Goal: Transaction & Acquisition: Purchase product/service

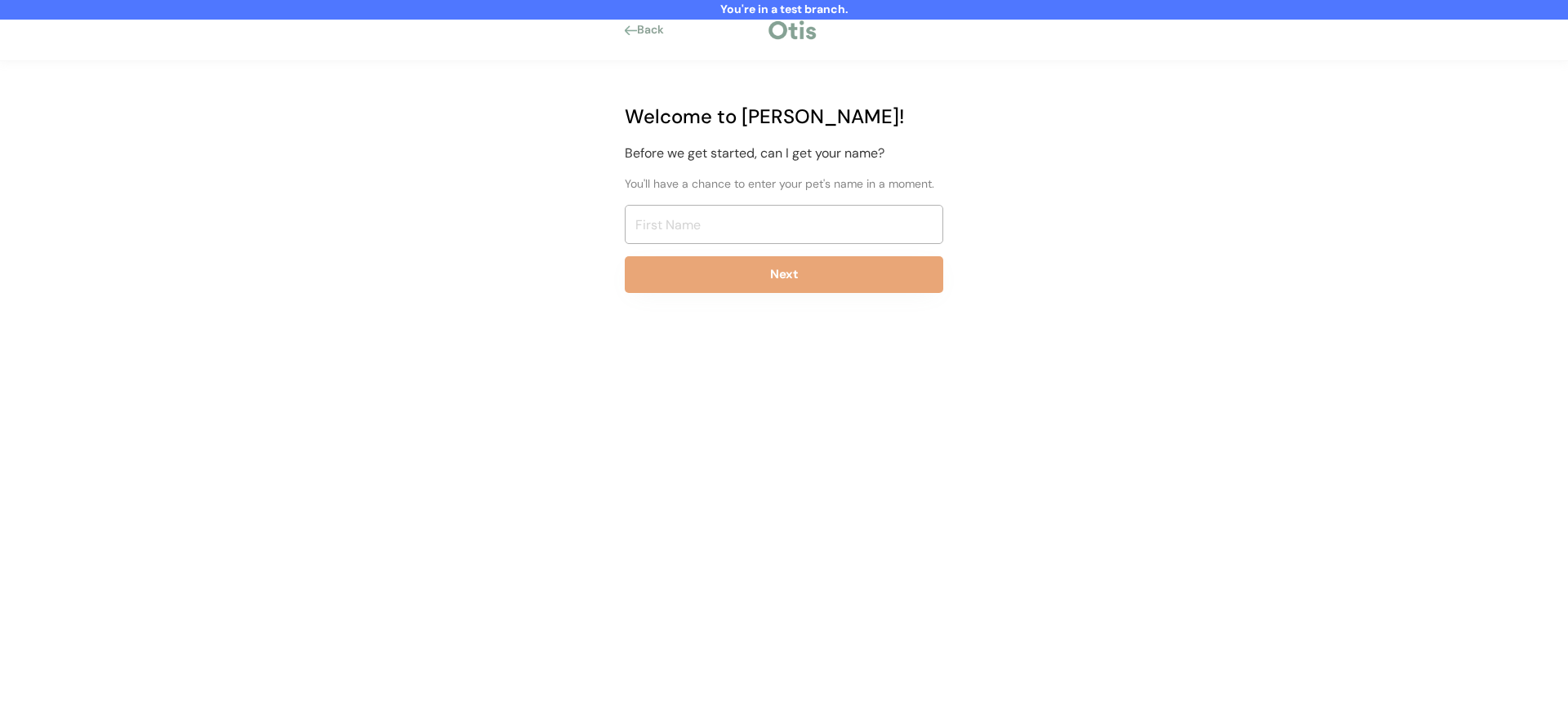
click at [736, 229] on input "input" at bounding box center [783, 225] width 318 height 39
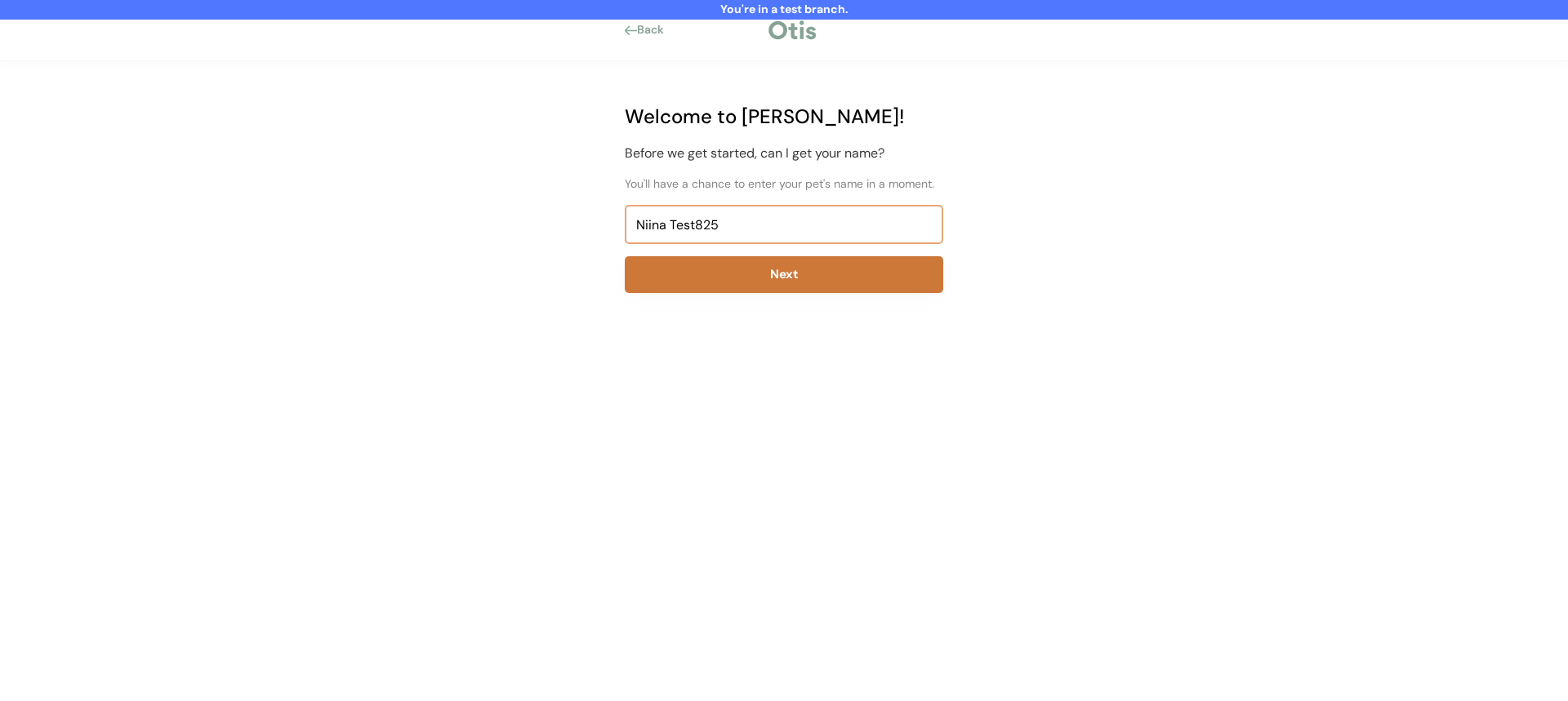
type input "Niina Test825"
click at [741, 265] on button "Next" at bounding box center [783, 275] width 318 height 37
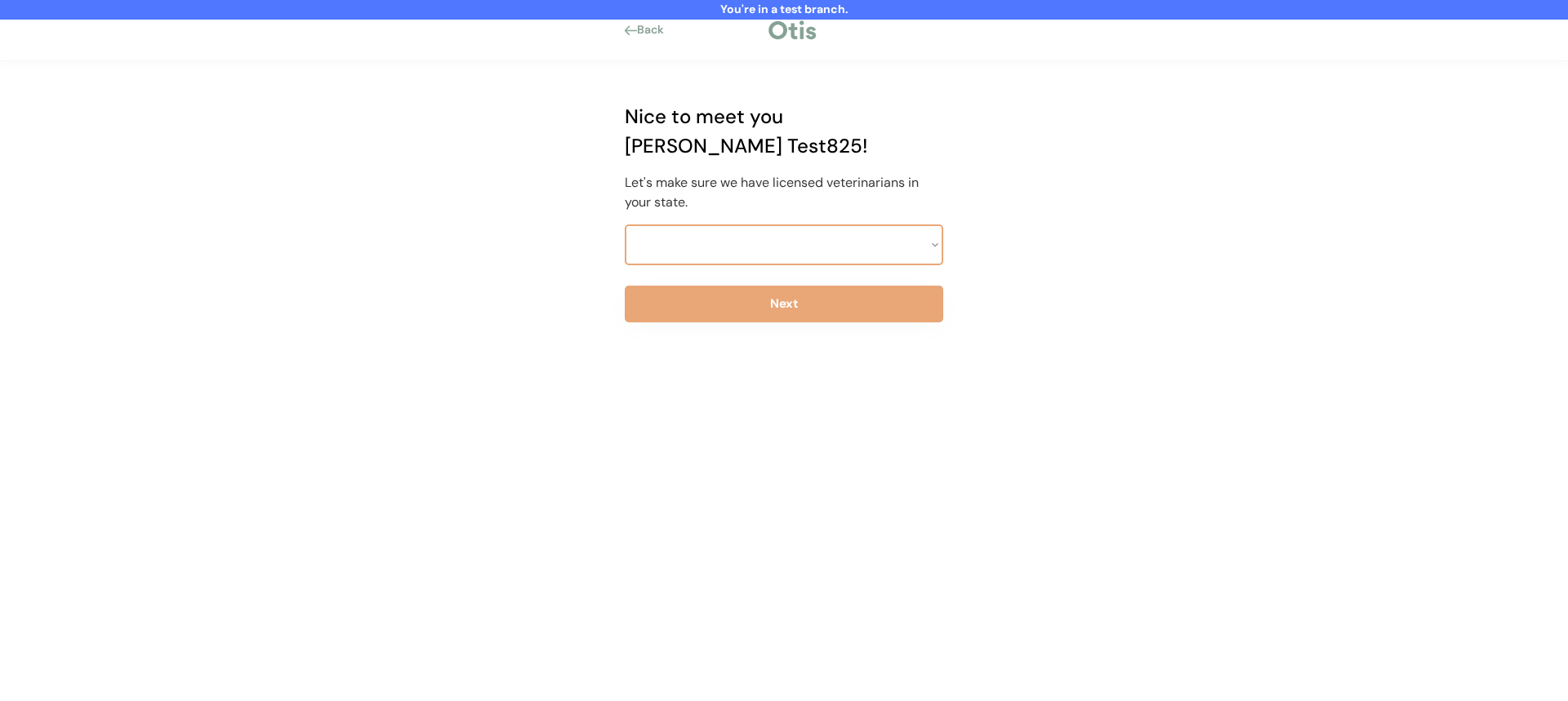
click at [776, 225] on select at bounding box center [783, 245] width 318 height 41
select select ""1348695171700984260__LOOKUP__1703261330881x637905330213908200""
click at [624, 225] on select "Select a state Alabama Alaska American Samoa Arizona Arkansas California Colora…" at bounding box center [783, 245] width 318 height 41
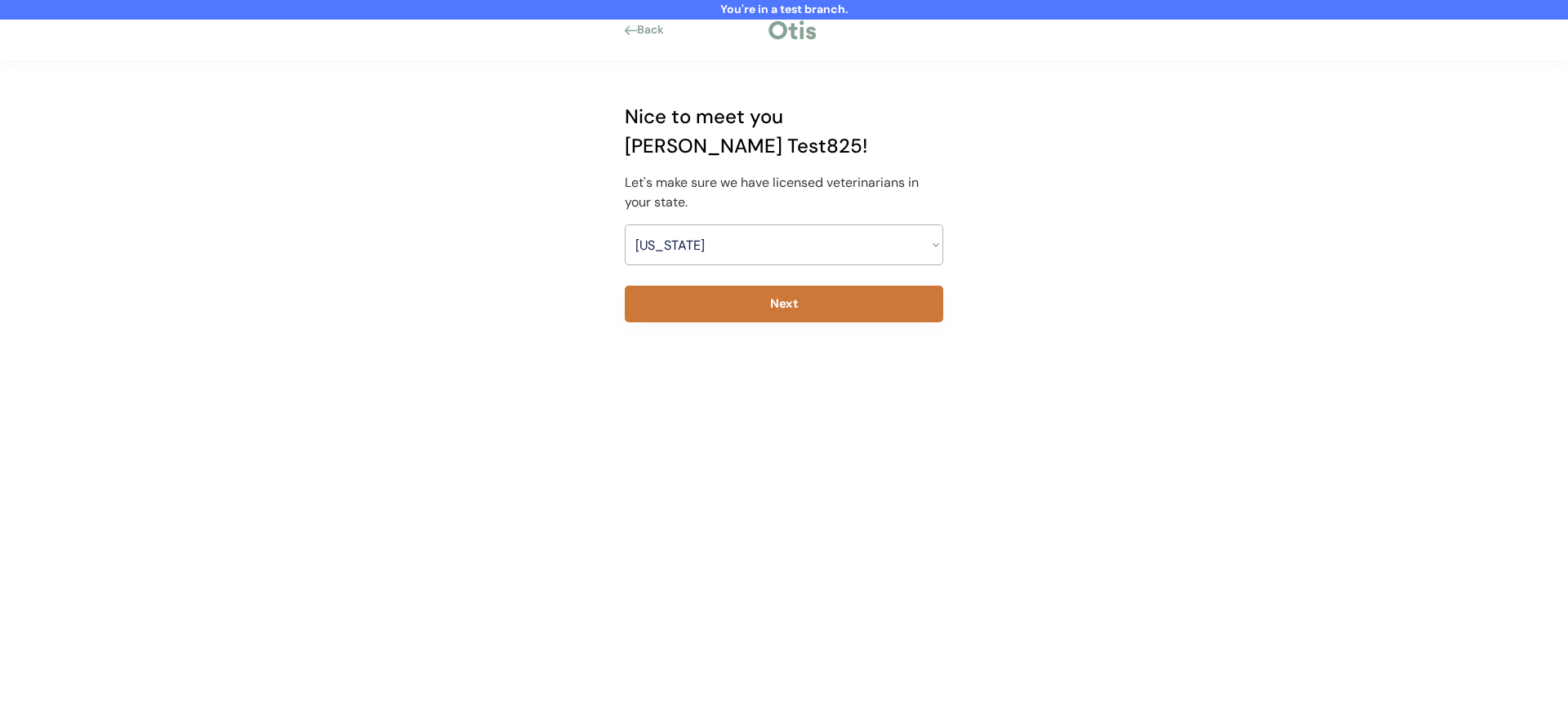
click at [765, 286] on button "Next" at bounding box center [783, 304] width 318 height 37
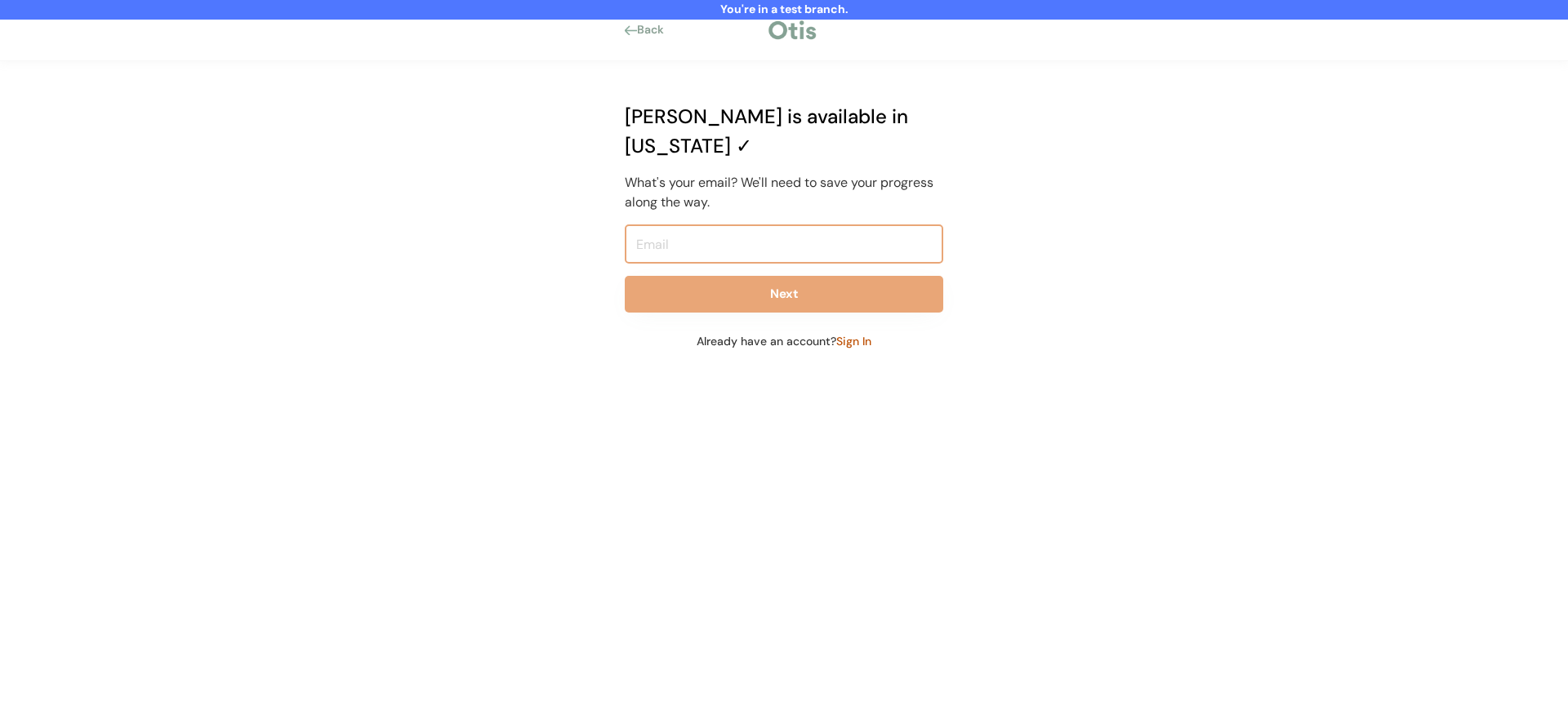
click at [774, 228] on input "email" at bounding box center [783, 244] width 318 height 39
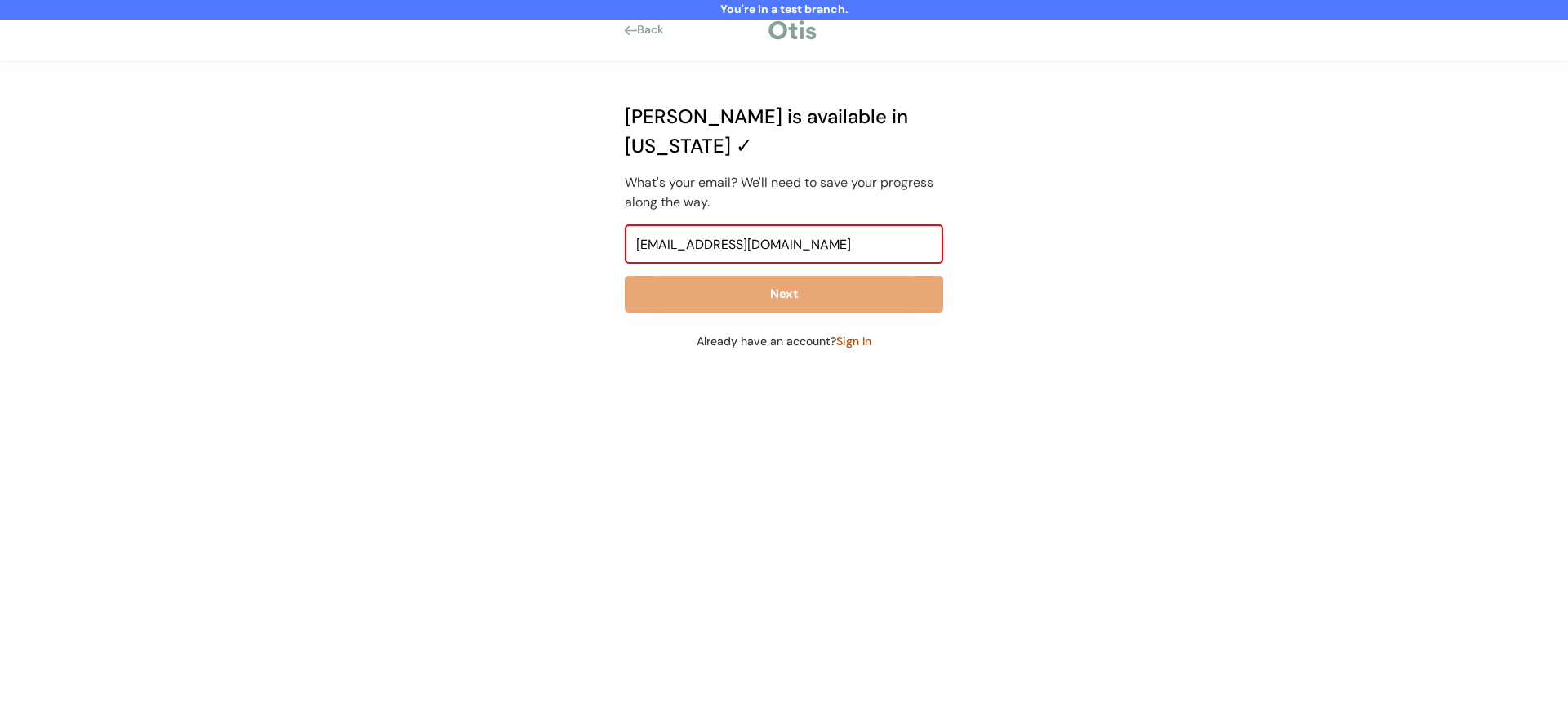
type input "niina+test825@otisforpets.com"
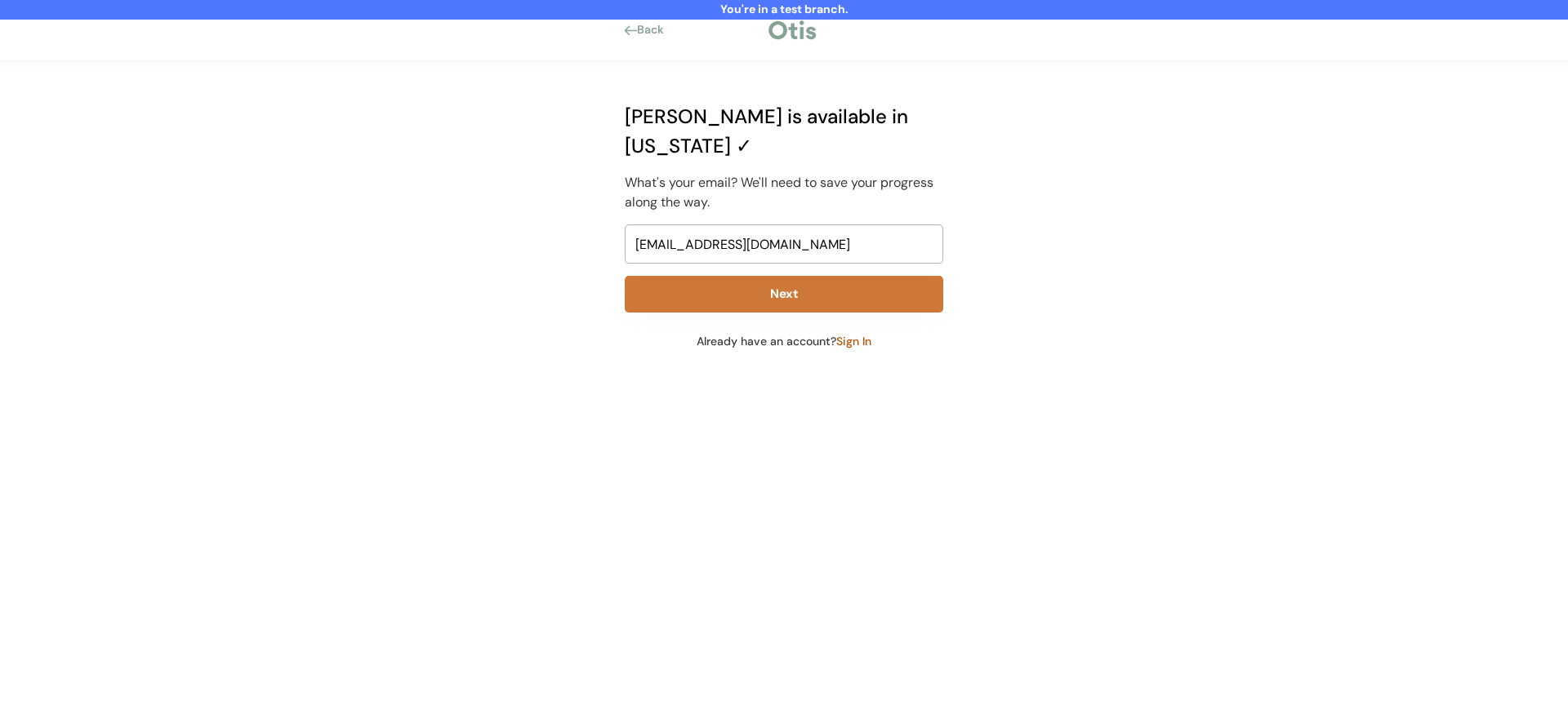
click at [799, 276] on button "Next" at bounding box center [783, 295] width 318 height 37
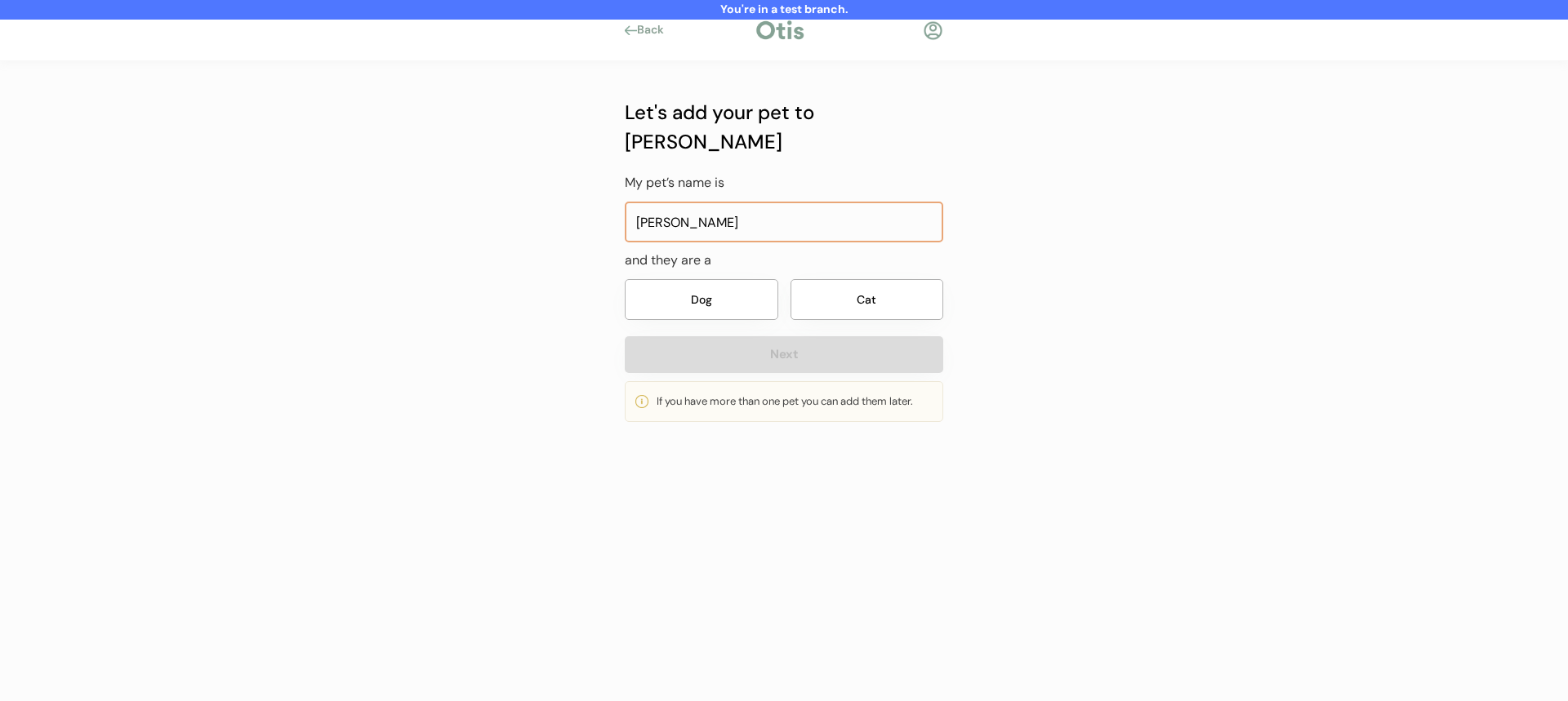
type input "Olivia"
click at [720, 279] on button "Dog" at bounding box center [701, 299] width 154 height 41
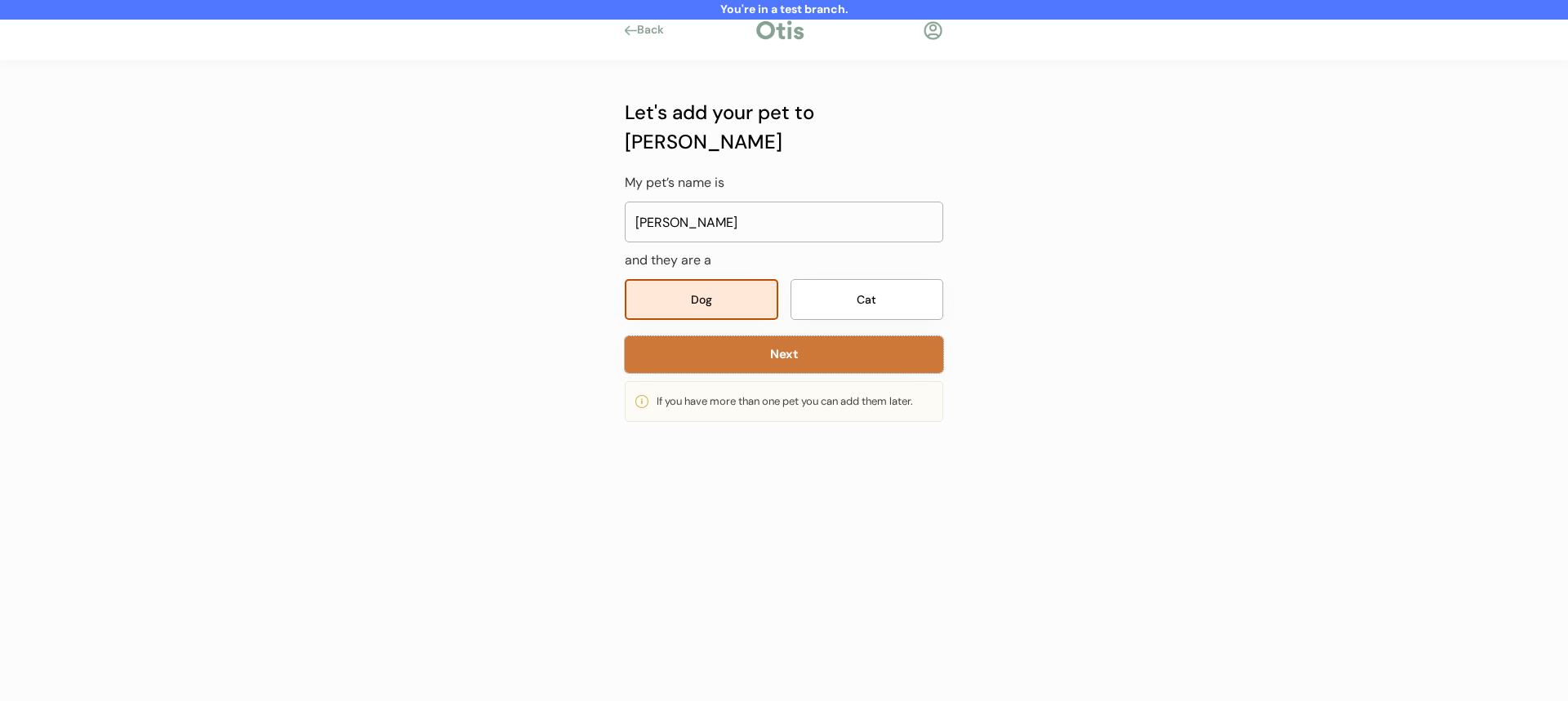
click at [720, 341] on button "Next" at bounding box center [783, 355] width 318 height 37
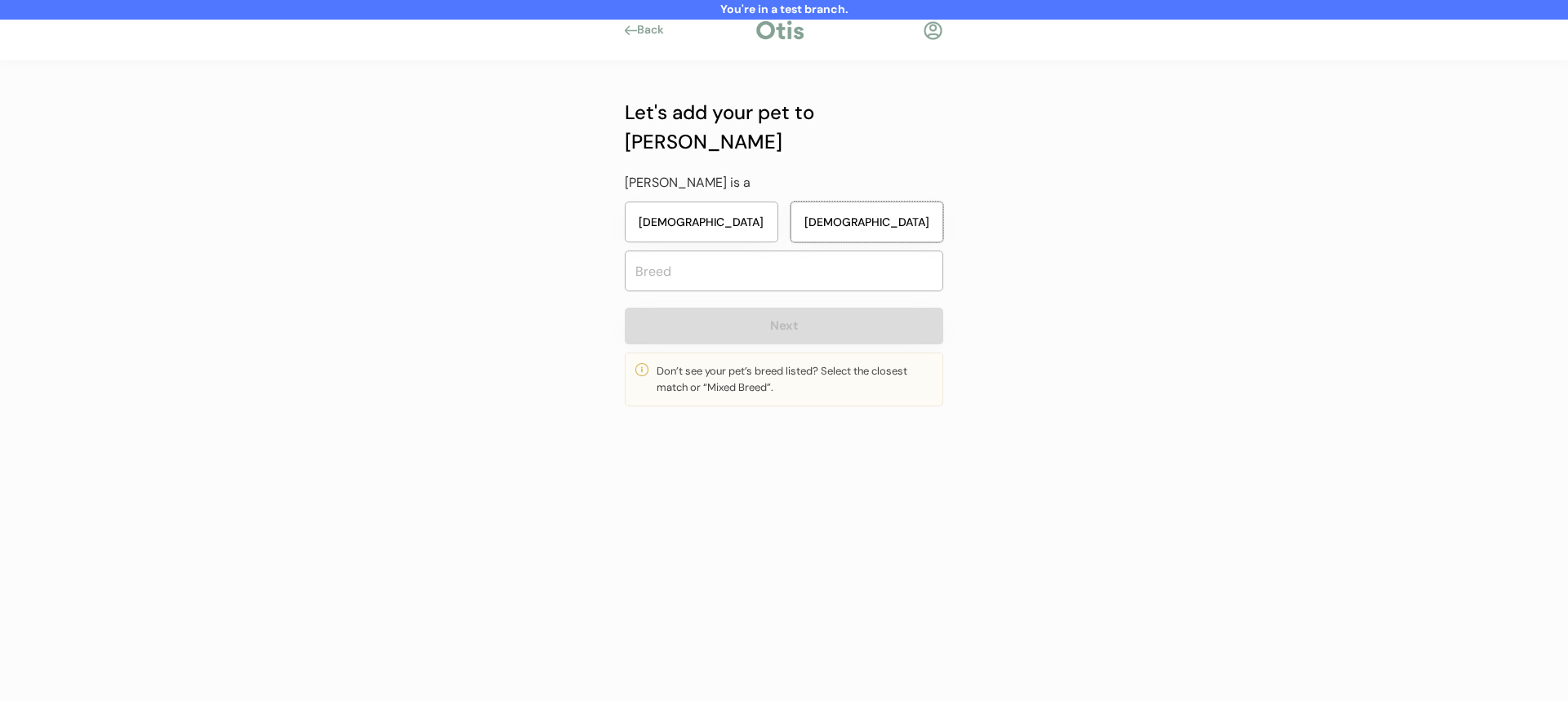
click at [847, 201] on button "Male" at bounding box center [868, 222] width 154 height 41
click at [833, 251] on input "text" at bounding box center [783, 271] width 318 height 41
type input "mie"
click at [756, 201] on button "Female" at bounding box center [701, 222] width 154 height 41
click at [751, 251] on input "text" at bounding box center [783, 271] width 318 height 41
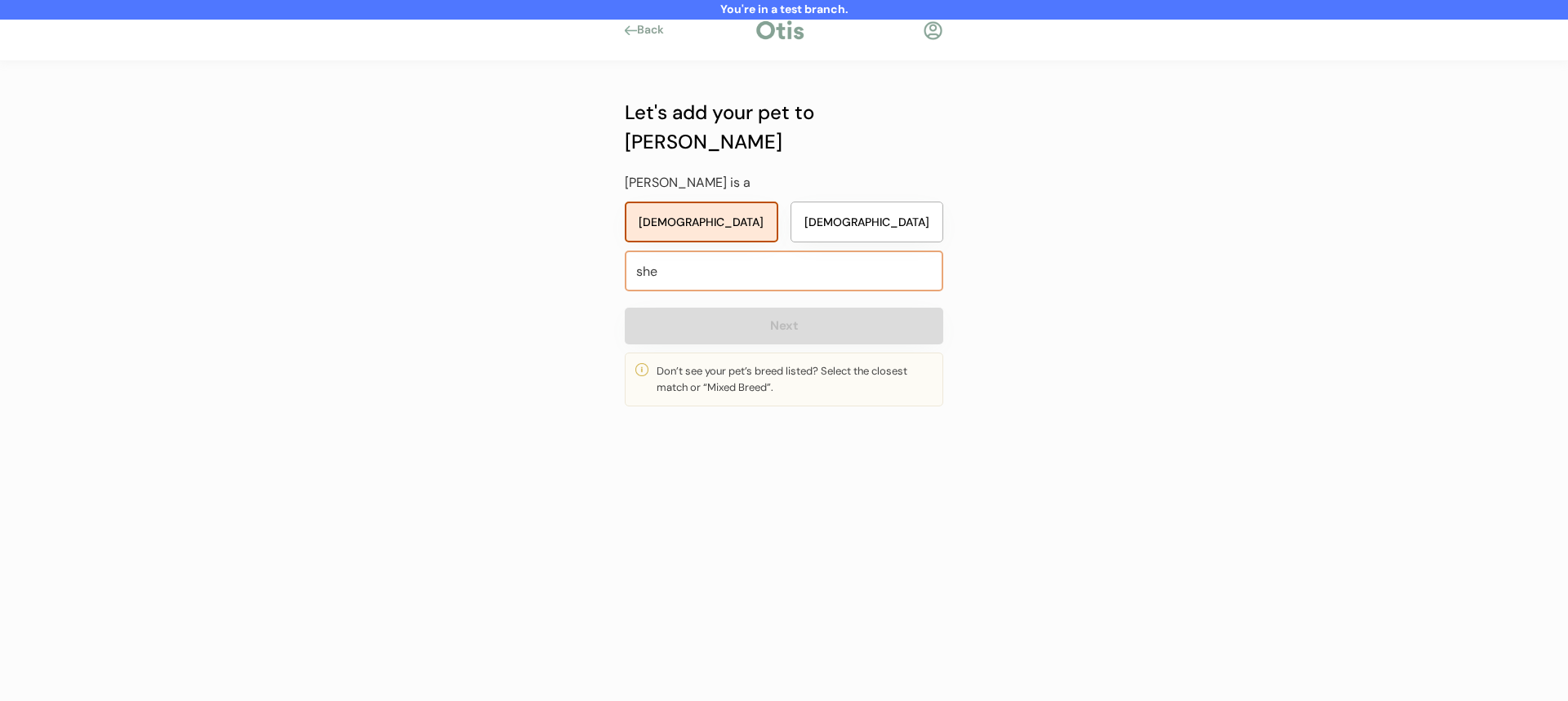
type input "shet"
type input "shetland Sheepdog"
click at [743, 281] on p "Shet land Sheepdog" at bounding box center [784, 279] width 318 height 23
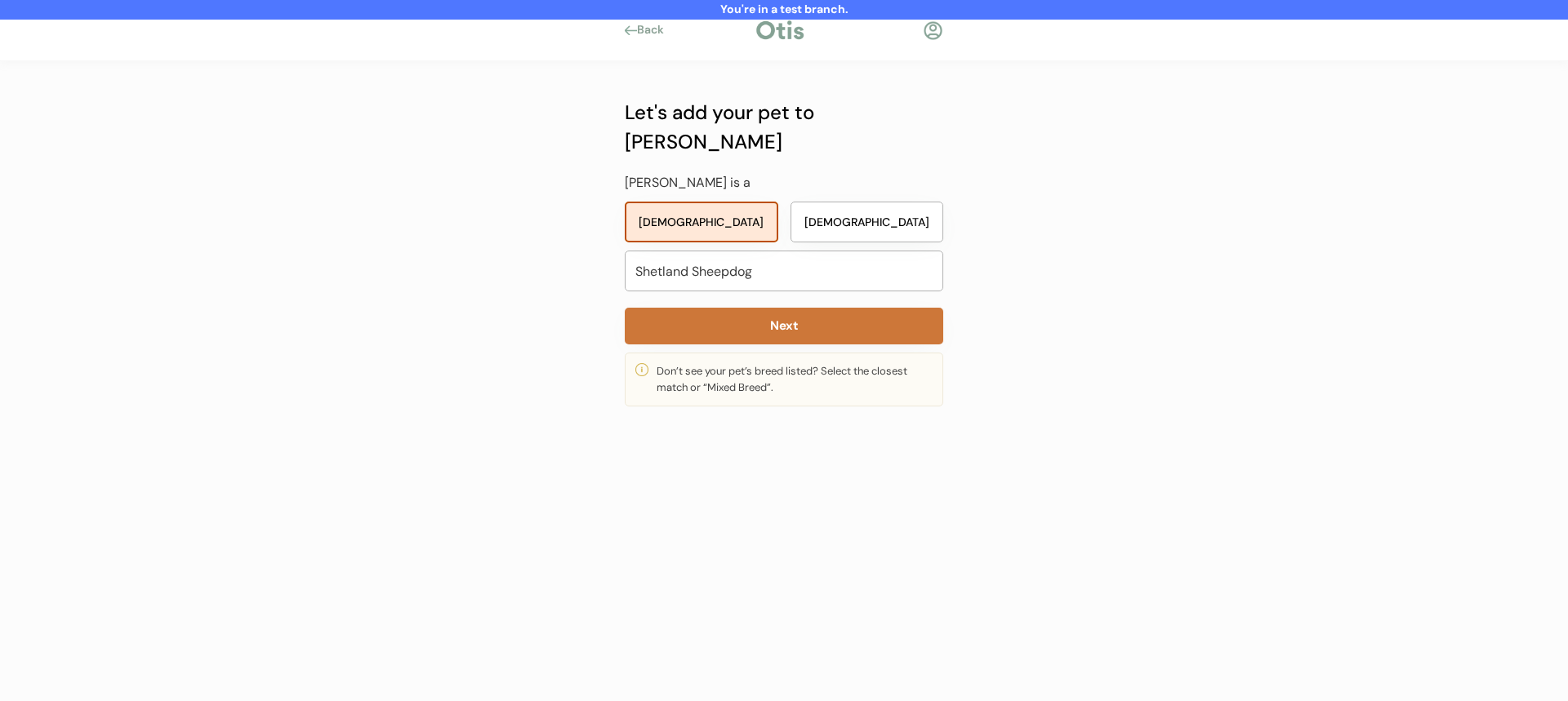
type input "Shetland Sheepdog"
click at [735, 307] on button "Next" at bounding box center [783, 326] width 318 height 37
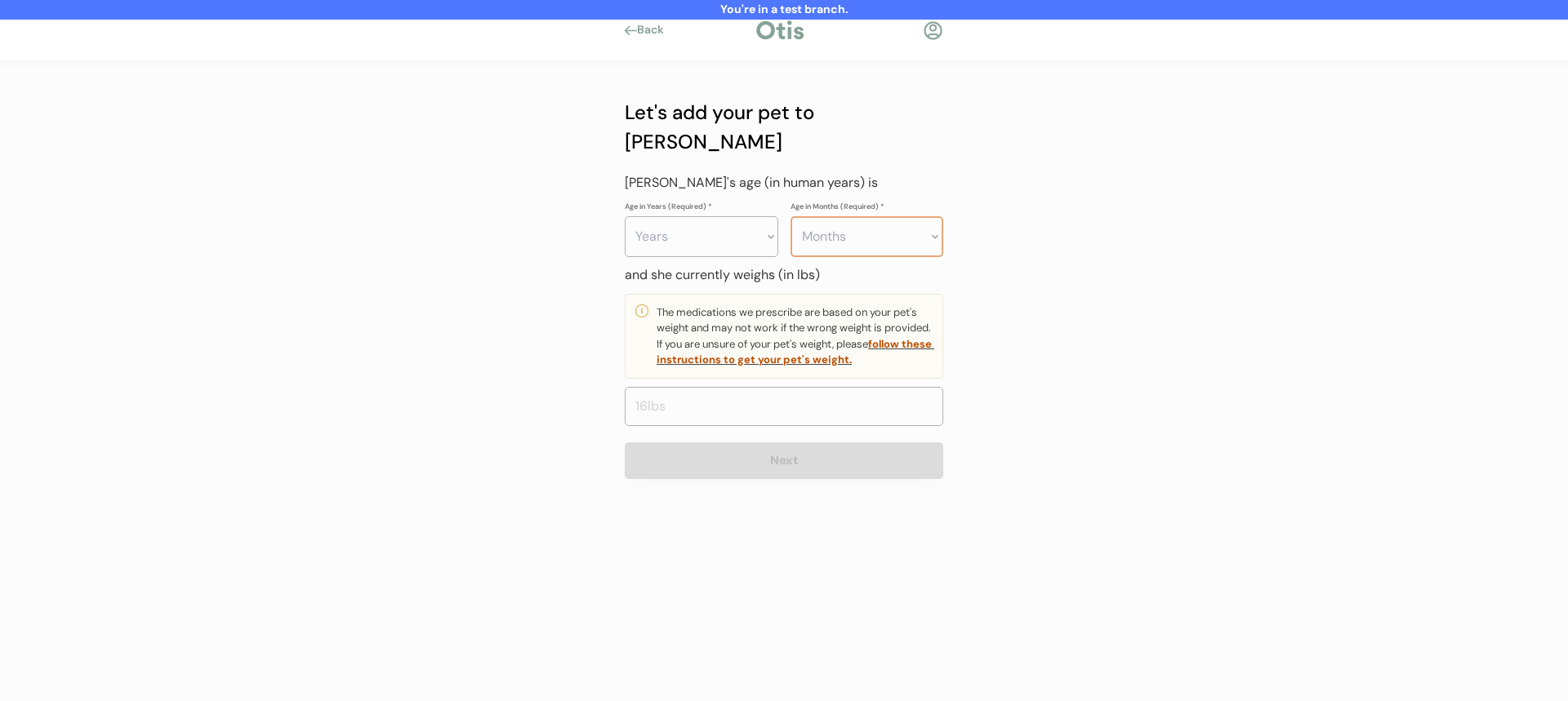
click at [802, 216] on select "Months 0 1 2 3 4 5 6 7 8 9 10 11" at bounding box center [868, 236] width 154 height 41
select select "3"
click at [791, 216] on select "Months 0 1 2 3 4 5 6 7 8 9 10 11" at bounding box center [868, 236] width 154 height 41
click at [707, 216] on select "Years 0 1 2 3 4 5 6 7 8 9 10 11 12 13 14 15 16 17 18 19 20" at bounding box center [701, 236] width 154 height 41
select select "3"
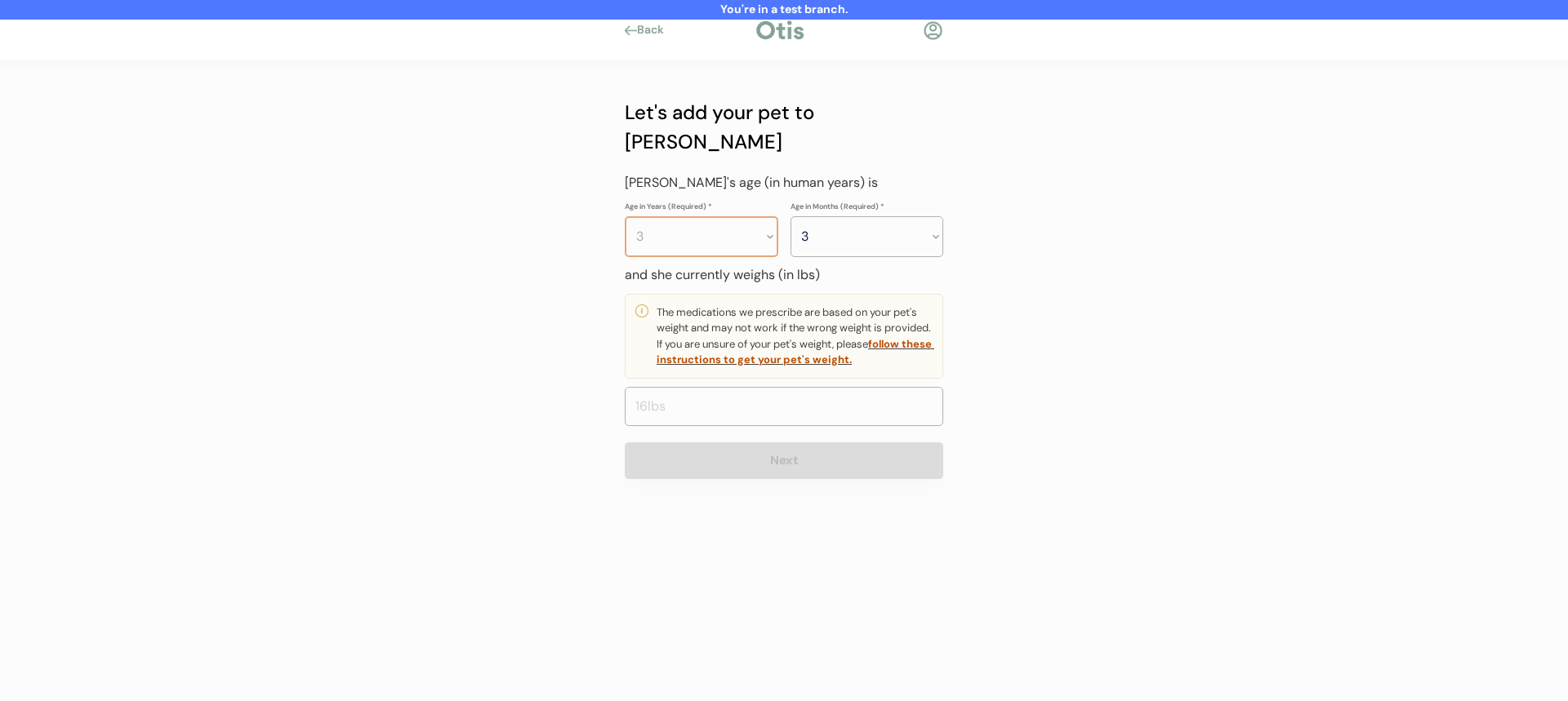
click at [624, 216] on select "Years 0 1 2 3 4 5 6 7 8 9 10 11 12 13 14 15 16 17 18 19 20" at bounding box center [701, 236] width 154 height 41
click at [748, 387] on input "input" at bounding box center [783, 406] width 318 height 39
type input "22.0"
click at [781, 442] on button "Next" at bounding box center [783, 461] width 318 height 37
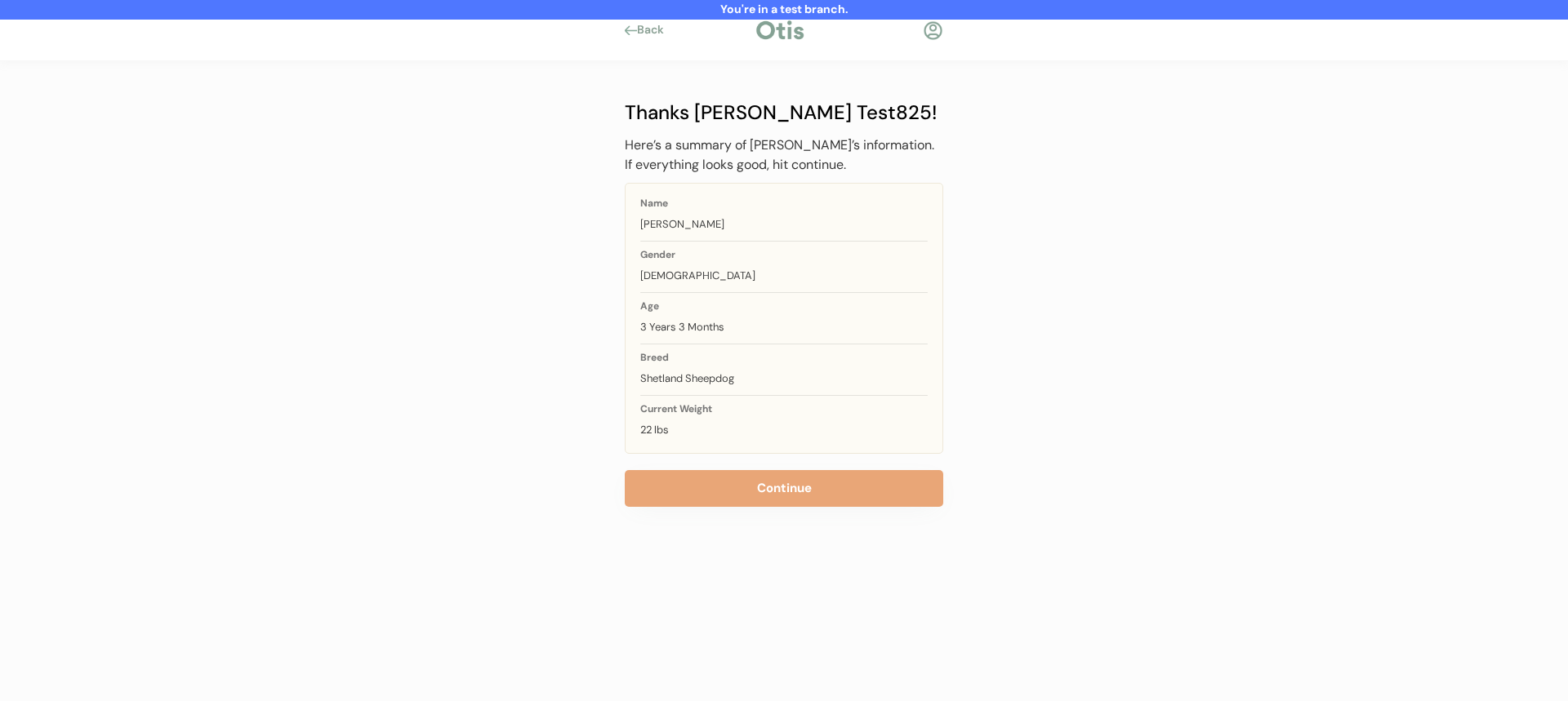
click at [765, 468] on div "Thanks Niina Test825! Here’s a summary of Olivia’s information. If everything l…" at bounding box center [783, 302] width 318 height 409
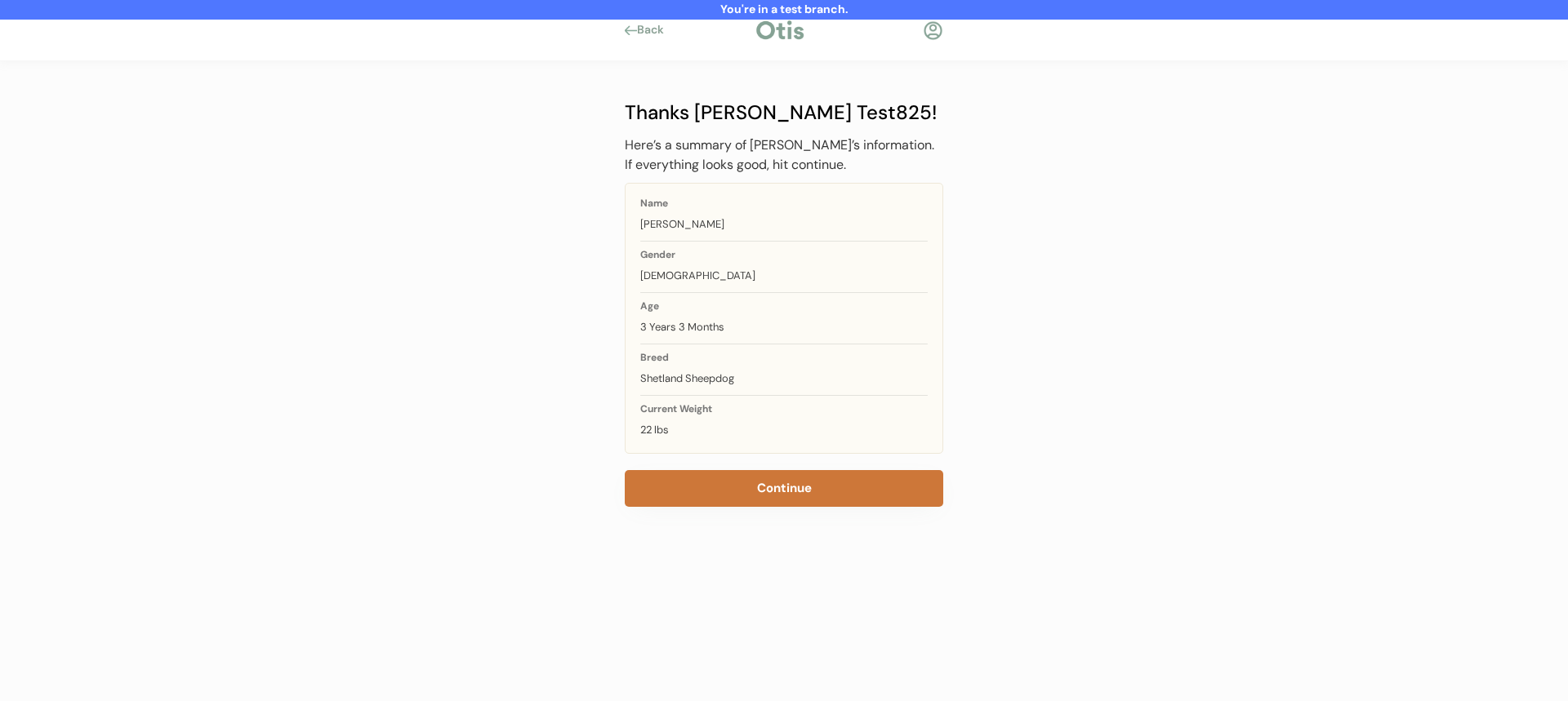
click at [760, 484] on button "Continue" at bounding box center [783, 489] width 318 height 37
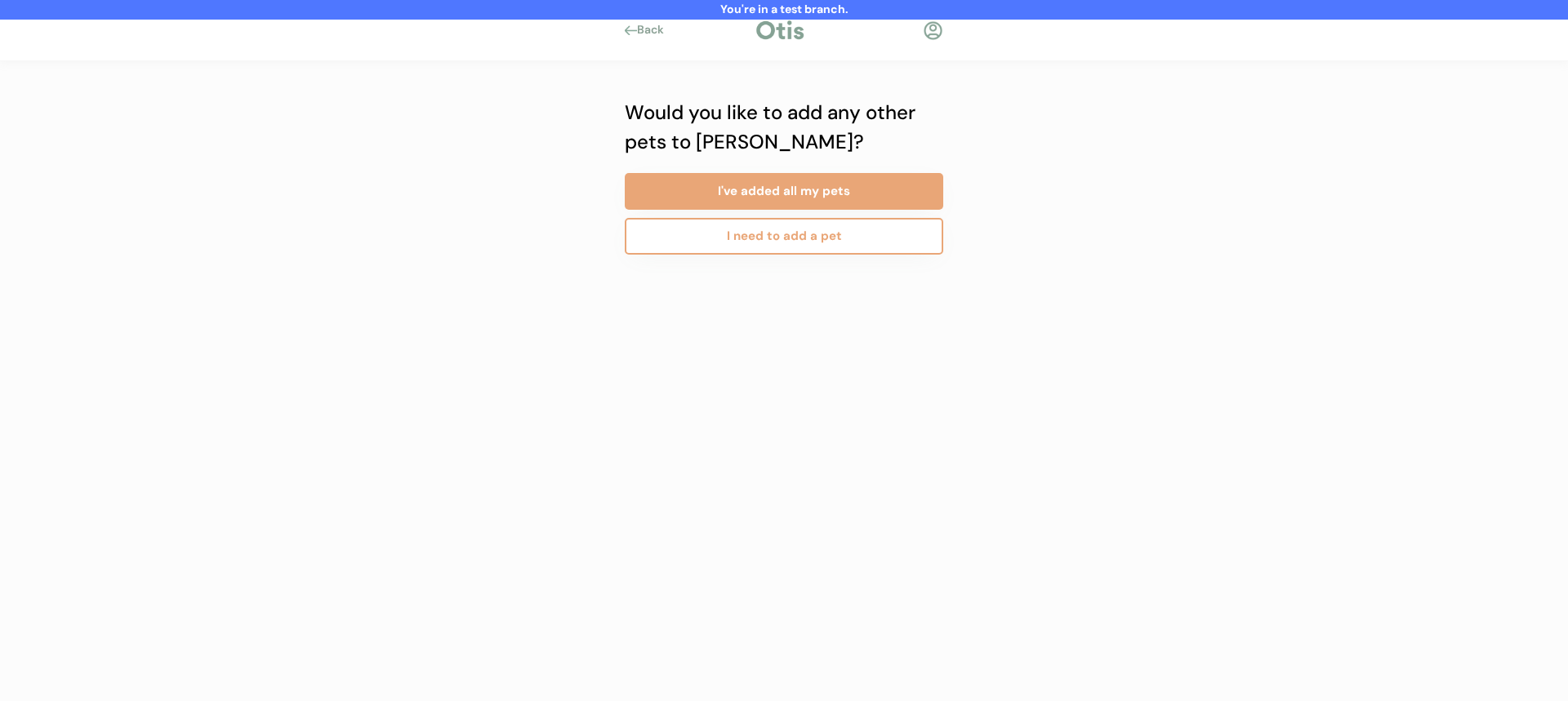
click at [810, 239] on button "I need to add a pet" at bounding box center [783, 236] width 318 height 37
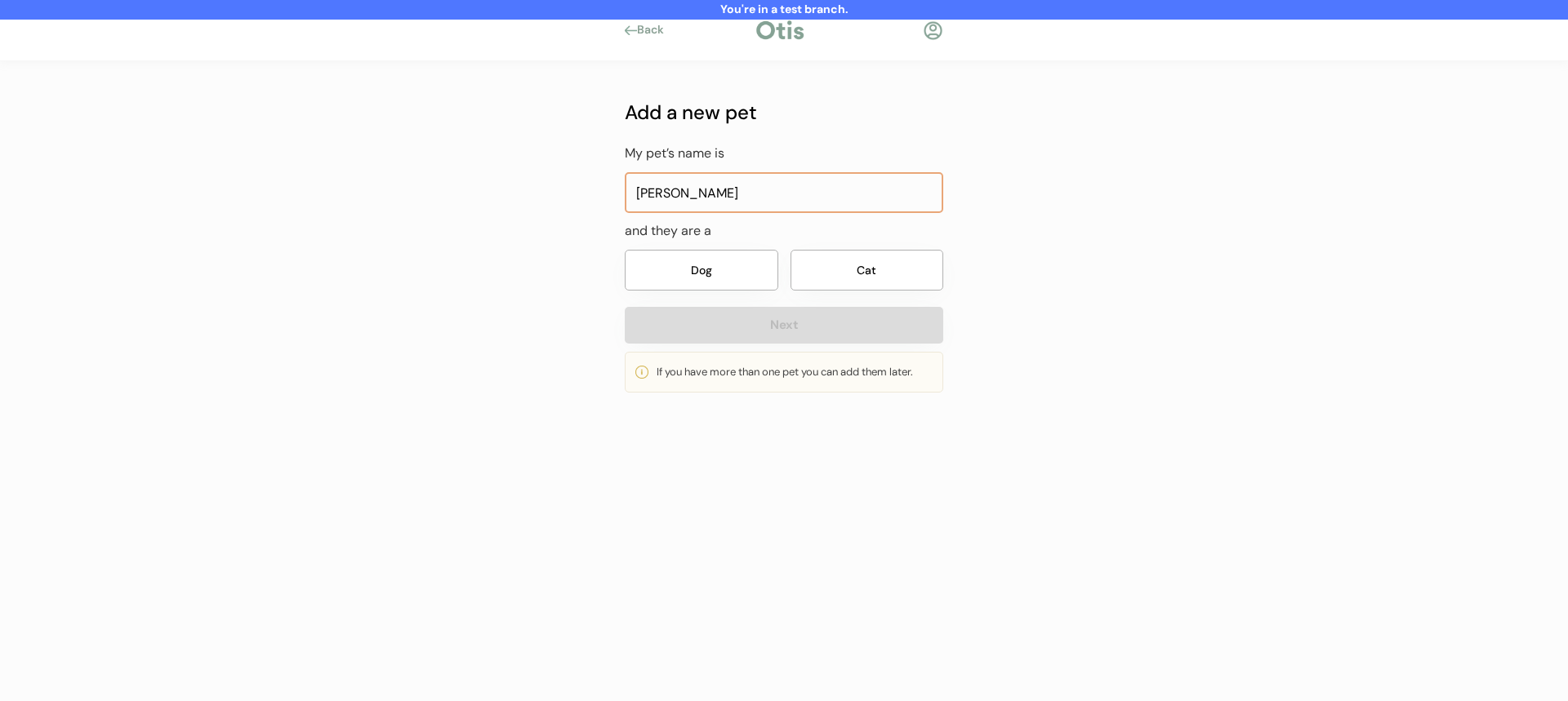
type input "[PERSON_NAME]"
click at [751, 263] on button "Dog" at bounding box center [701, 270] width 154 height 41
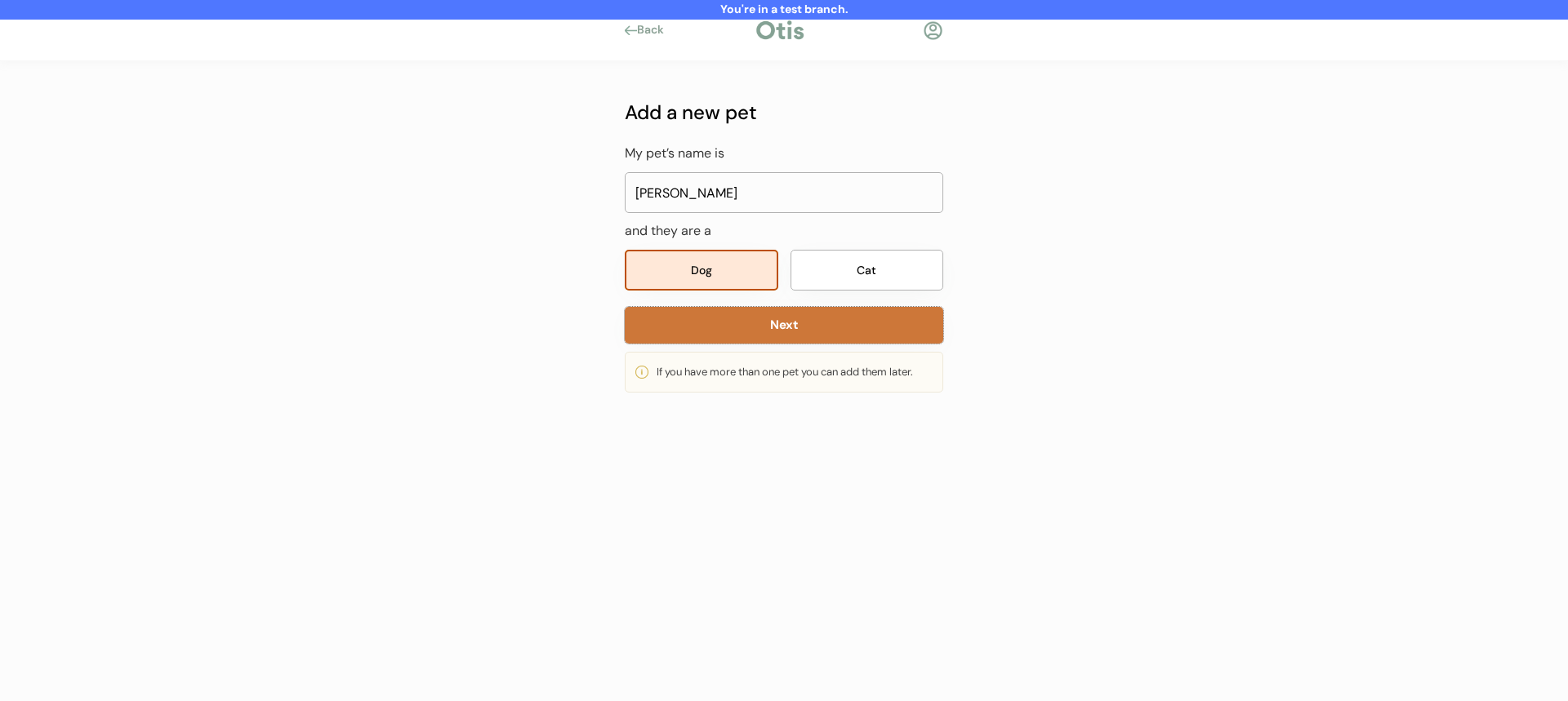
click at [781, 337] on button "Next" at bounding box center [783, 326] width 318 height 37
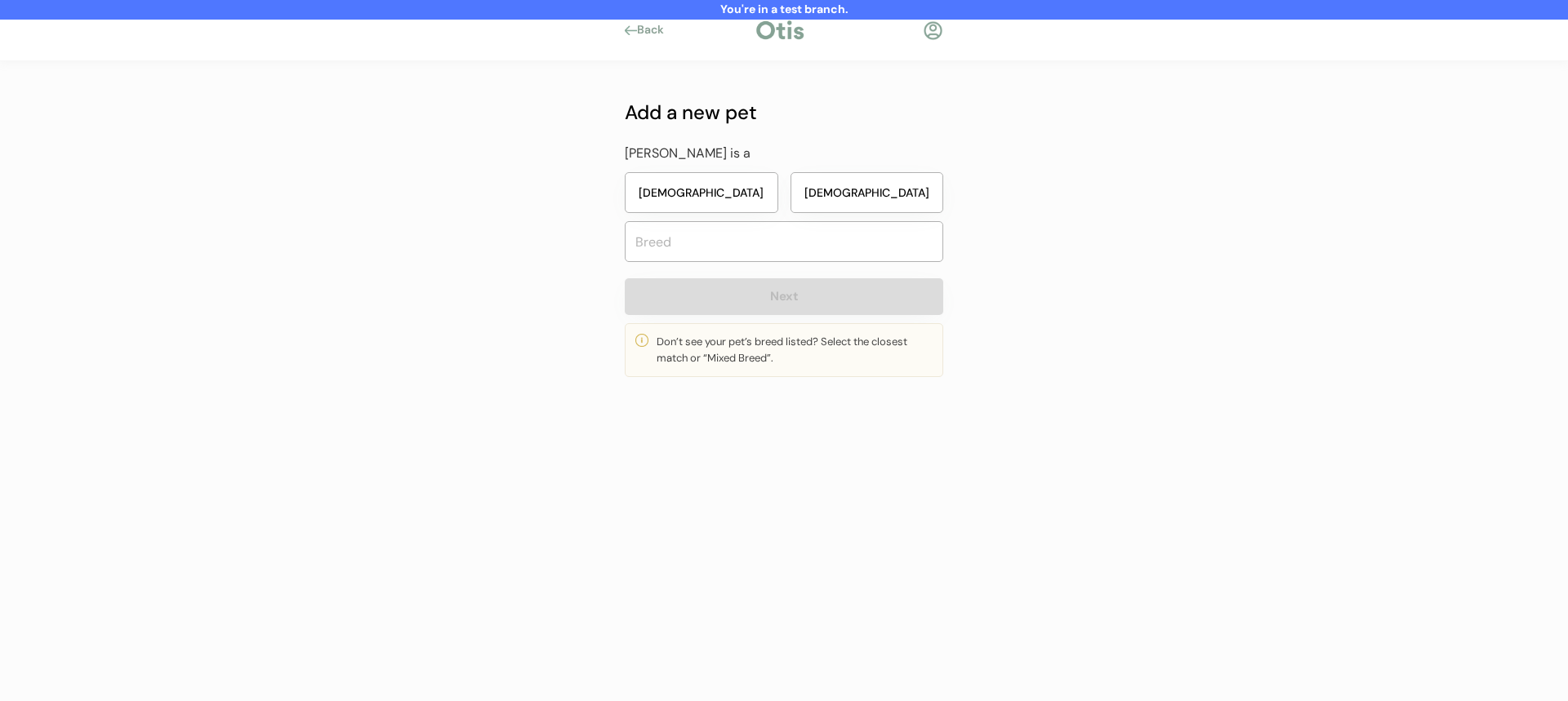
drag, startPoint x: 892, startPoint y: 209, endPoint x: 878, endPoint y: 229, distance: 24.4
click at [892, 209] on button "Male" at bounding box center [868, 193] width 154 height 41
click at [867, 243] on input "text" at bounding box center [783, 242] width 318 height 41
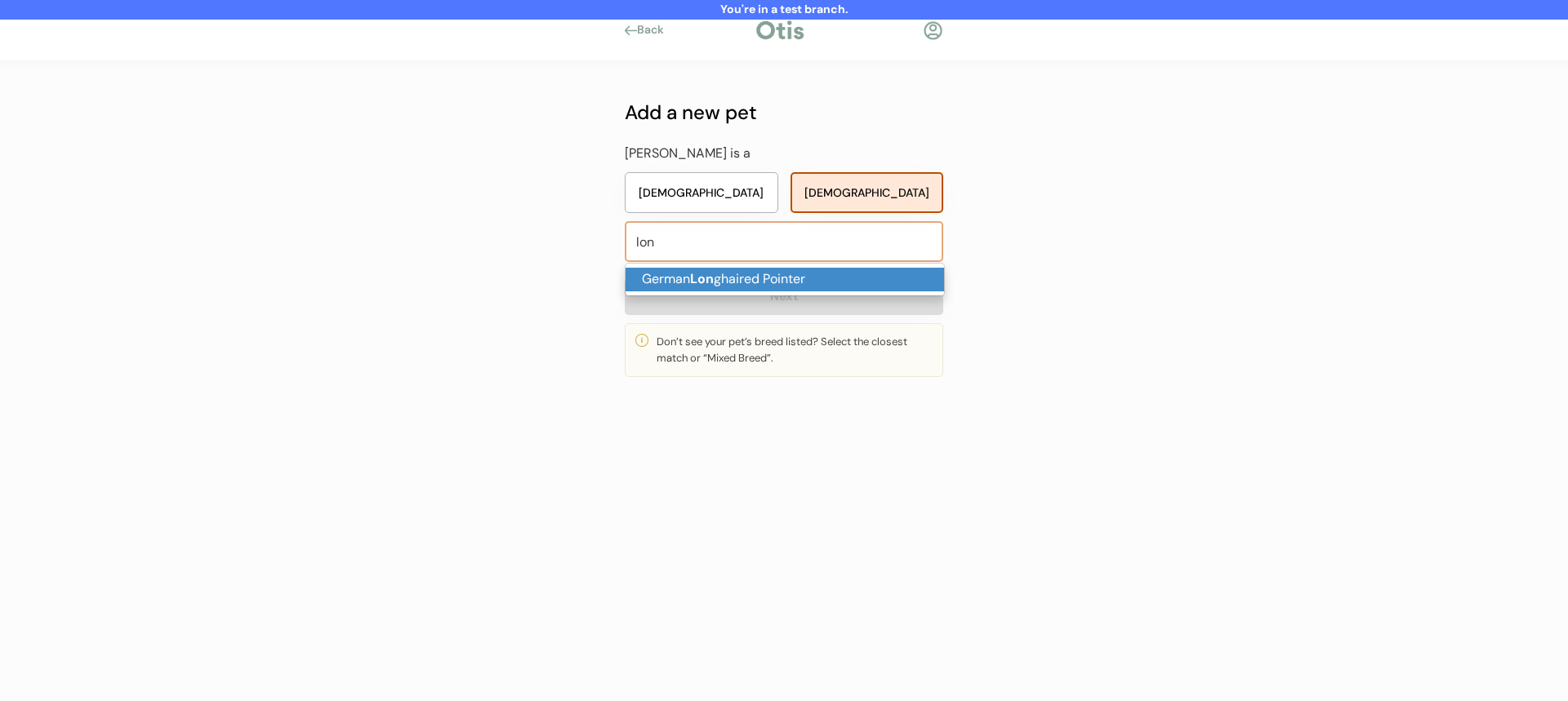
click at [867, 276] on p "German Lon ghaired Pointer" at bounding box center [784, 279] width 318 height 23
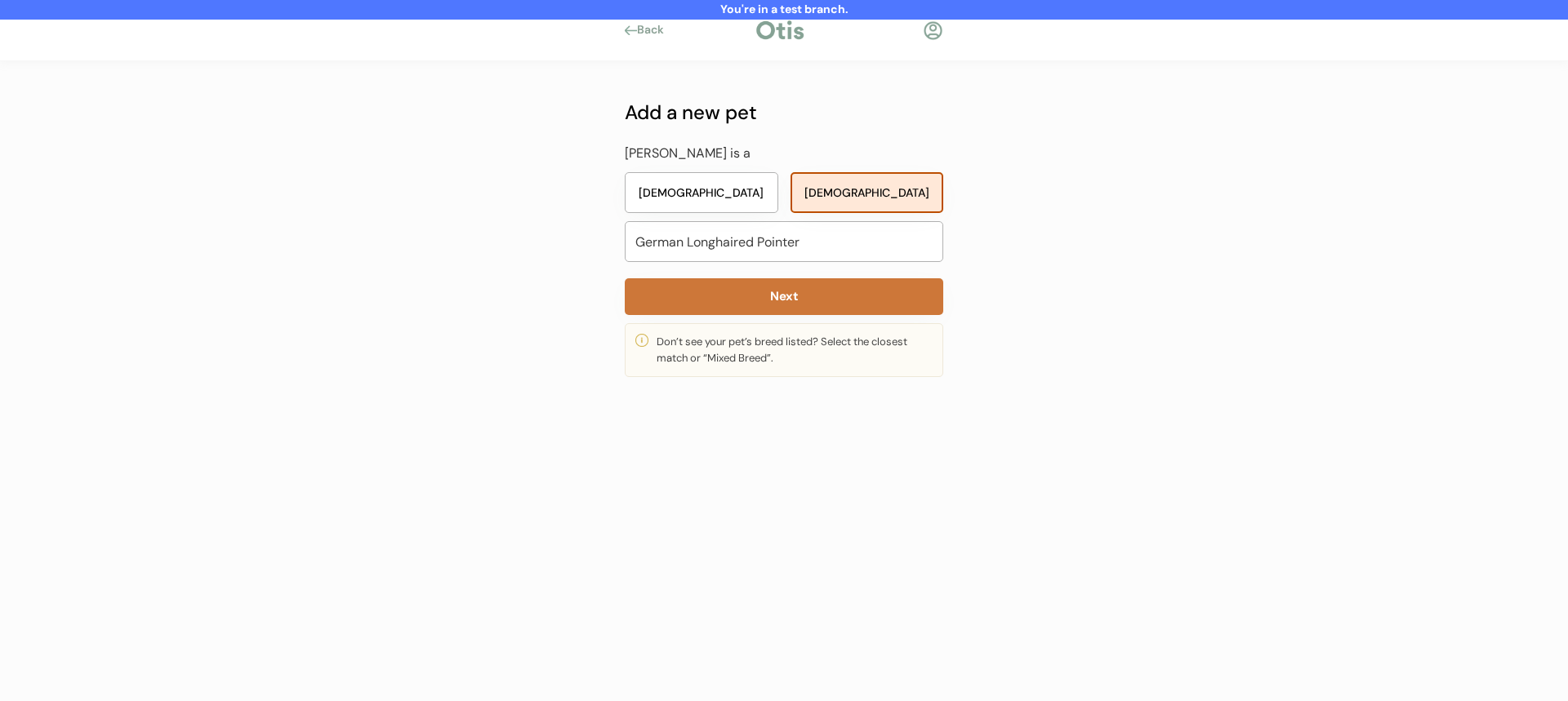
type input "German Longhaired Pointer"
click at [824, 302] on button "Next" at bounding box center [783, 297] width 318 height 37
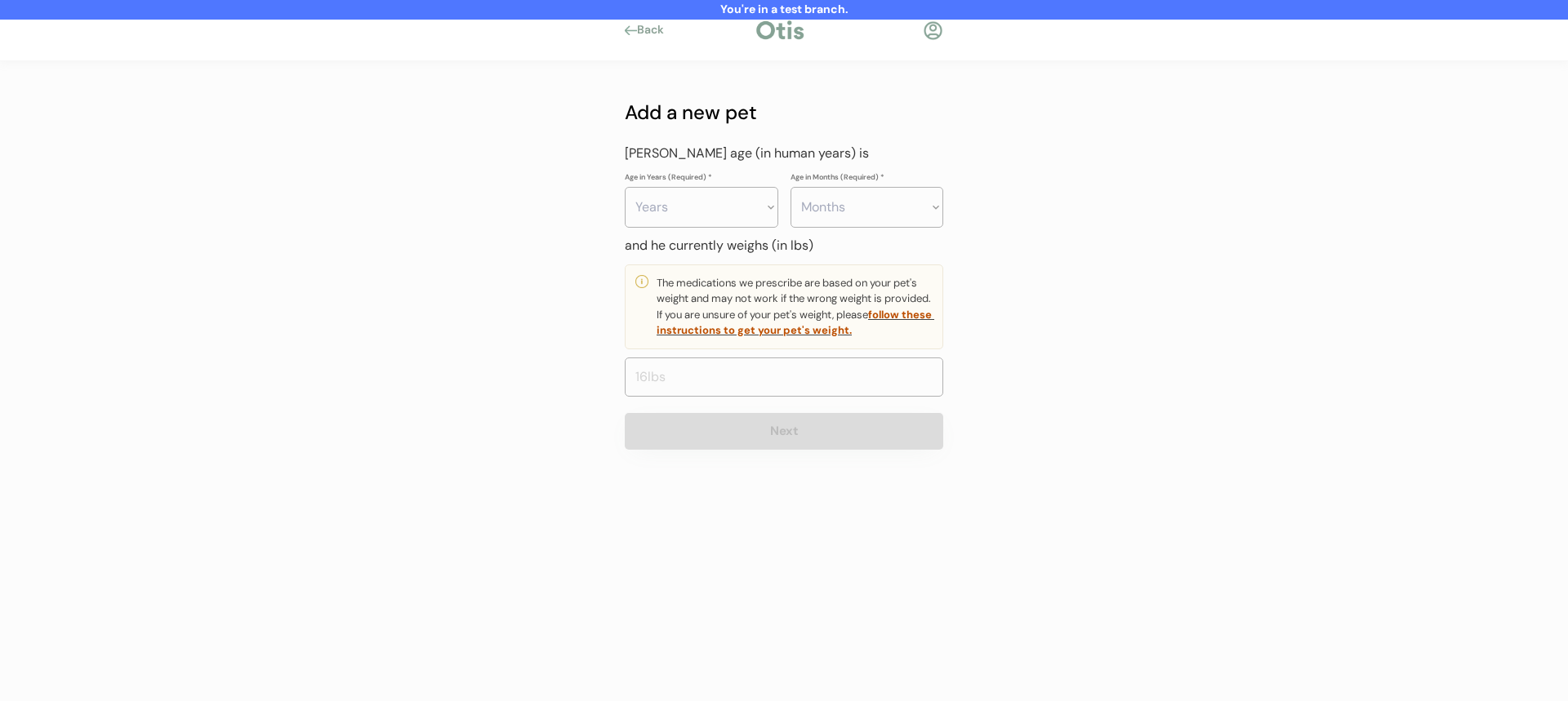
click at [735, 217] on select "Years 0 1 2 3 4 5 6 7 8 9 10 11 12 13 14 15 16 17 18 19 20" at bounding box center [701, 207] width 154 height 41
select select "3"
click at [624, 187] on select "Years 0 1 2 3 4 5 6 7 8 9 10 11 12 13 14 15 16 17 18 19 20" at bounding box center [701, 207] width 154 height 41
click at [837, 207] on select "Months 0 1 2 3 4 5 6 7 8 9 10 11" at bounding box center [868, 207] width 154 height 41
select select "4"
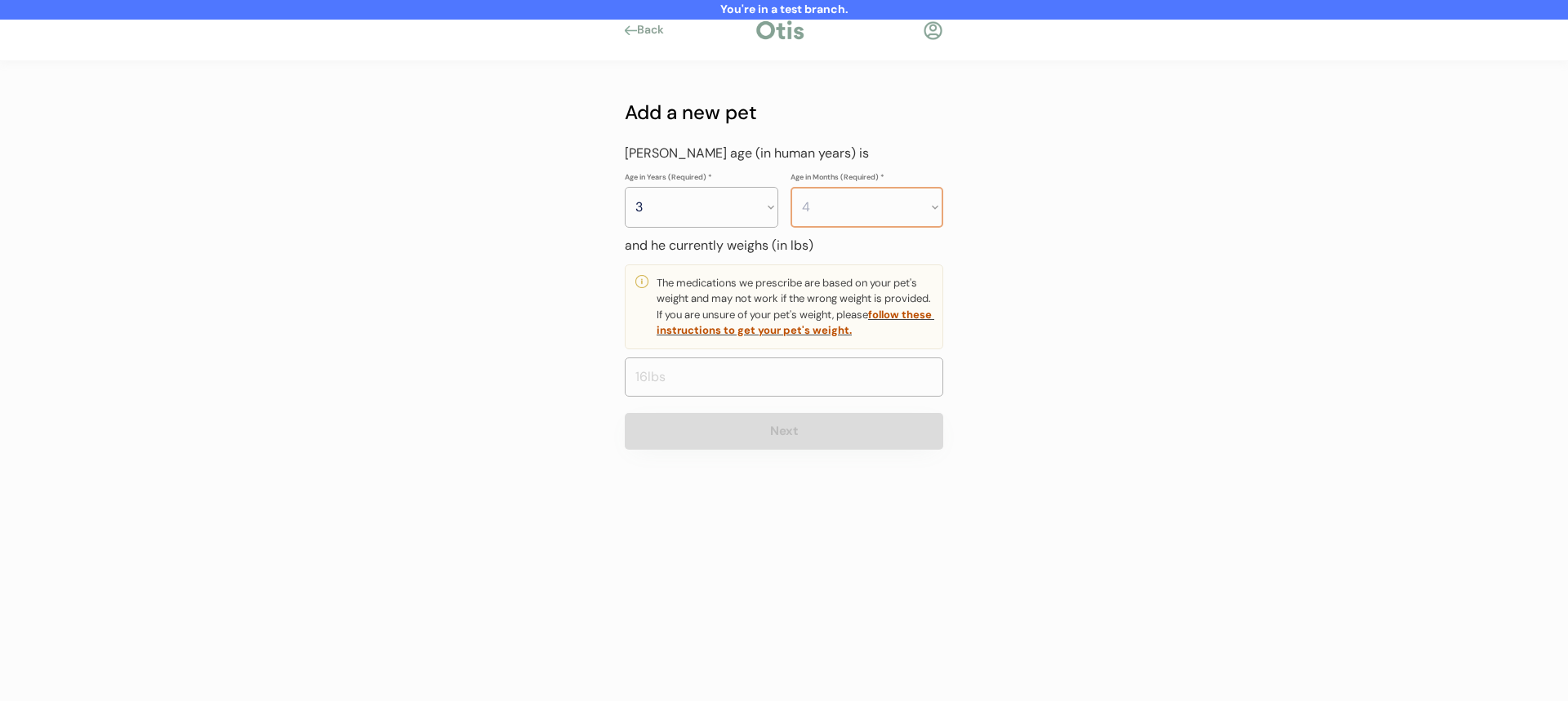
click at [791, 187] on select "Months 0 1 2 3 4 5 6 7 8 9 10 11" at bounding box center [868, 207] width 154 height 41
click at [747, 375] on input "input" at bounding box center [783, 377] width 318 height 39
type input "45.0"
click at [728, 440] on button "Next" at bounding box center [783, 432] width 318 height 37
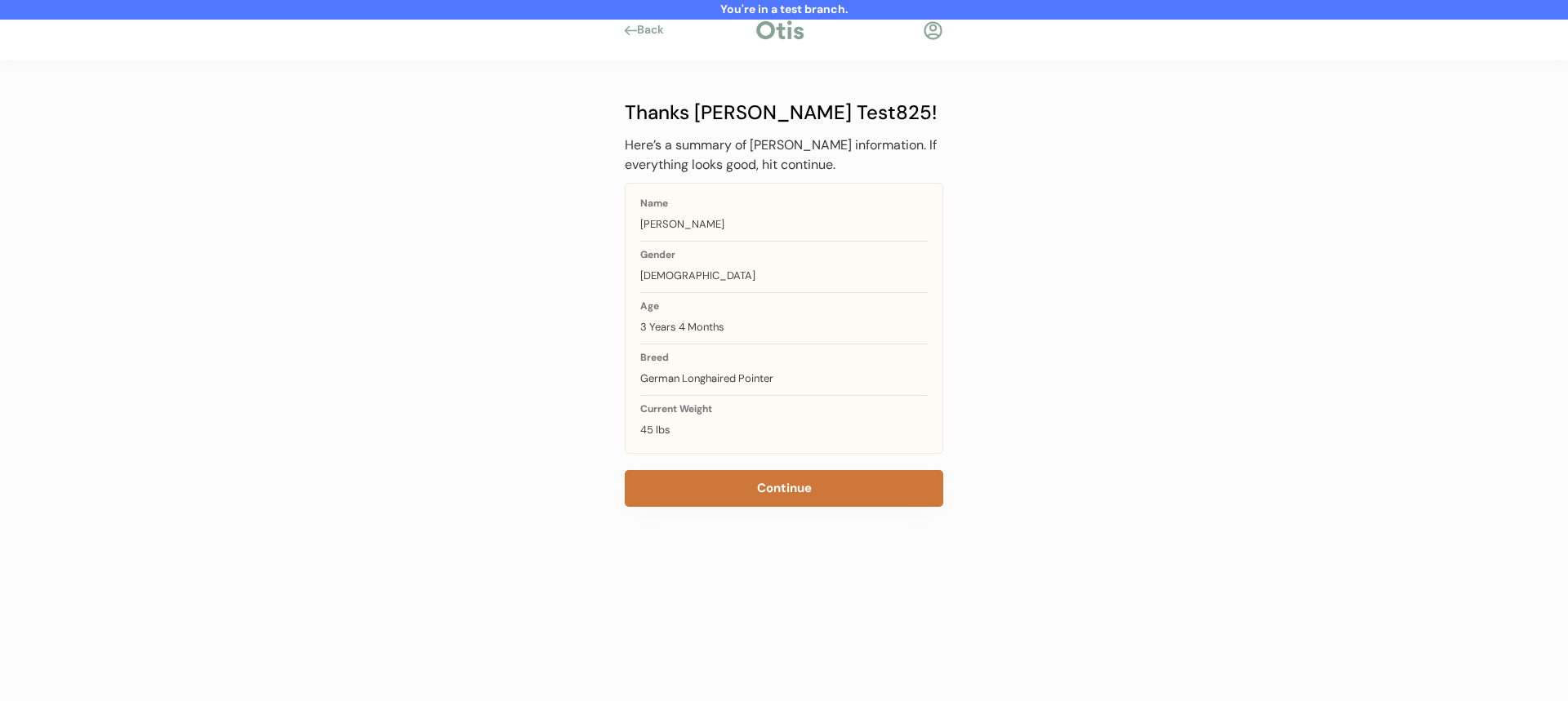
click at [760, 477] on button "Continue" at bounding box center [783, 489] width 318 height 37
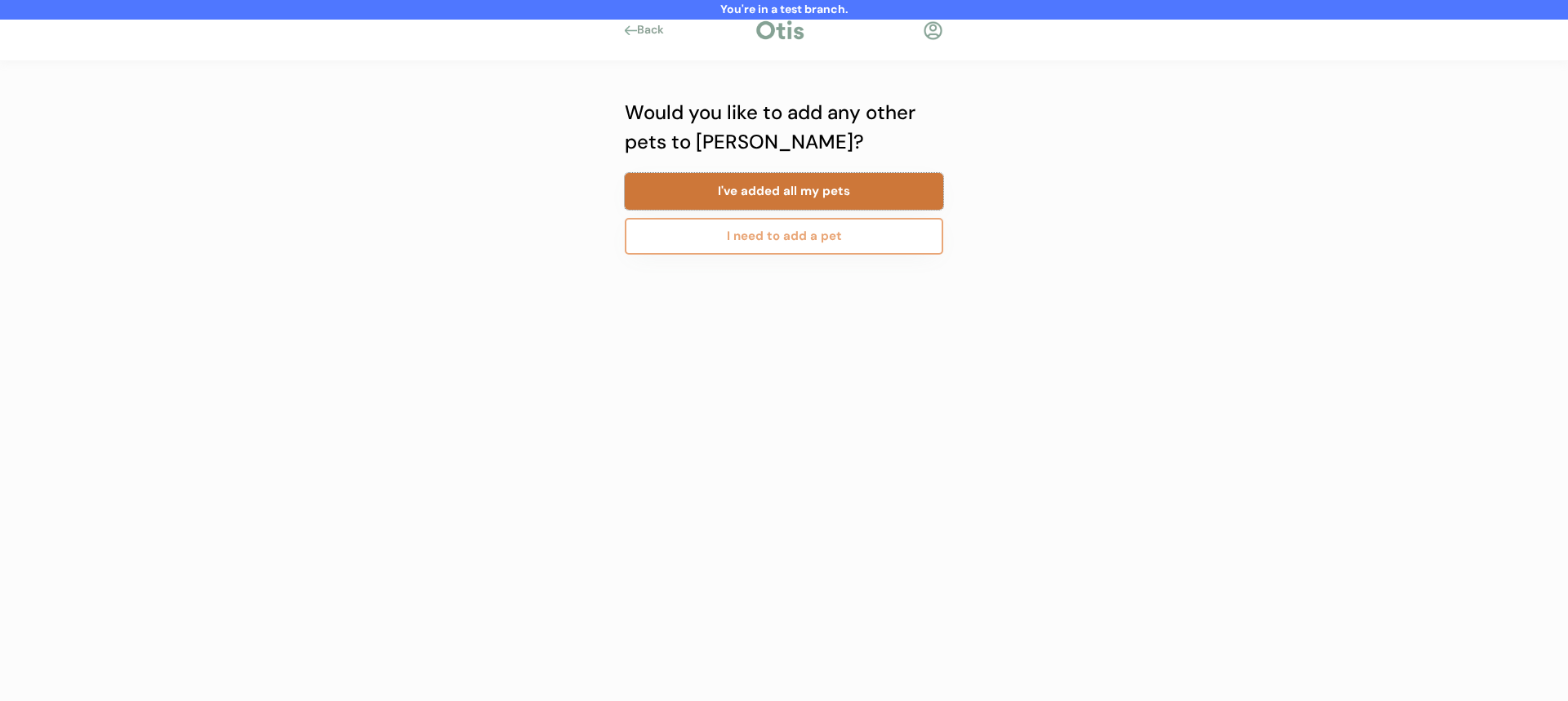
click at [855, 191] on button "I've added all my pets" at bounding box center [783, 192] width 318 height 37
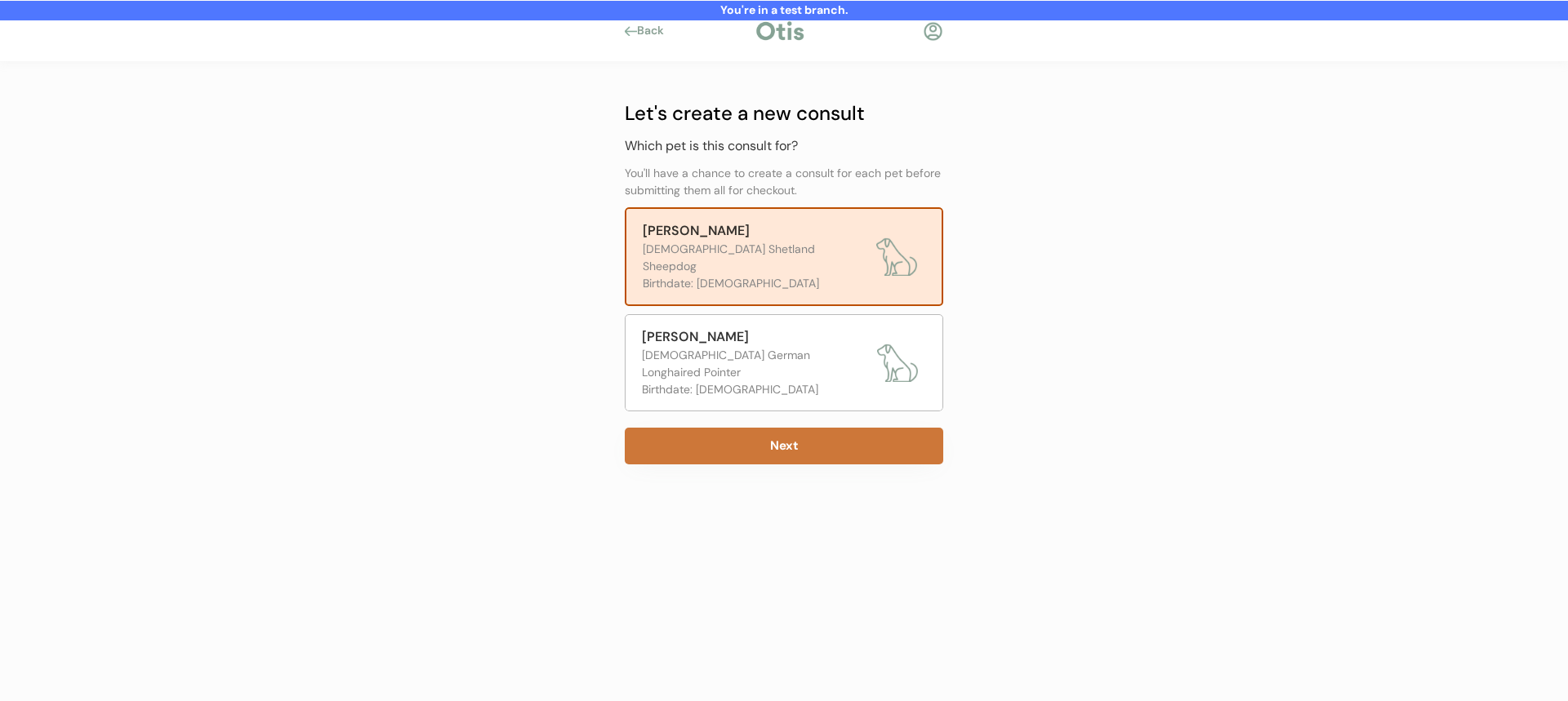
click at [753, 428] on button "Next" at bounding box center [783, 446] width 318 height 37
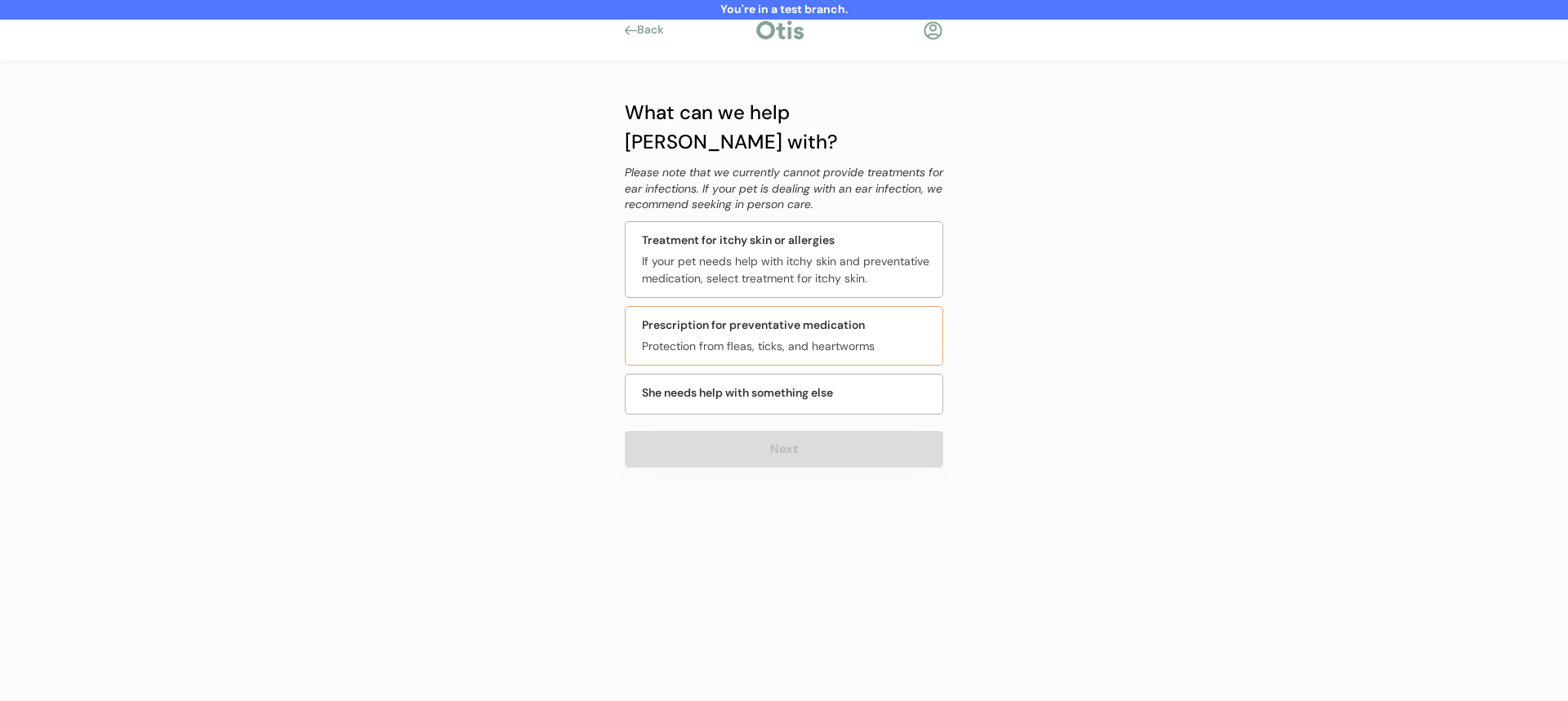
click at [792, 317] on div "Prescription for preventative medication" at bounding box center [753, 326] width 223 height 18
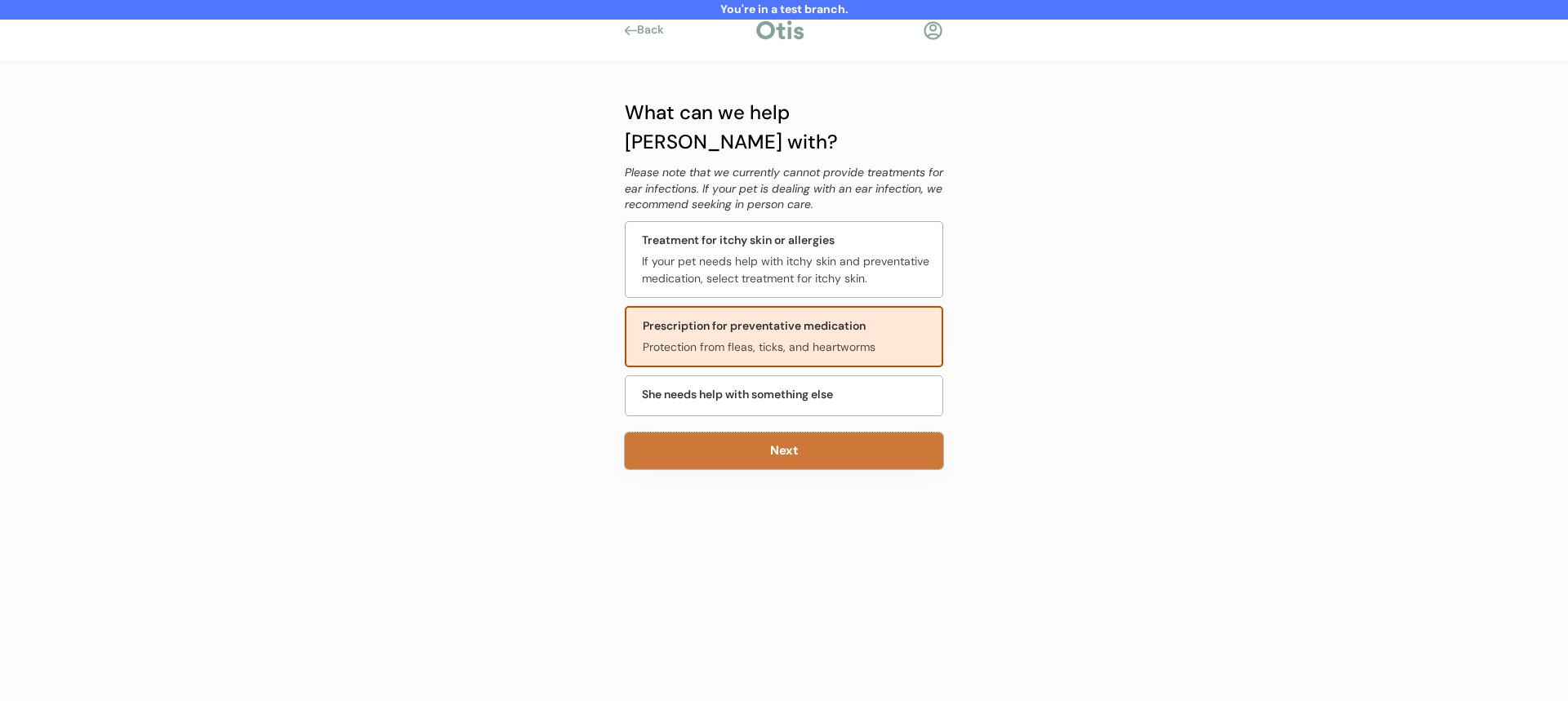
click at [739, 433] on button "Next" at bounding box center [783, 451] width 318 height 37
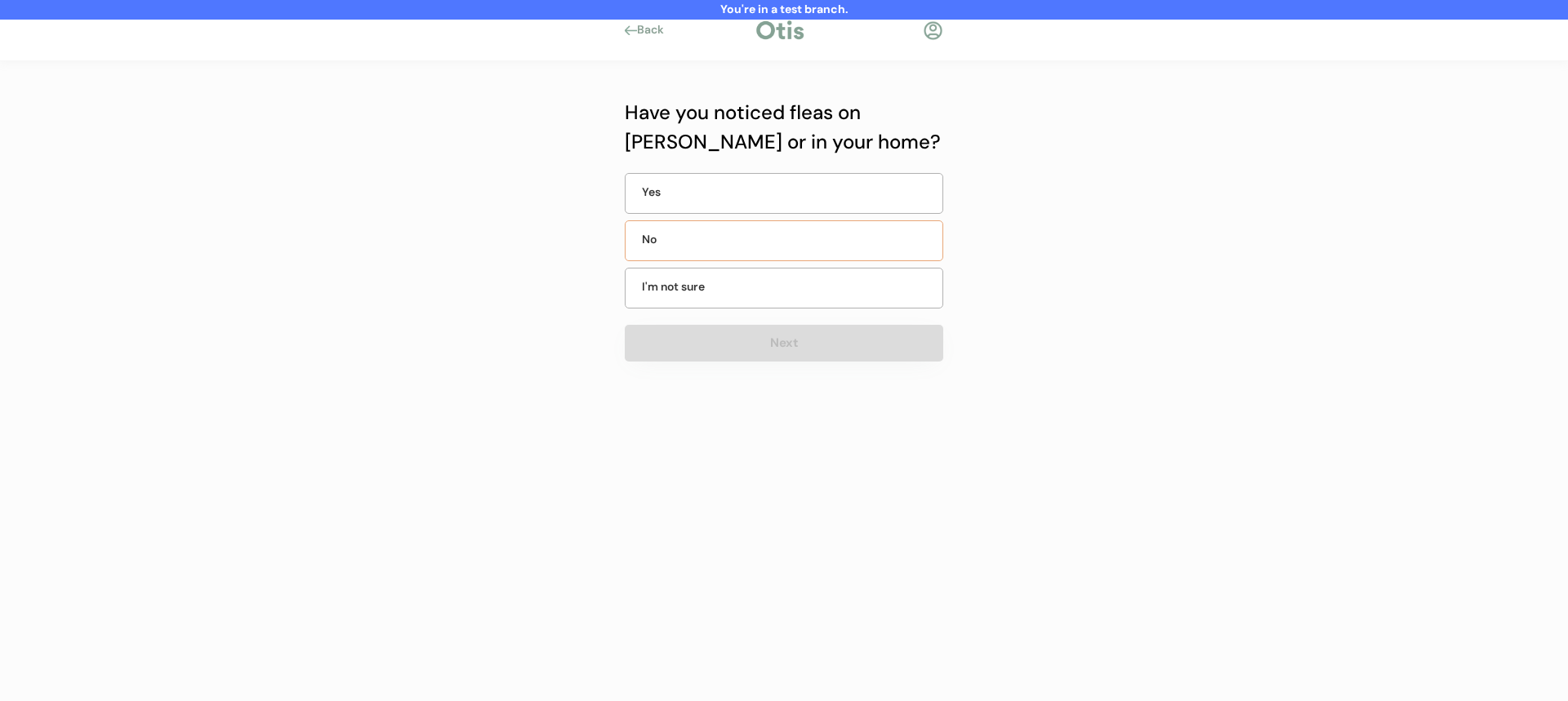
click at [766, 251] on div "No" at bounding box center [783, 241] width 318 height 41
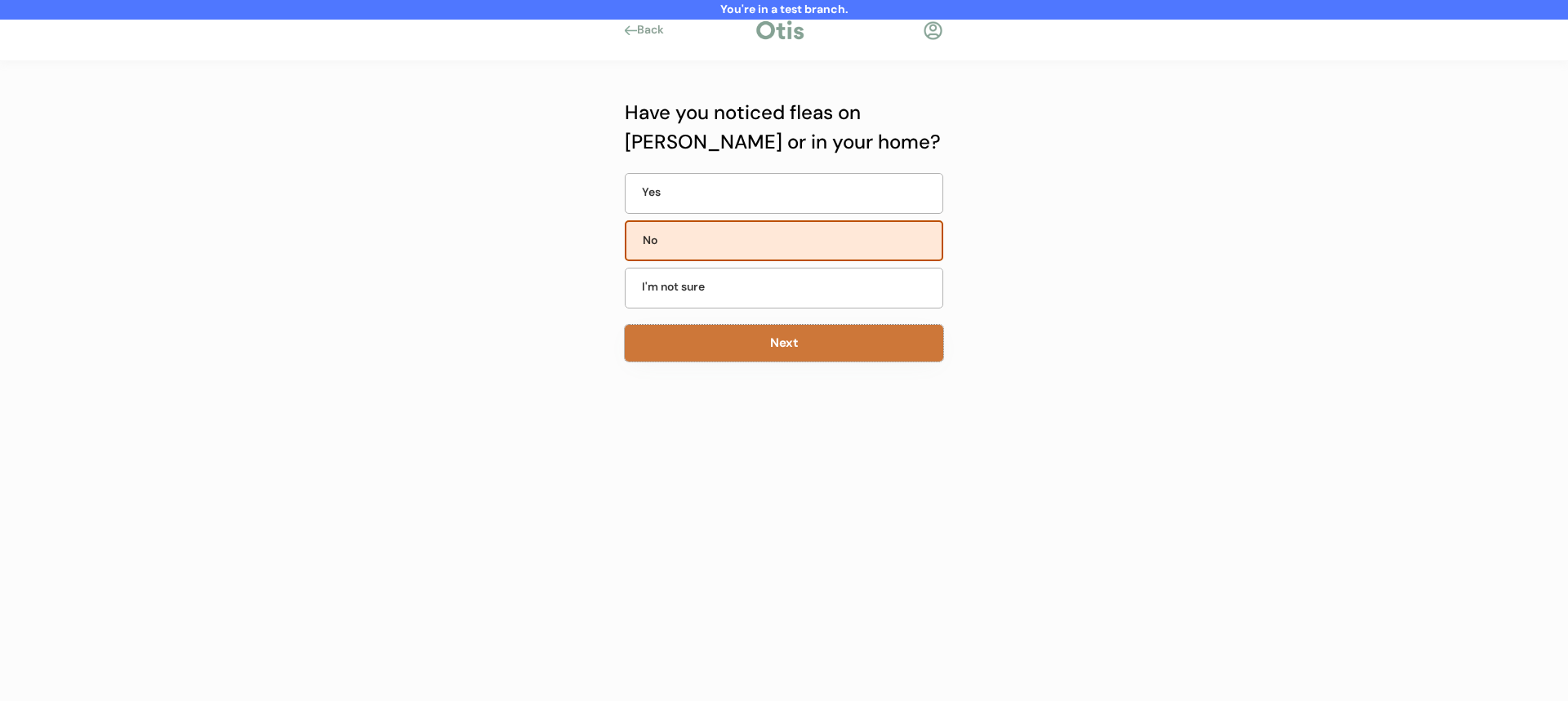
click at [755, 345] on button "Next" at bounding box center [783, 343] width 318 height 37
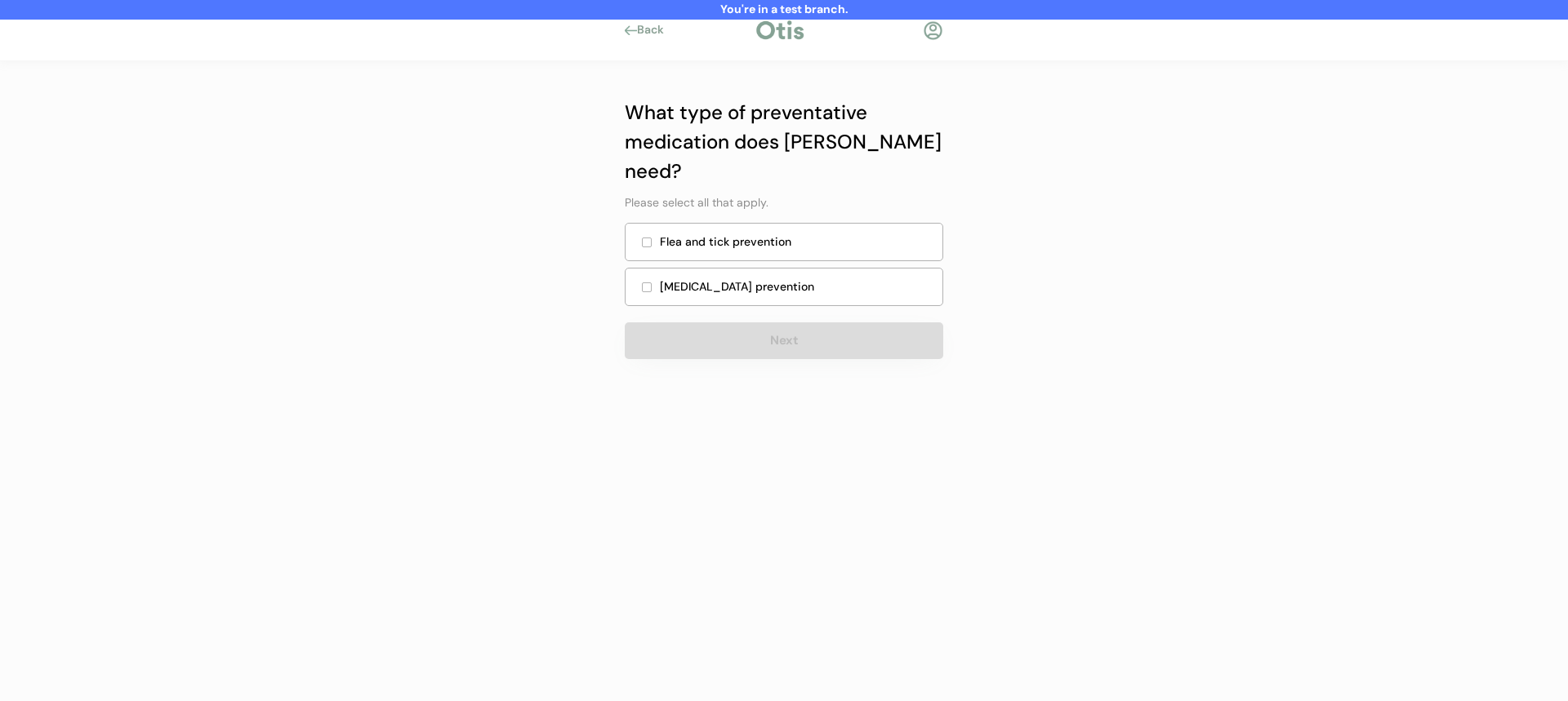
click at [778, 227] on div "Flea and tick prevention" at bounding box center [783, 241] width 318 height 38
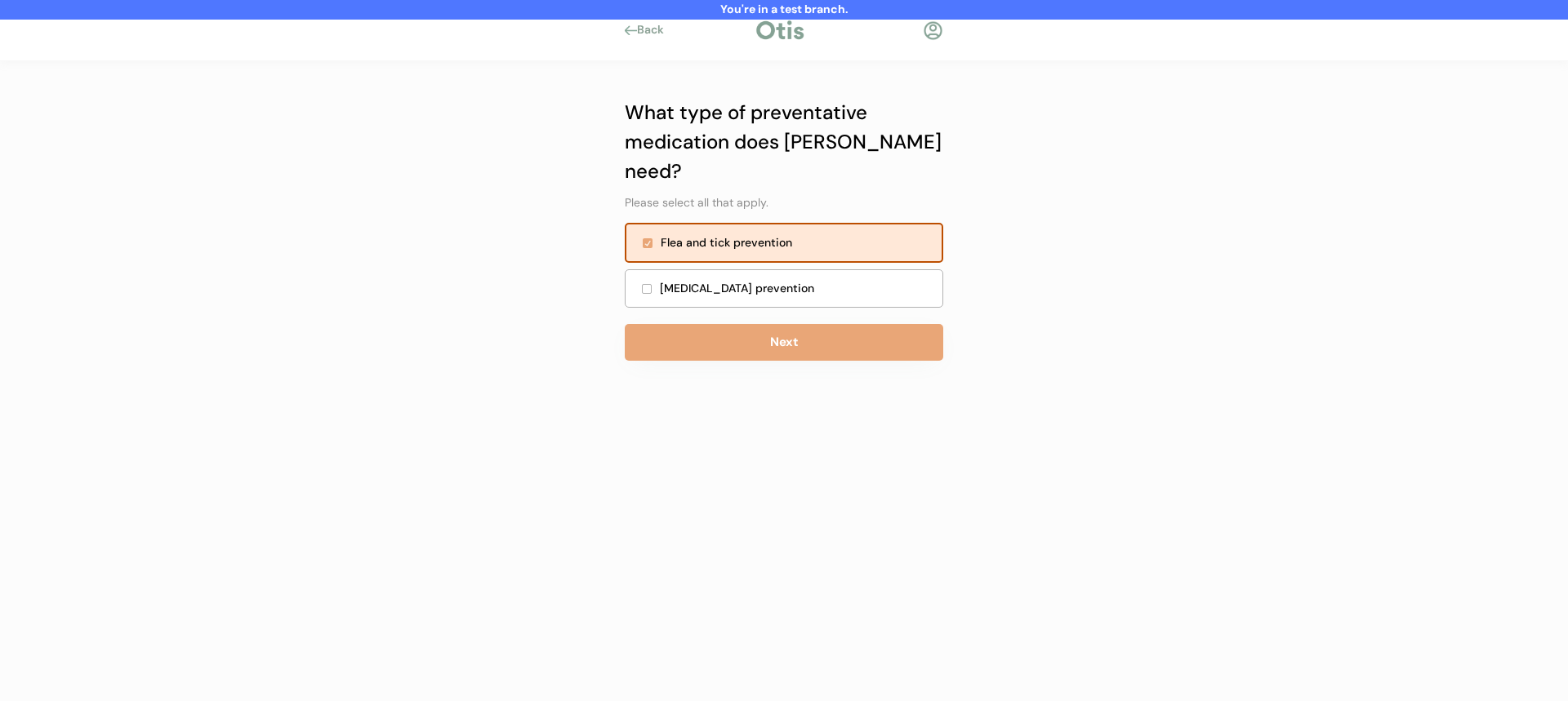
click at [768, 280] on div "Heartworm prevention" at bounding box center [796, 289] width 272 height 18
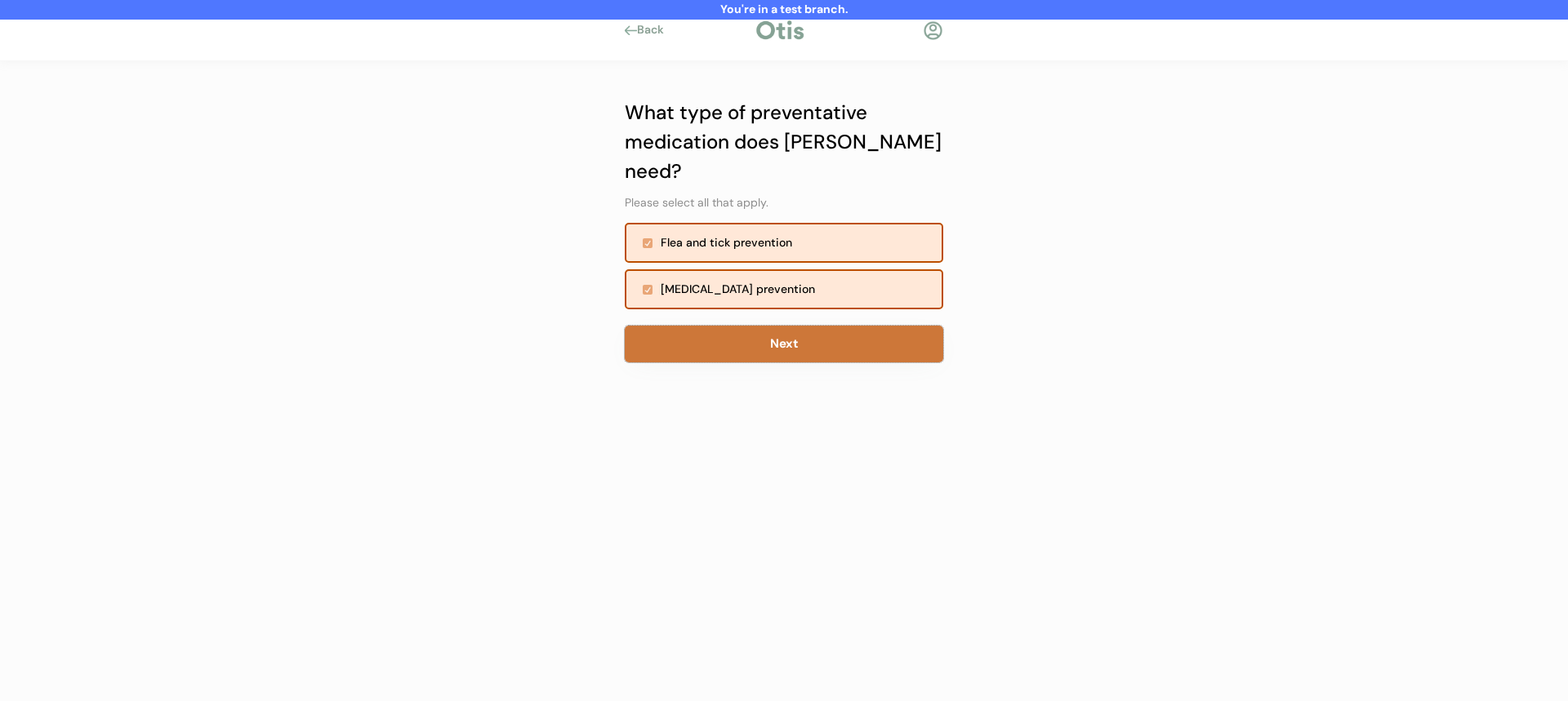
click at [778, 326] on button "Next" at bounding box center [783, 344] width 318 height 37
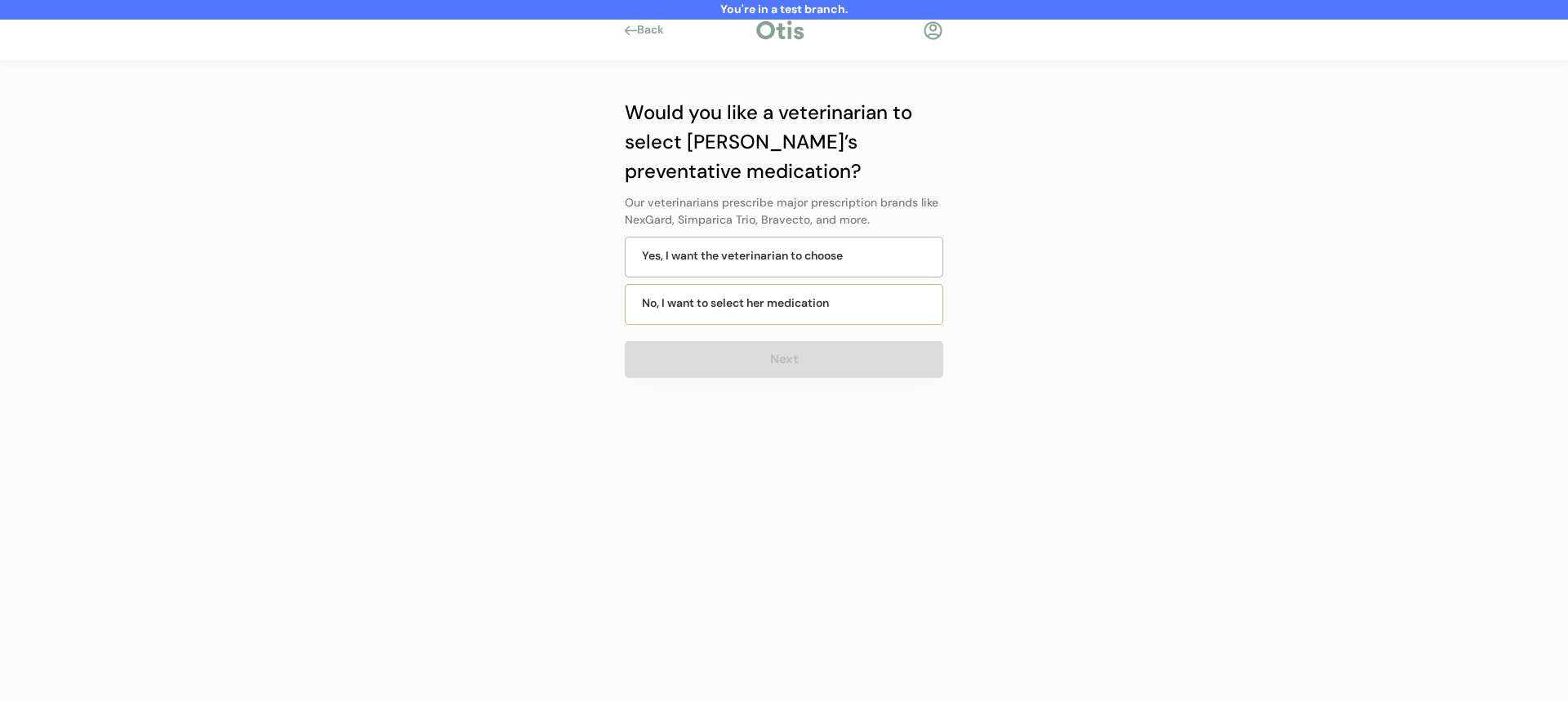
click at [774, 298] on div "No, I want to select her medication" at bounding box center [735, 303] width 187 height 18
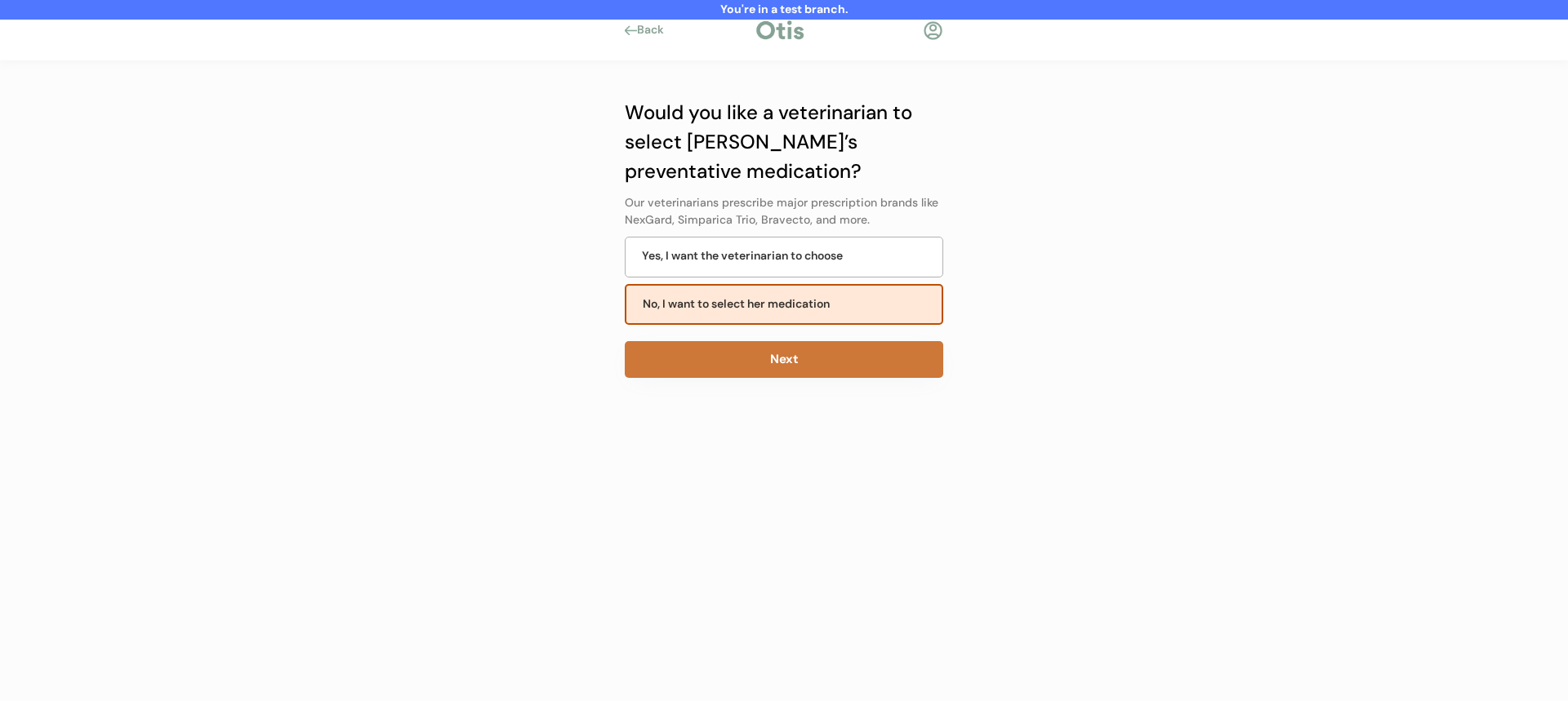
click at [762, 357] on button "Next" at bounding box center [783, 360] width 318 height 37
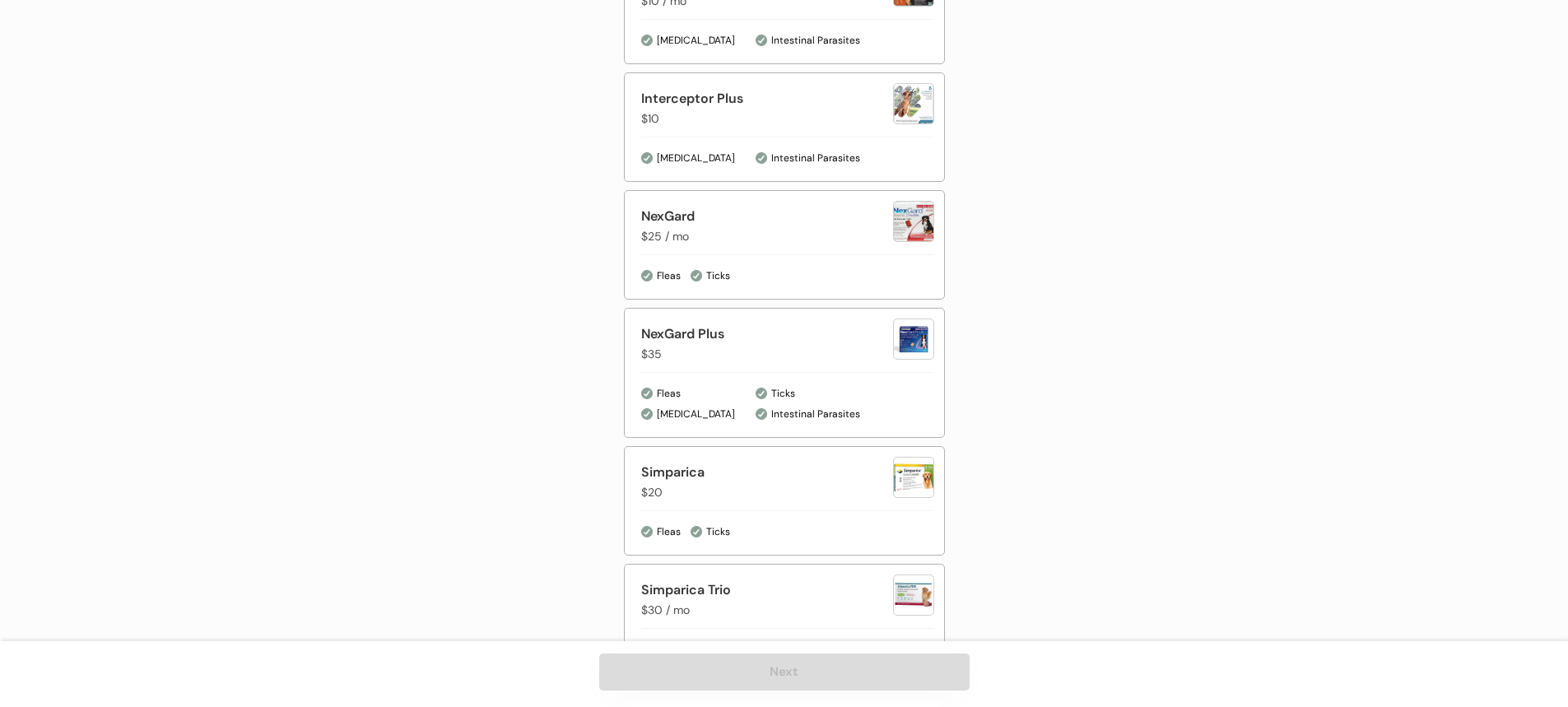
scroll to position [800, 0]
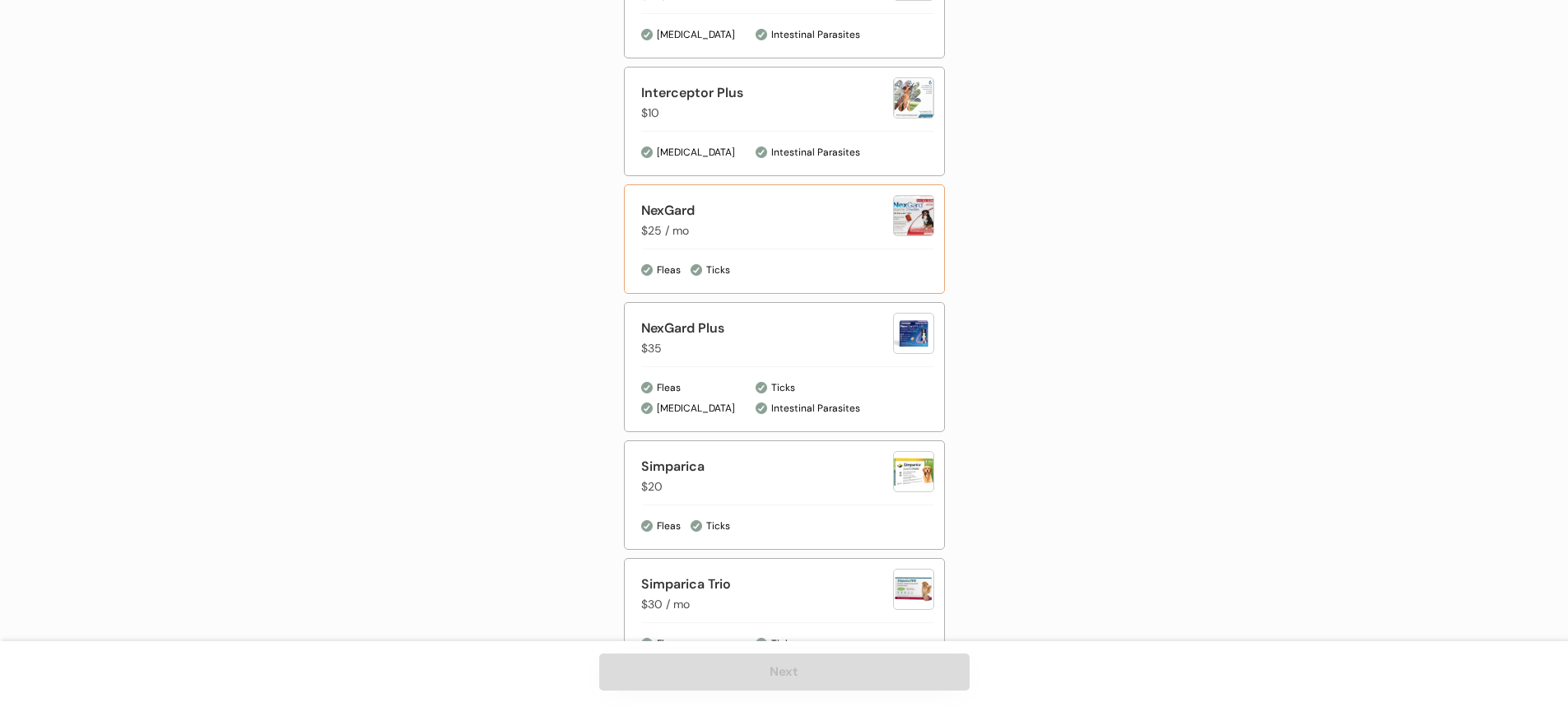
click at [780, 219] on div "NexGard" at bounding box center [767, 211] width 252 height 20
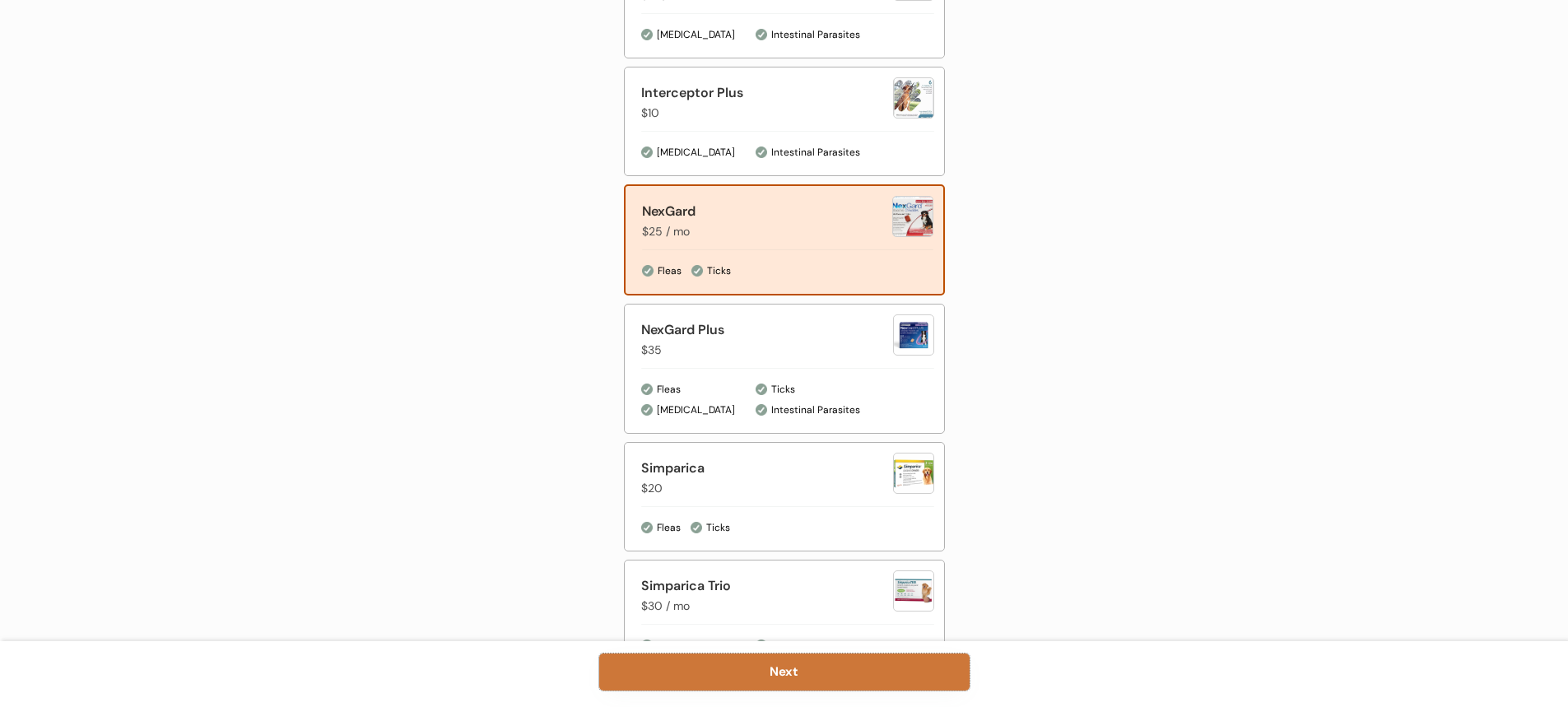
click at [753, 672] on button "Next" at bounding box center [784, 673] width 371 height 37
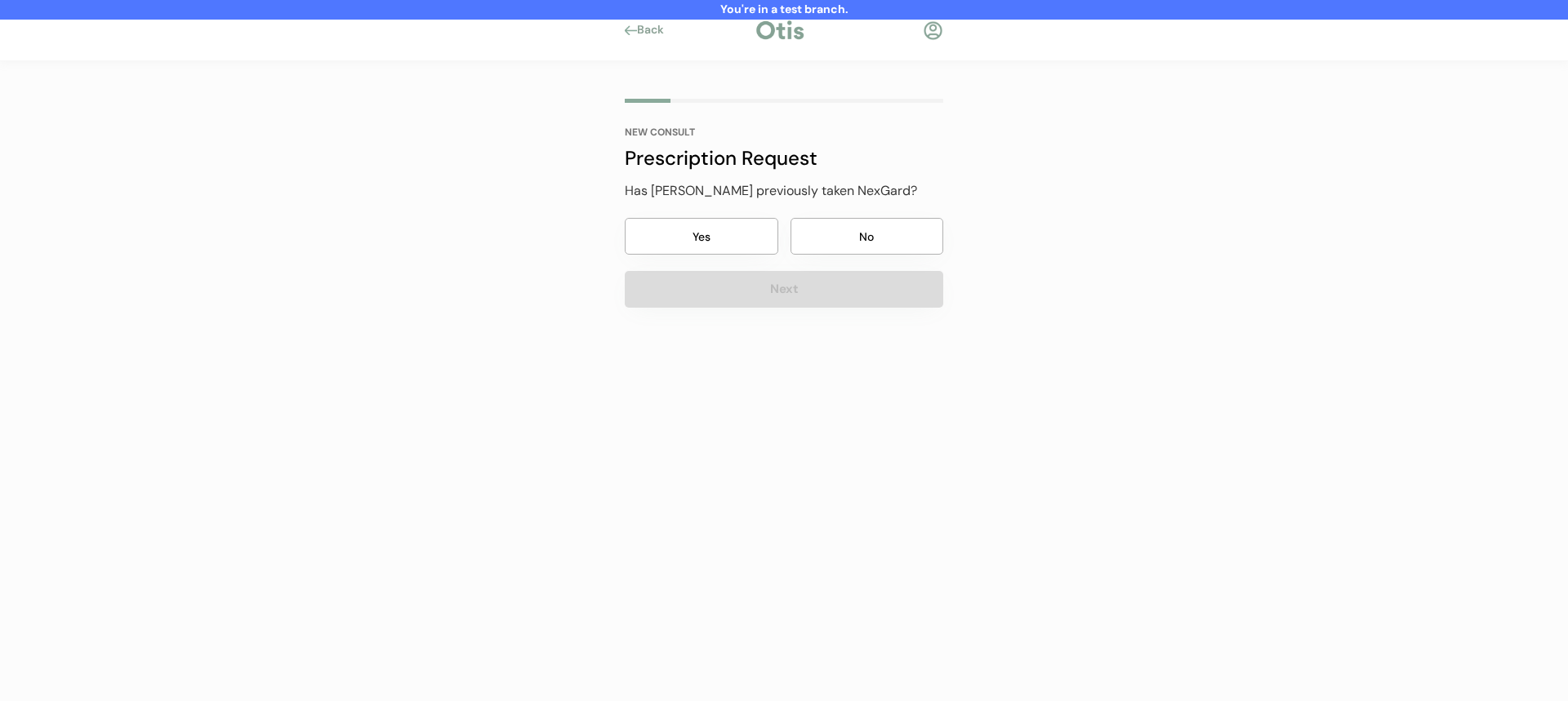
click at [837, 228] on button "No" at bounding box center [868, 236] width 154 height 37
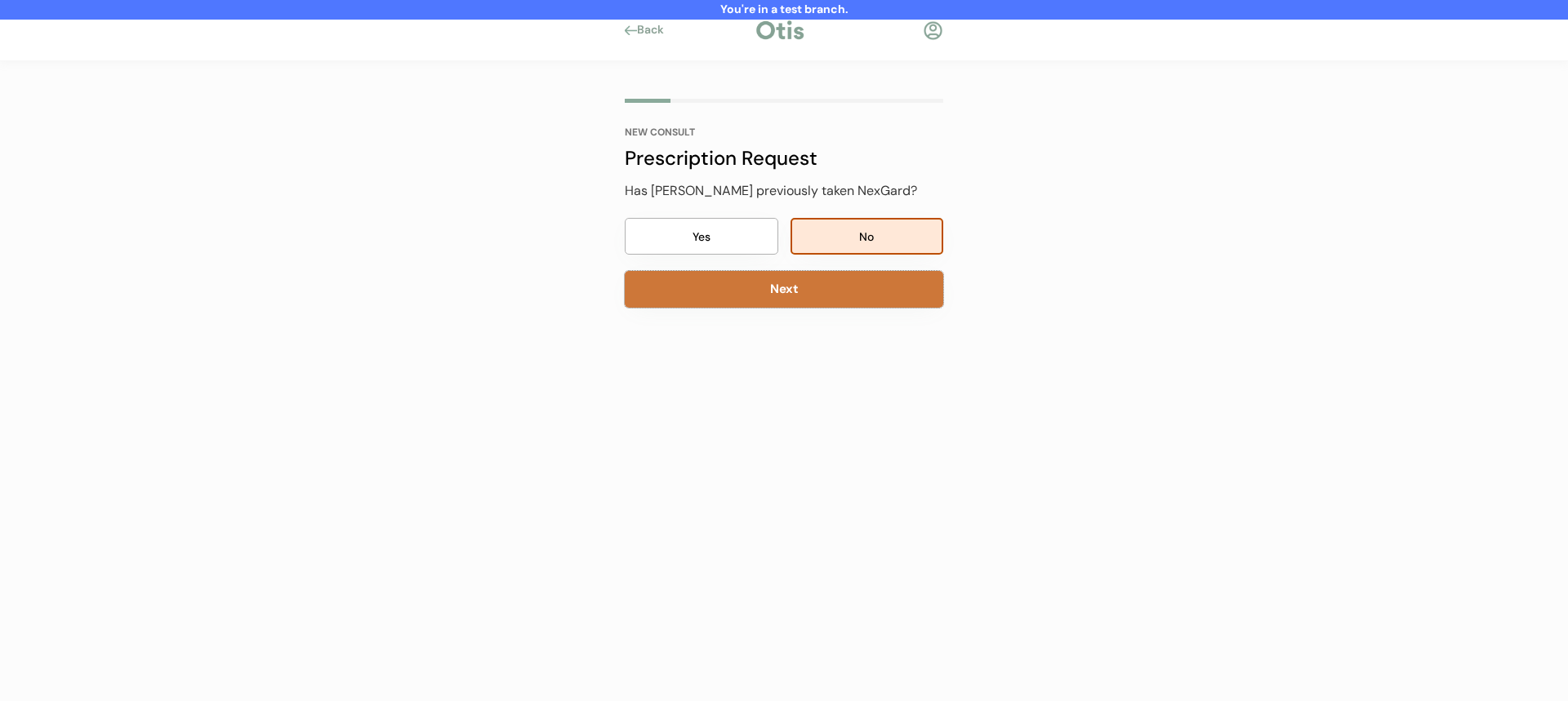
click at [827, 302] on button "Next" at bounding box center [783, 290] width 318 height 37
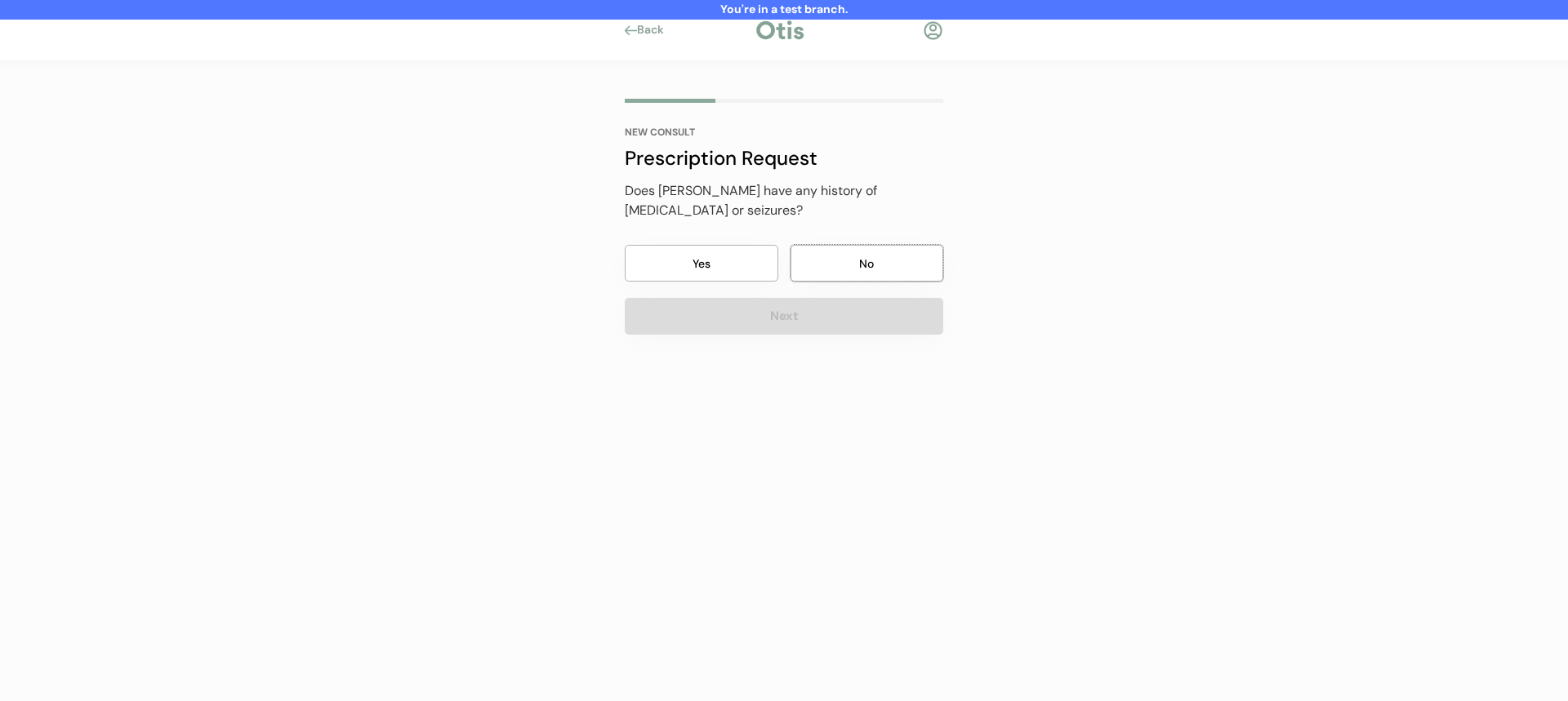
click at [834, 254] on button "No" at bounding box center [868, 263] width 154 height 37
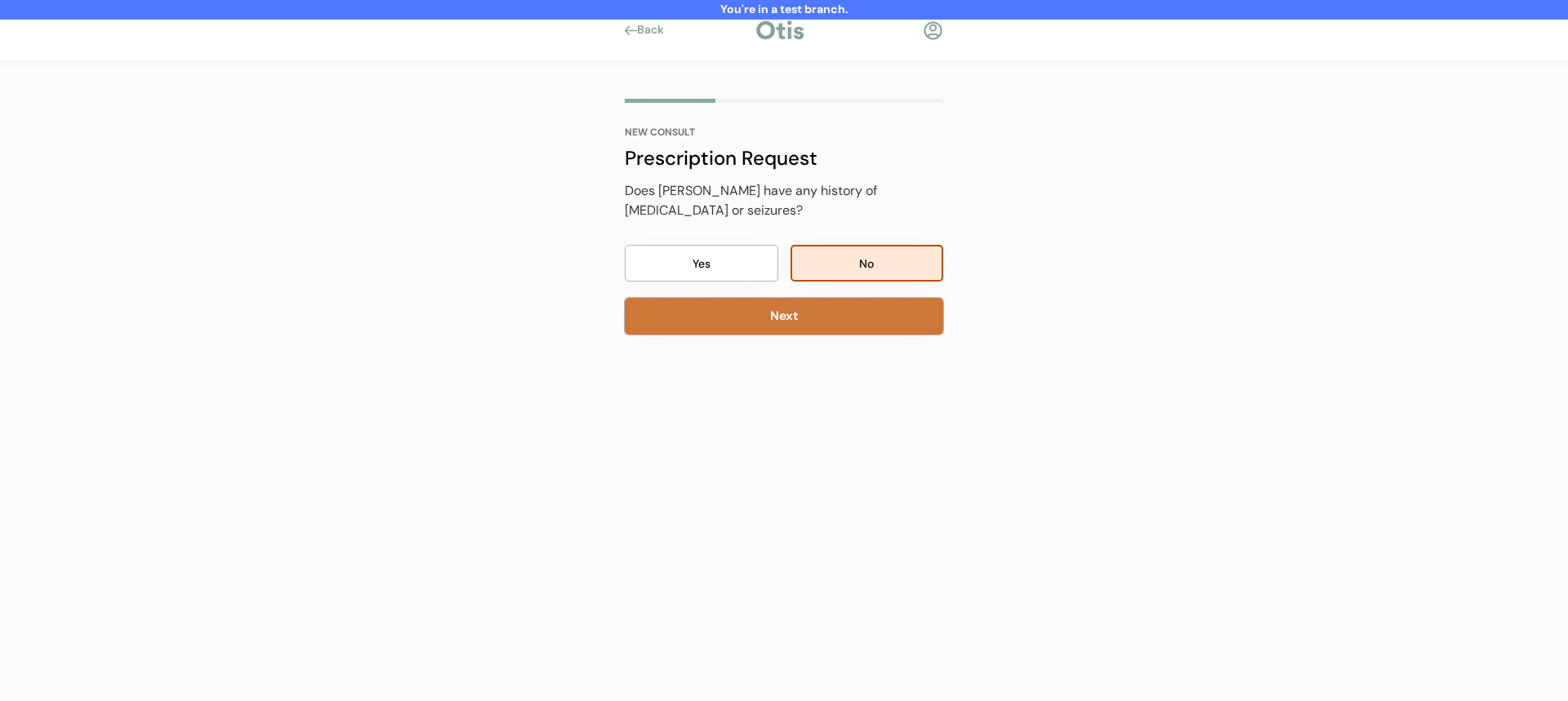
click at [817, 298] on button "Next" at bounding box center [783, 316] width 318 height 37
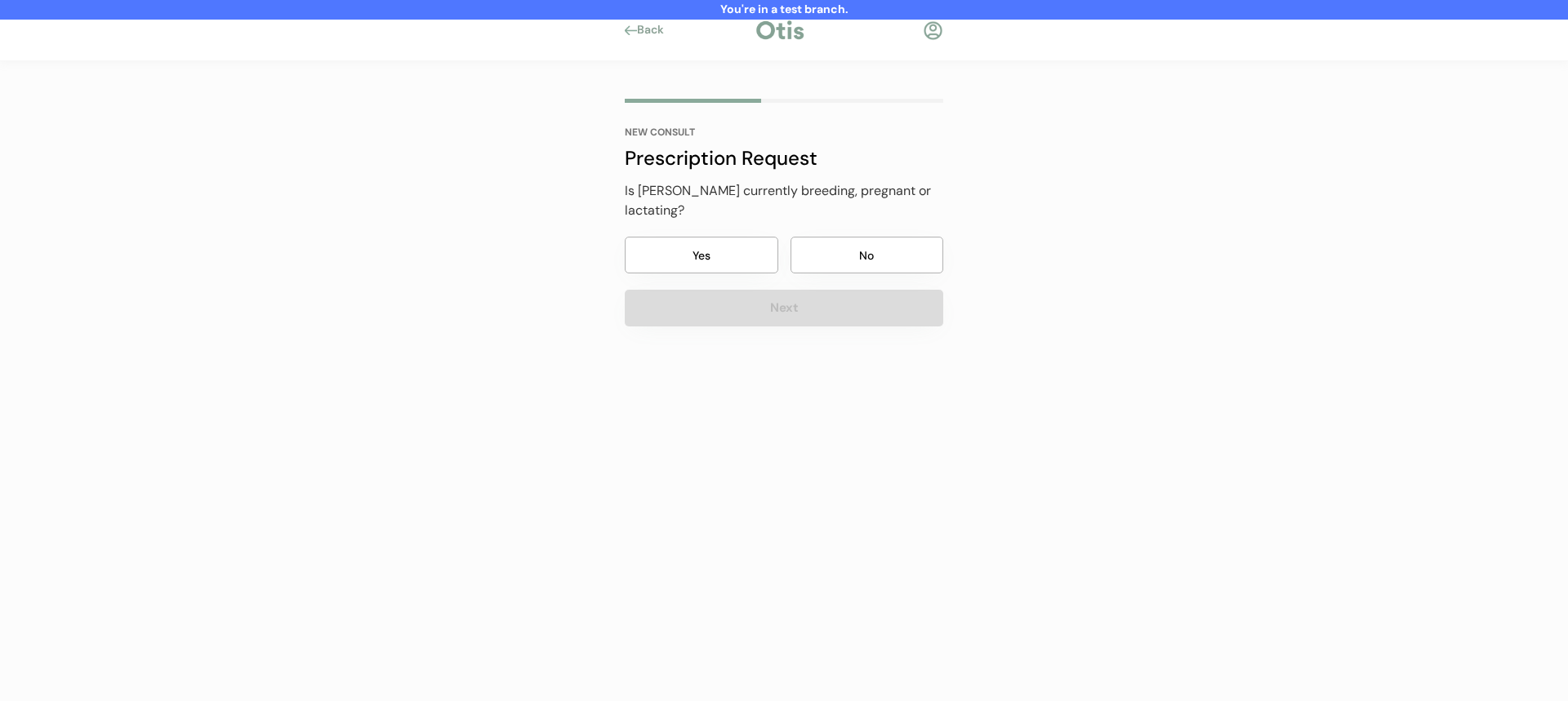
click at [832, 247] on button "No" at bounding box center [868, 255] width 154 height 37
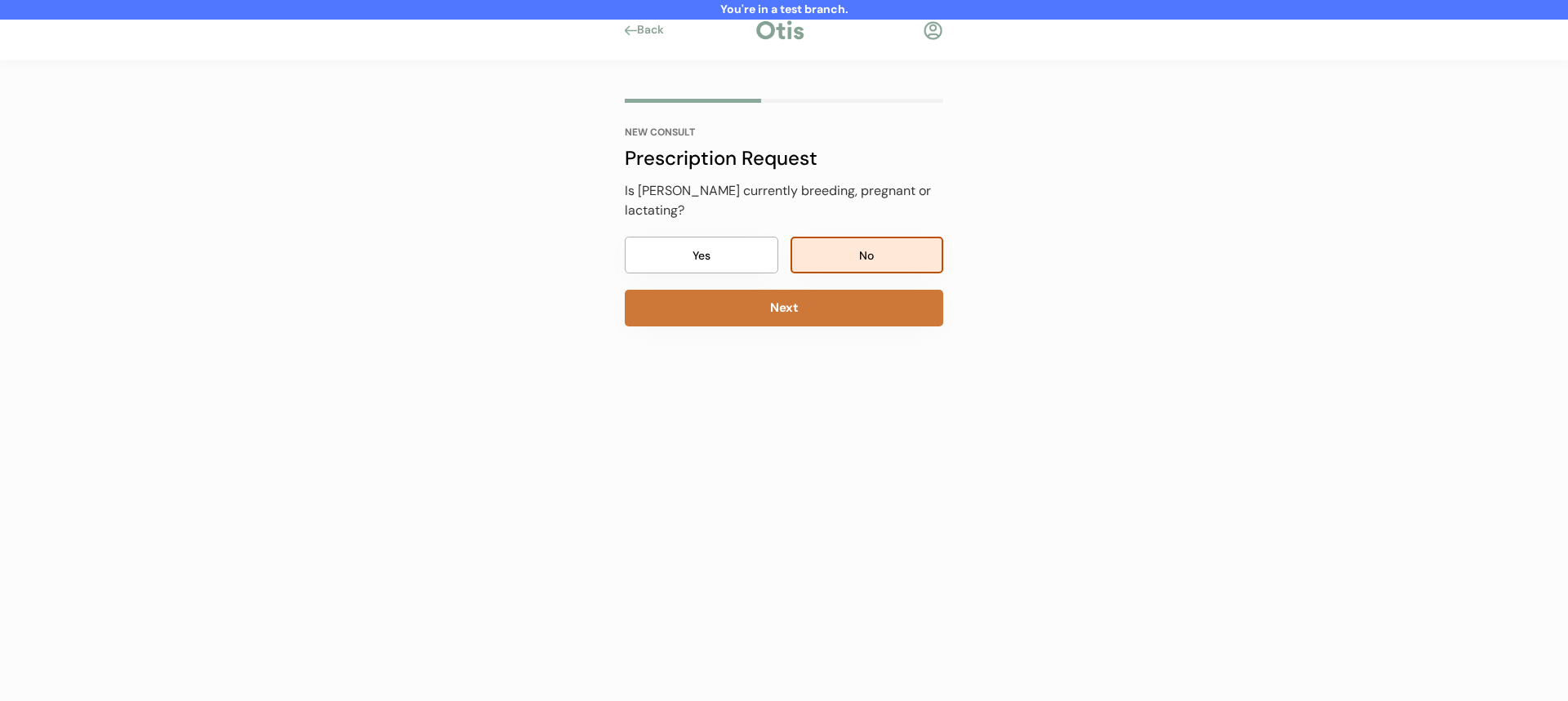
click at [826, 293] on button "Next" at bounding box center [783, 308] width 318 height 37
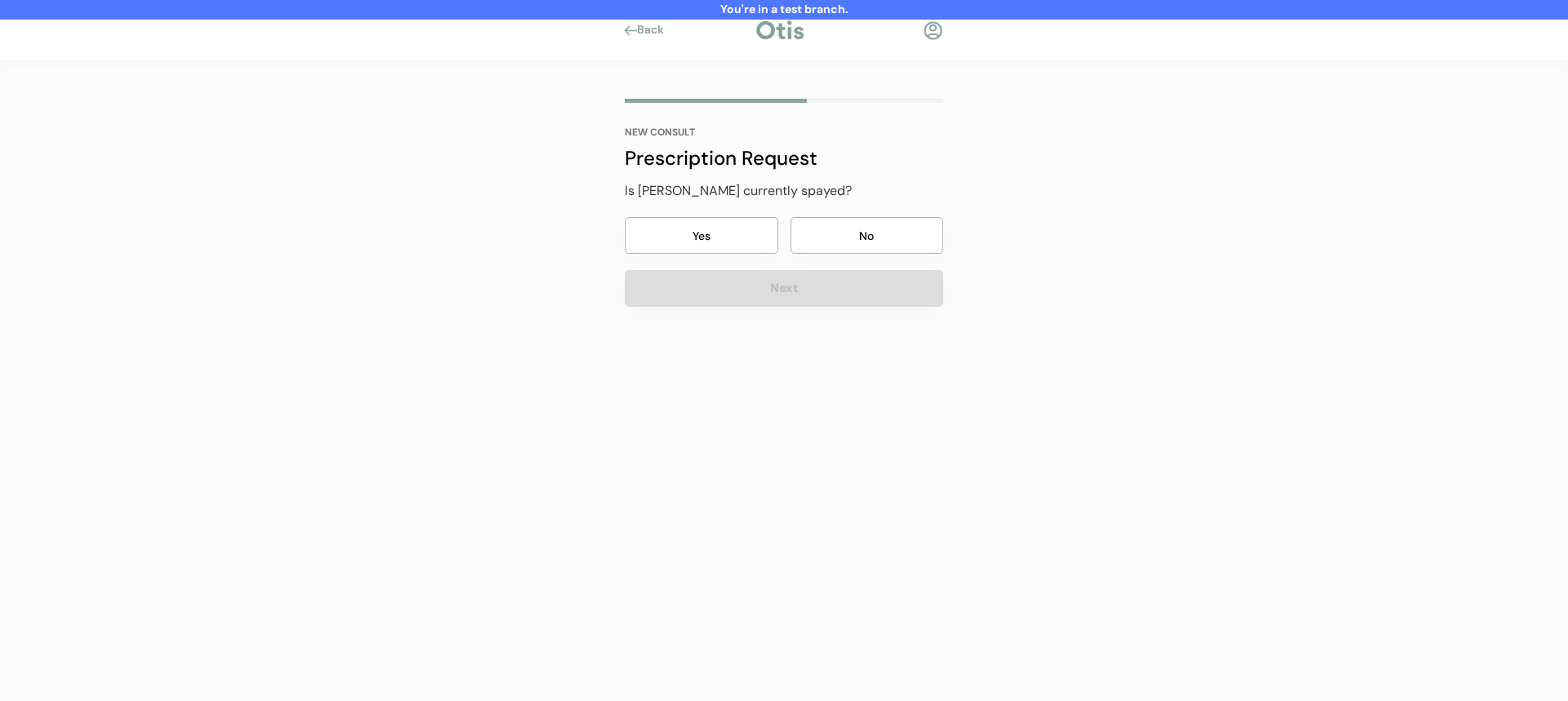
click at [836, 240] on button "No" at bounding box center [868, 235] width 154 height 37
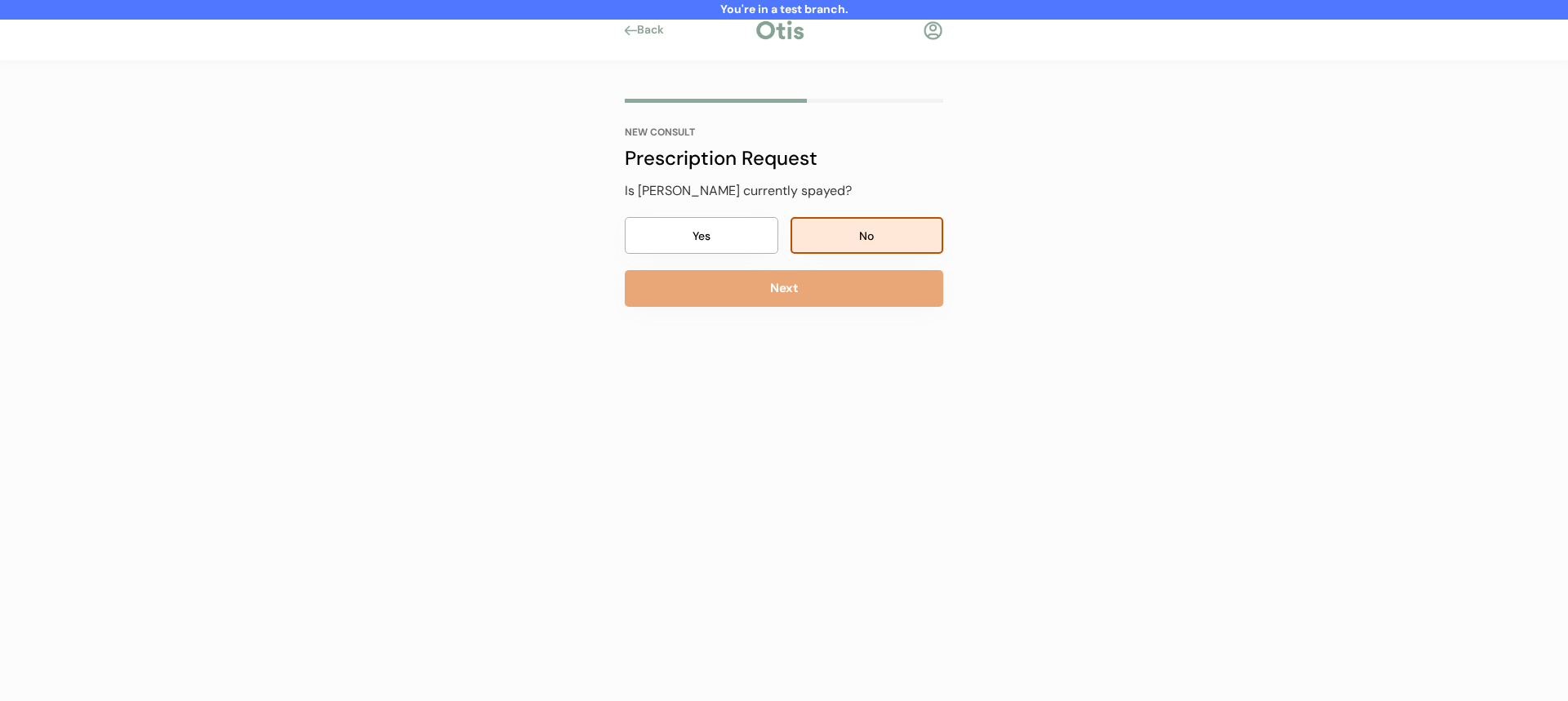
click at [819, 294] on button "Next" at bounding box center [783, 289] width 318 height 37
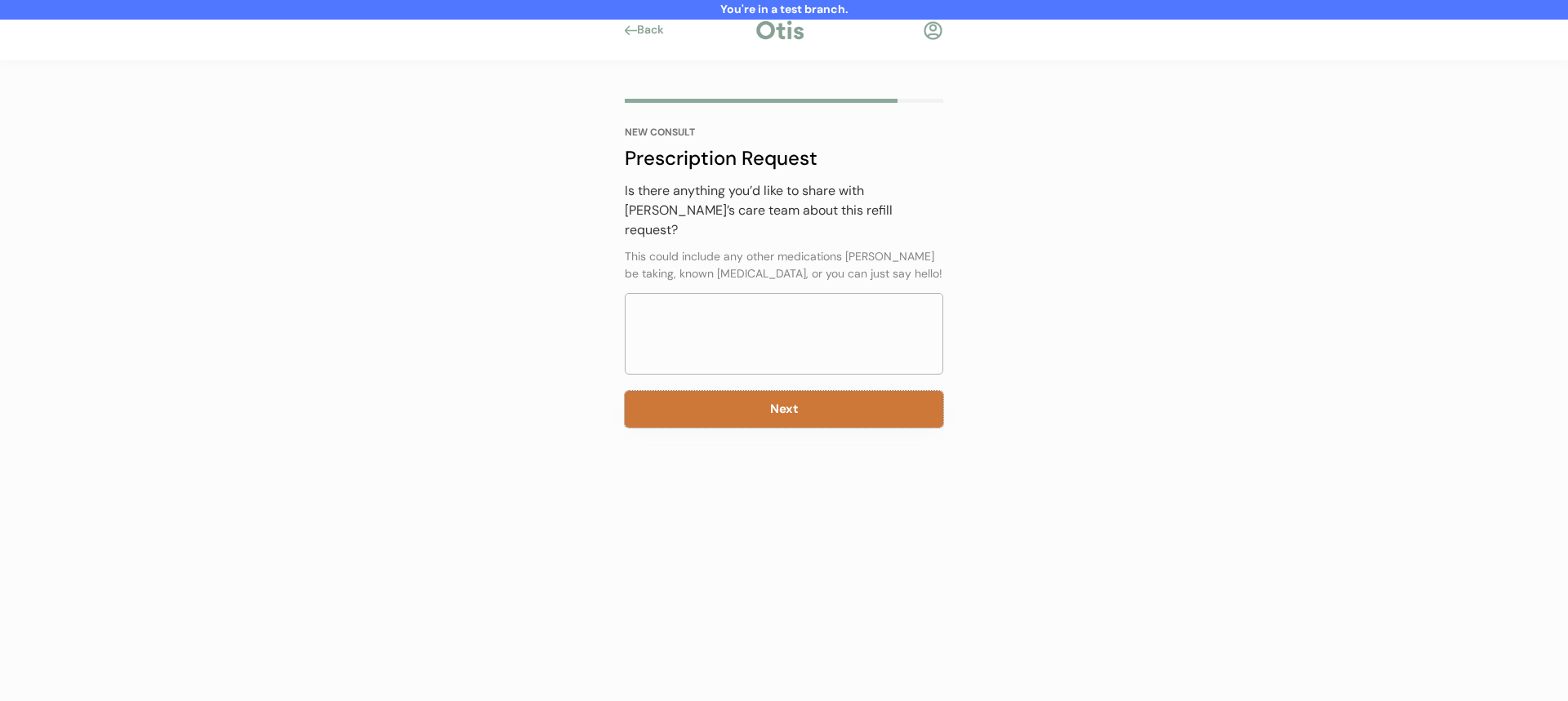
click at [775, 391] on button "Next" at bounding box center [783, 409] width 318 height 37
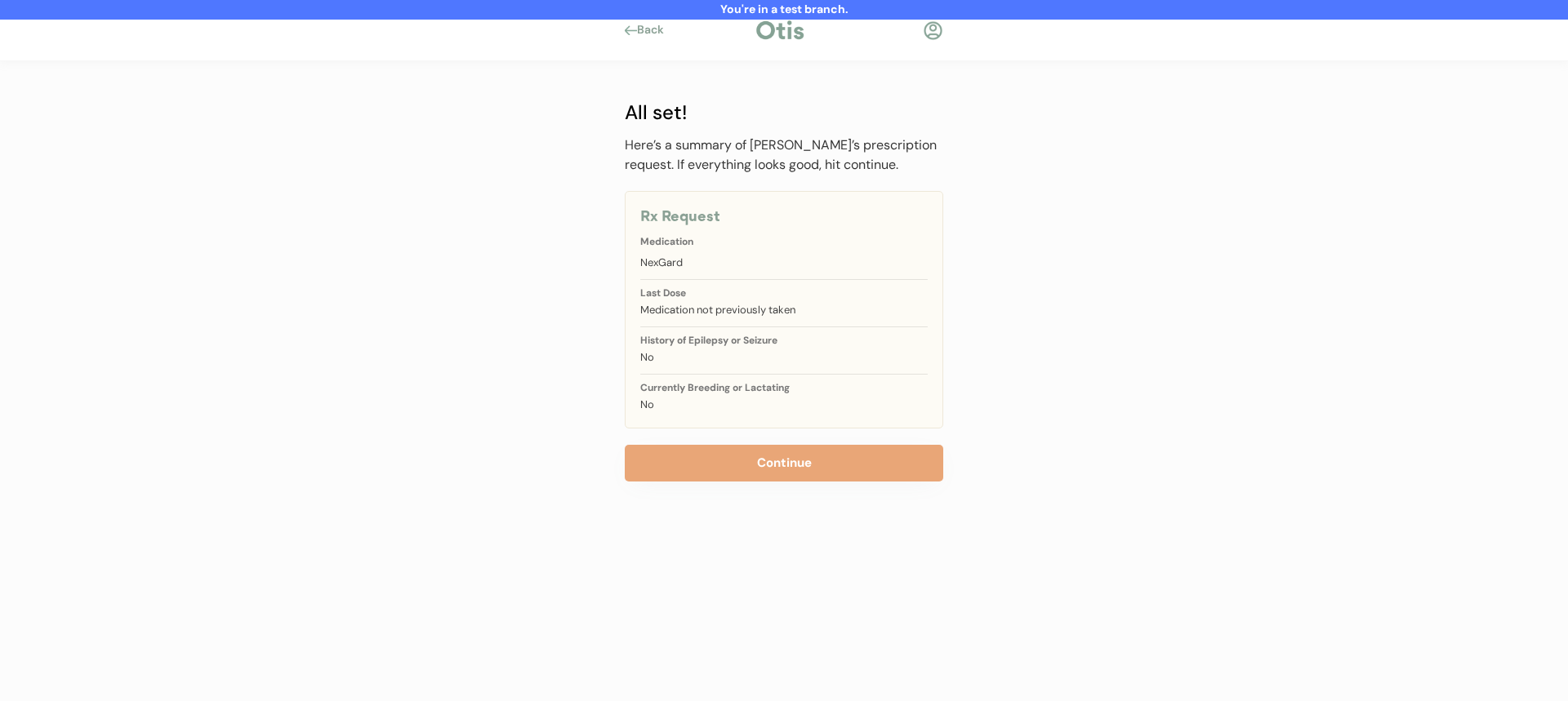
click at [760, 430] on div "Here’s a summary of Olivia’s prescription request. If everything looks good, hi…" at bounding box center [783, 308] width 318 height 346
click at [735, 473] on button "Continue" at bounding box center [783, 464] width 318 height 37
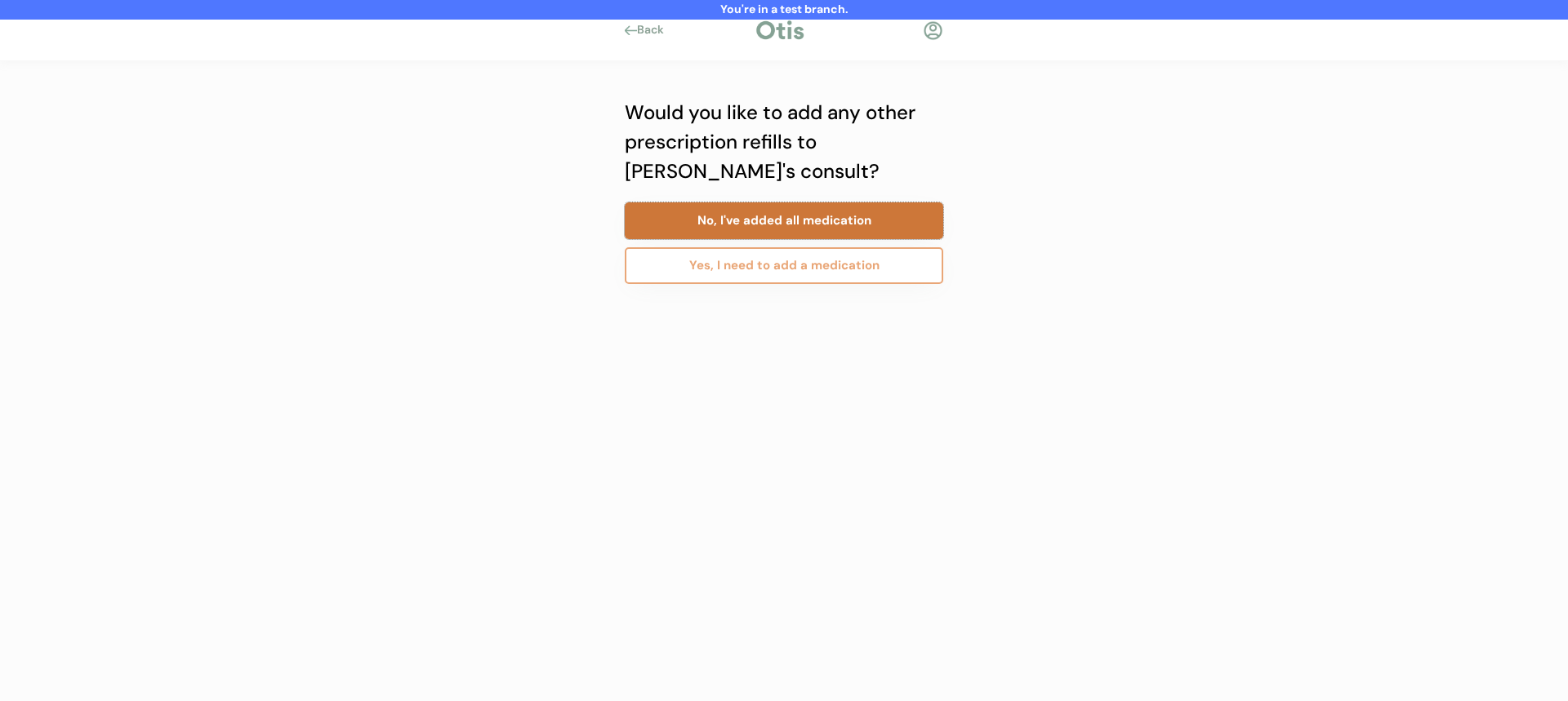
click at [839, 229] on button "No, I've added all medication" at bounding box center [783, 221] width 318 height 37
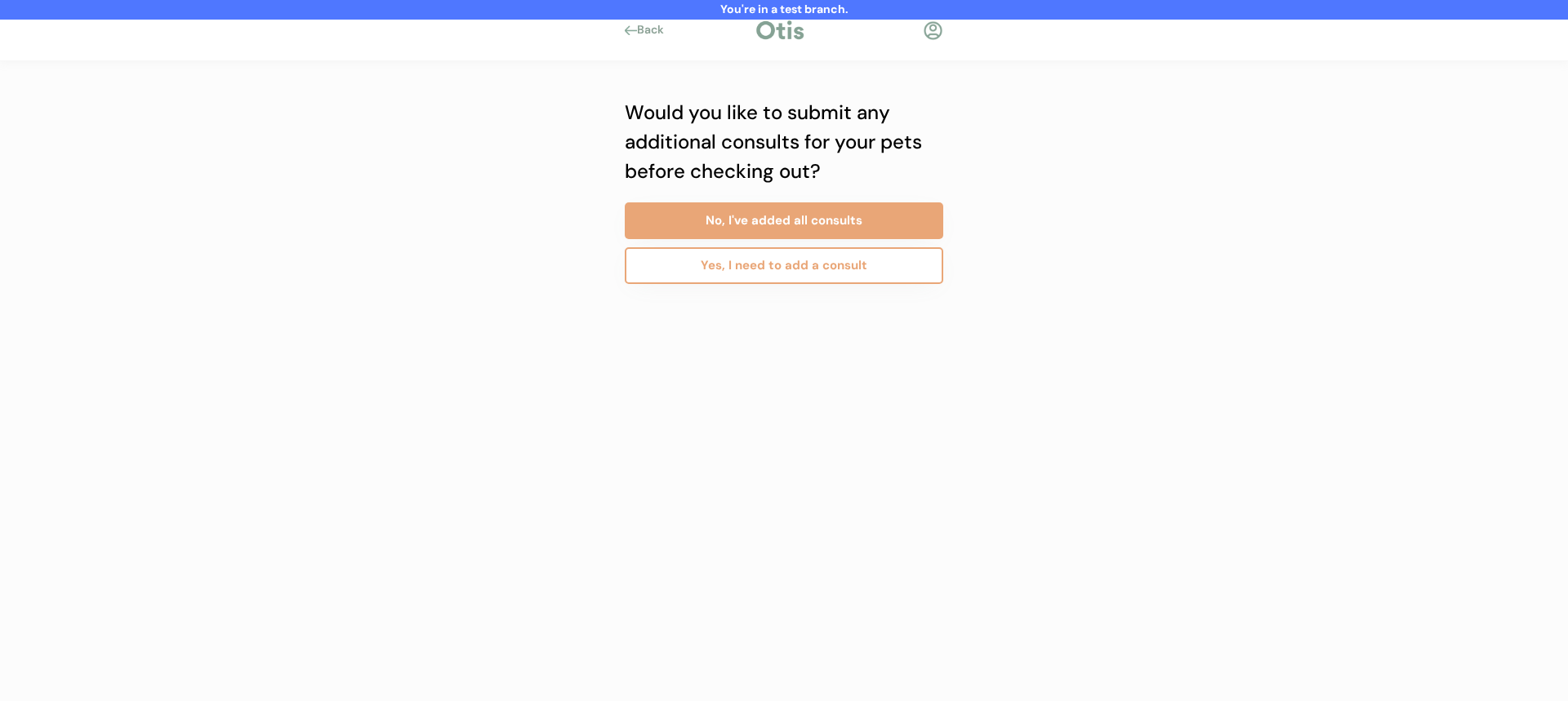
click at [802, 263] on button "Yes, I need to add a consult" at bounding box center [783, 265] width 318 height 37
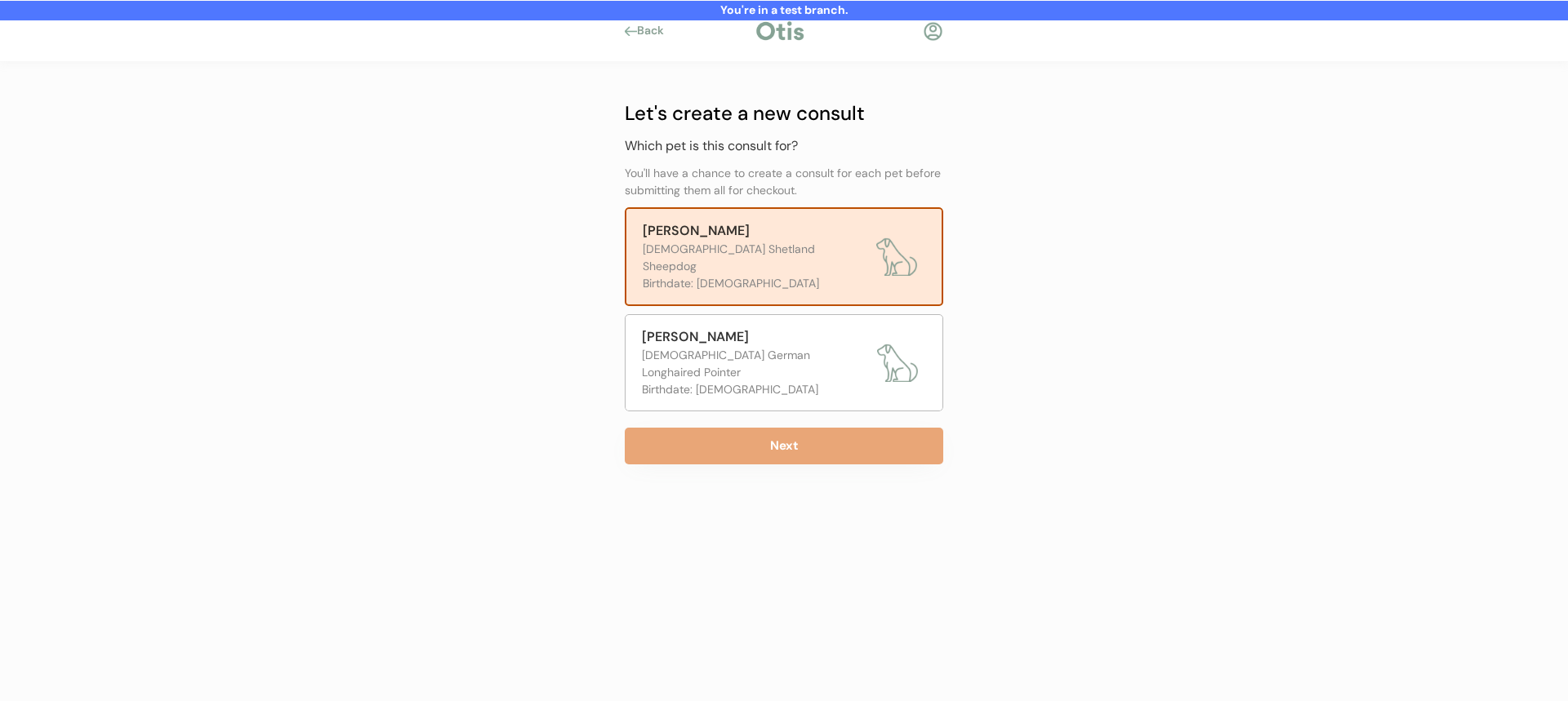
click at [743, 328] on div "Dean" at bounding box center [755, 337] width 227 height 19
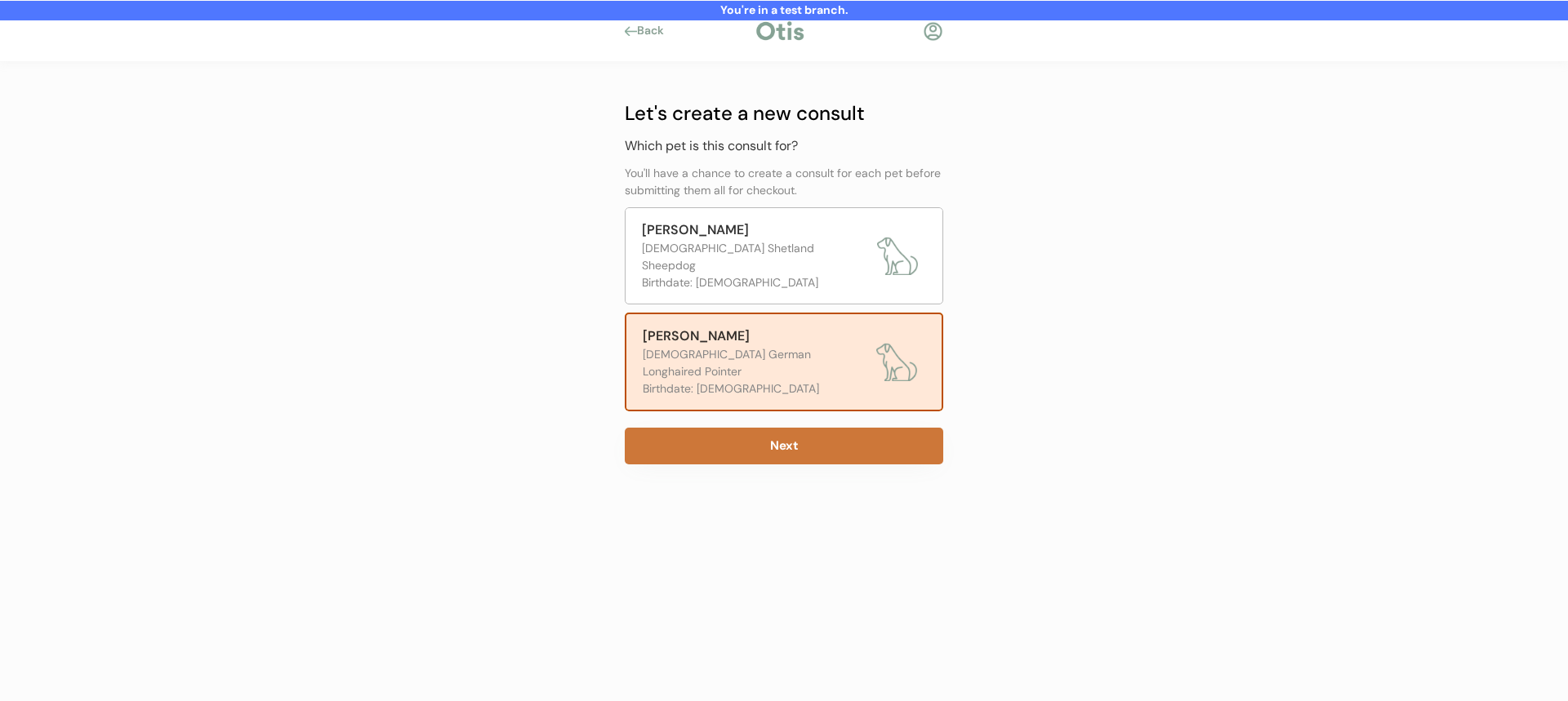
click at [736, 428] on button "Next" at bounding box center [783, 446] width 318 height 37
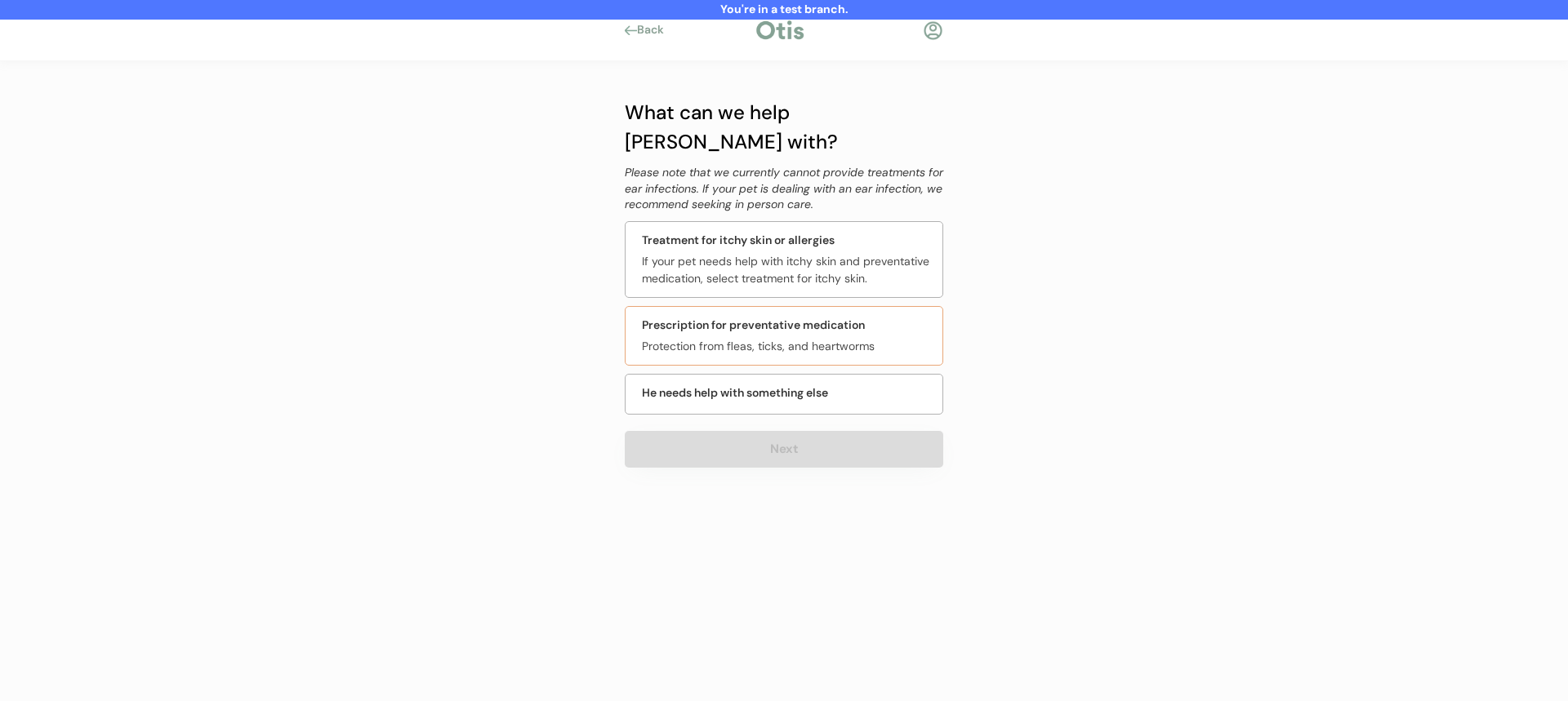
click at [789, 306] on div "Prescription for preventative medication Protection from fleas, ticks, and hear…" at bounding box center [783, 335] width 318 height 59
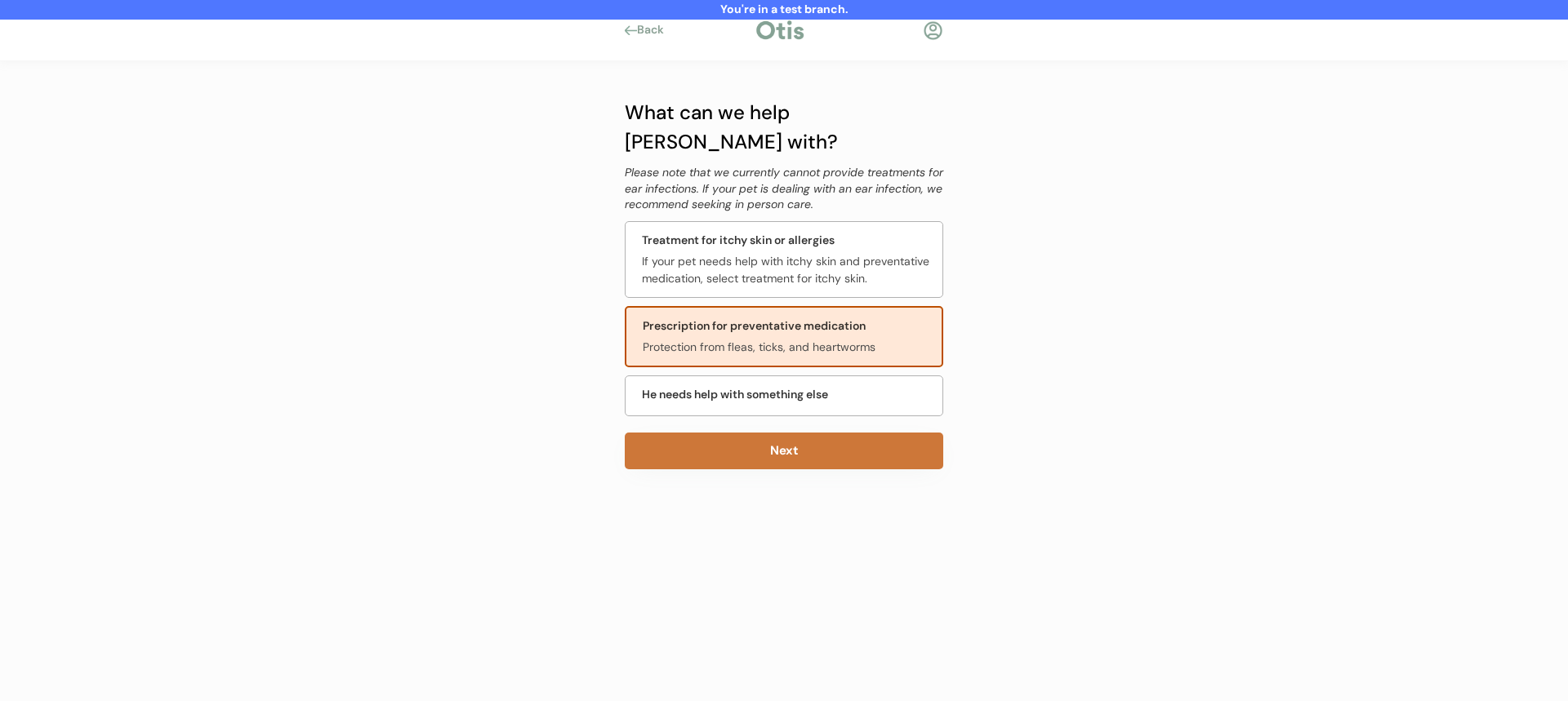
click at [738, 433] on button "Next" at bounding box center [783, 451] width 318 height 37
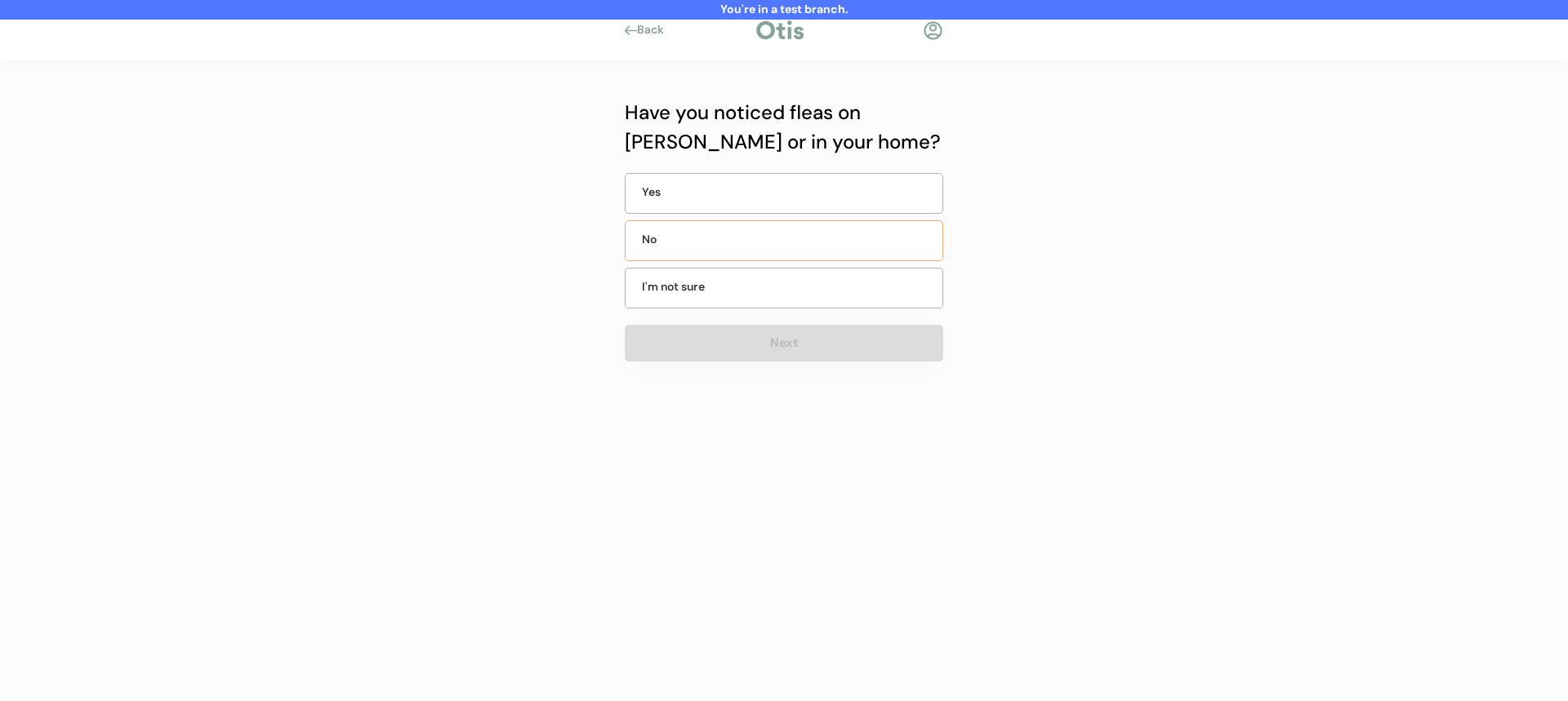
click at [805, 233] on div "No" at bounding box center [783, 241] width 318 height 41
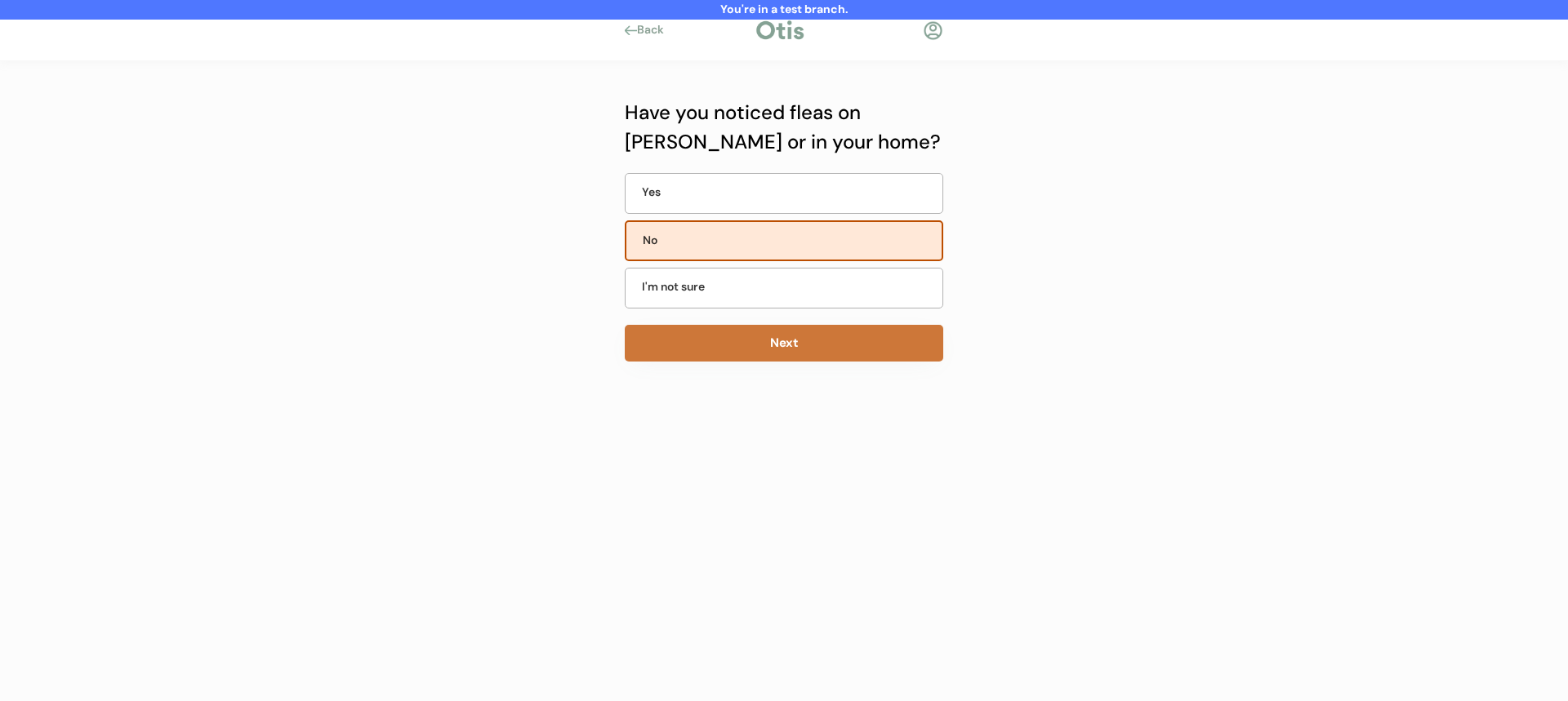
click at [774, 346] on button "Next" at bounding box center [783, 343] width 318 height 37
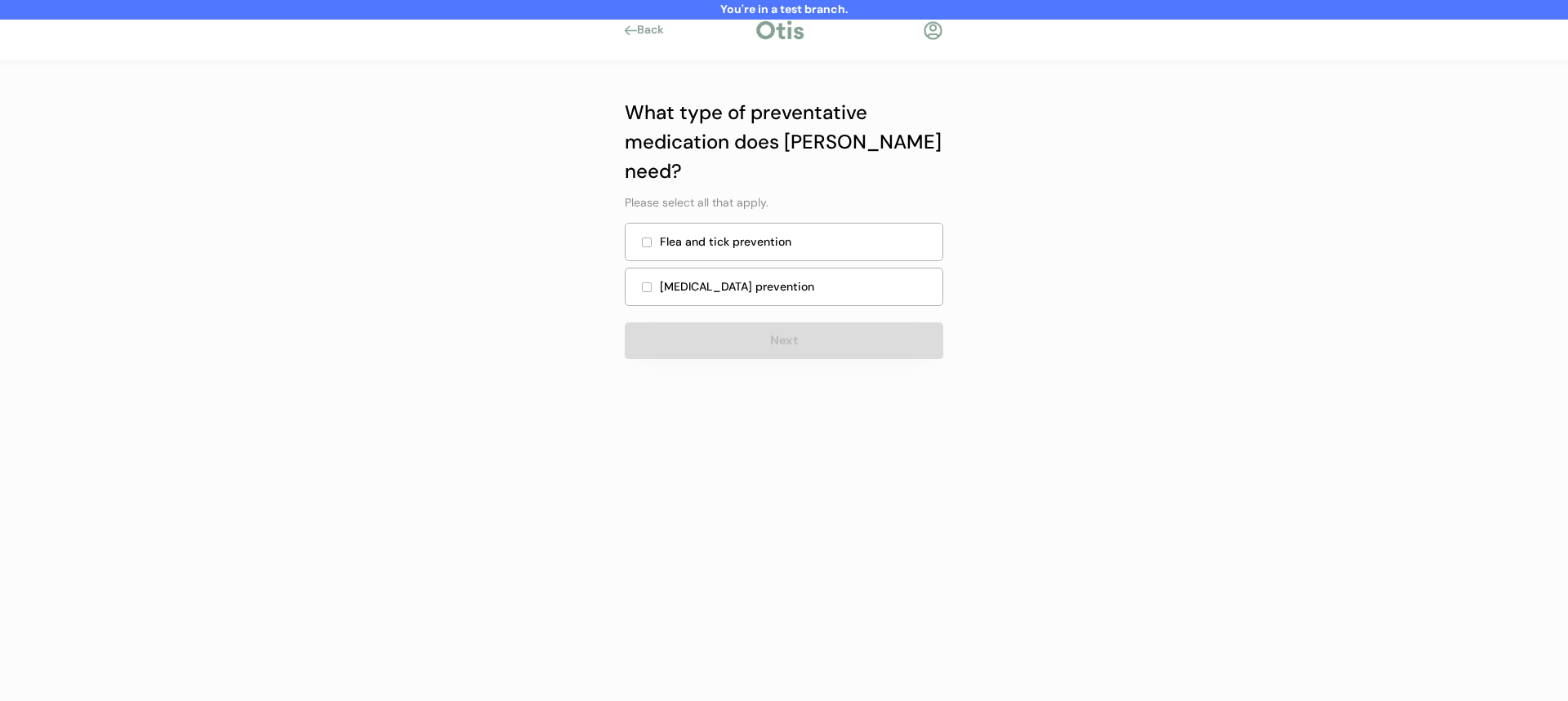
click at [781, 267] on div "Heartworm prevention" at bounding box center [783, 286] width 318 height 38
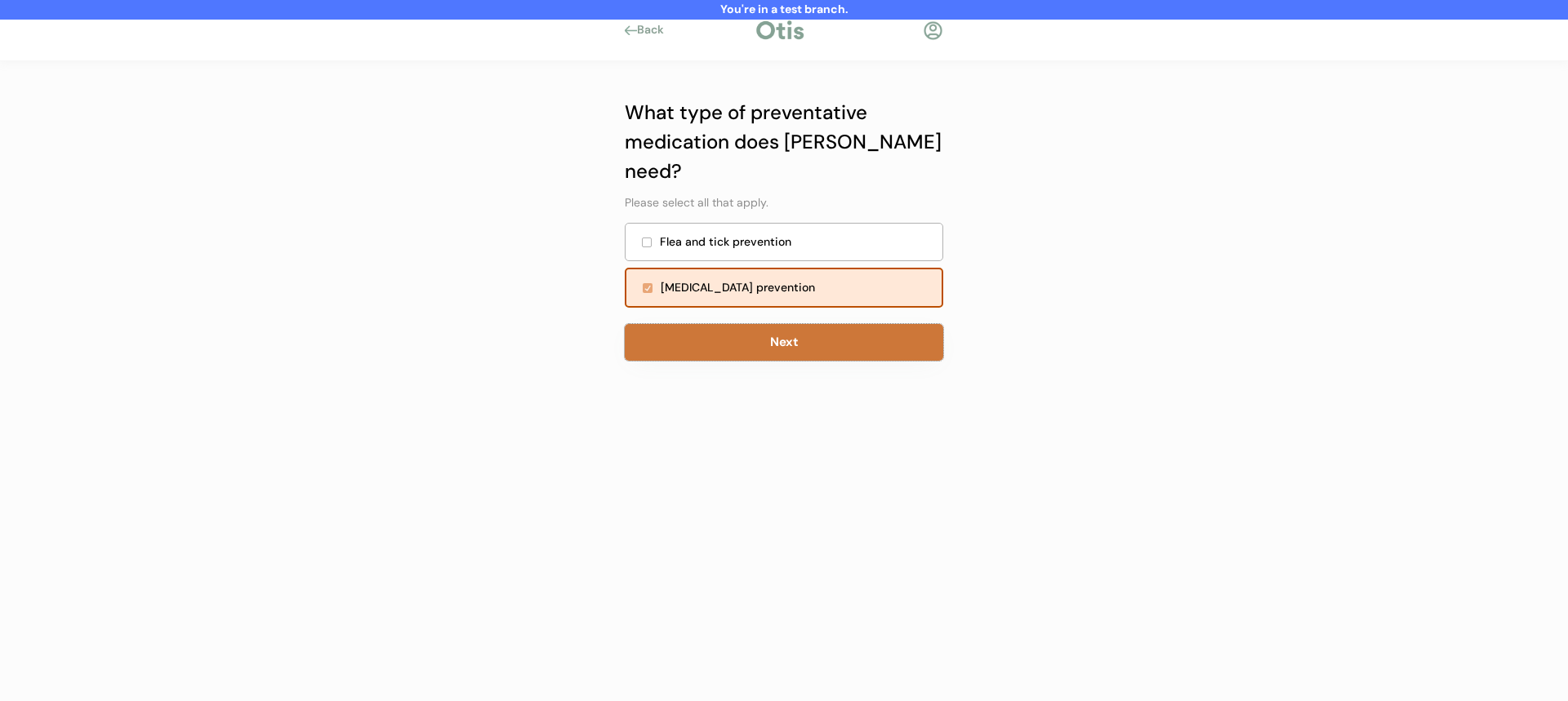
click at [772, 324] on button "Next" at bounding box center [783, 342] width 318 height 37
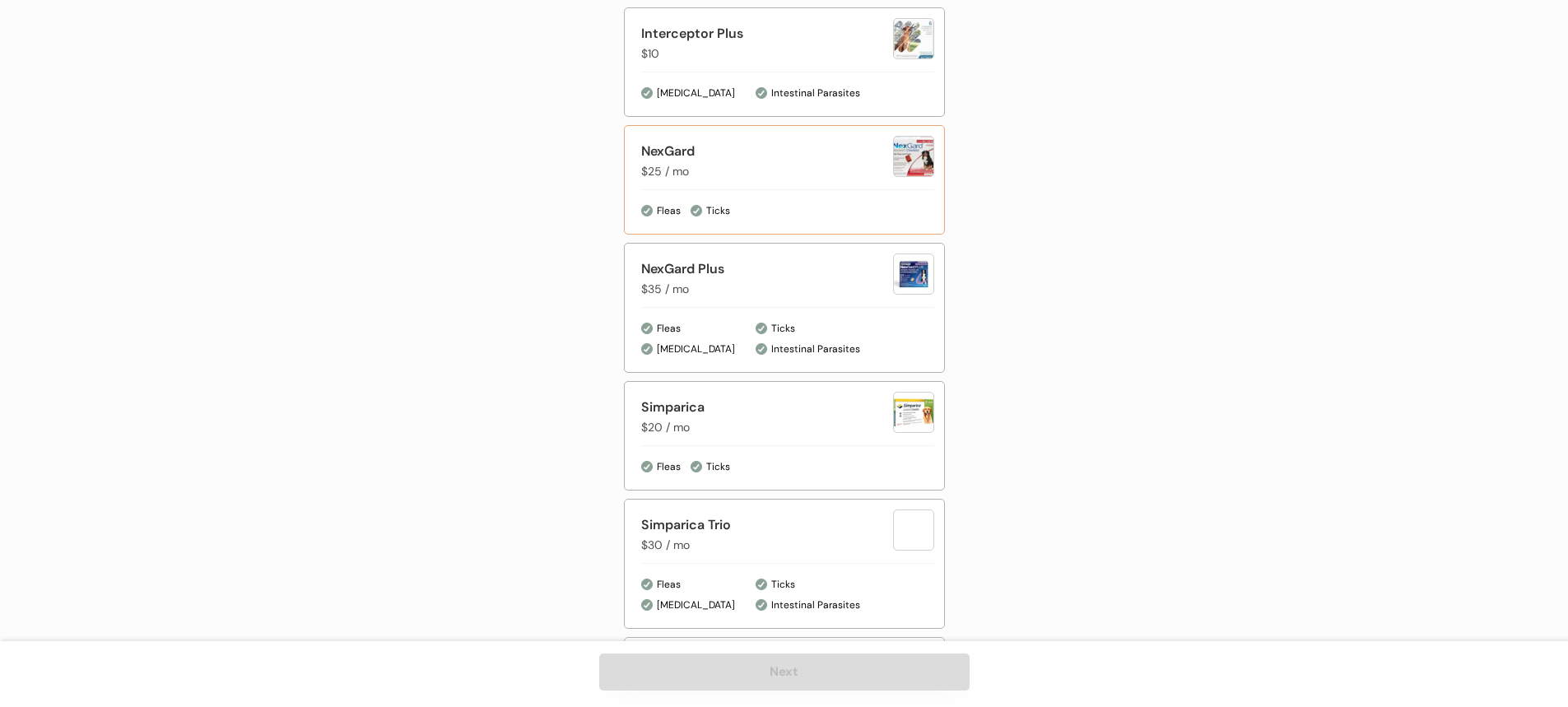
scroll to position [833, 0]
click at [772, 532] on div "Simparica Trio $30 / mo" at bounding box center [767, 530] width 252 height 38
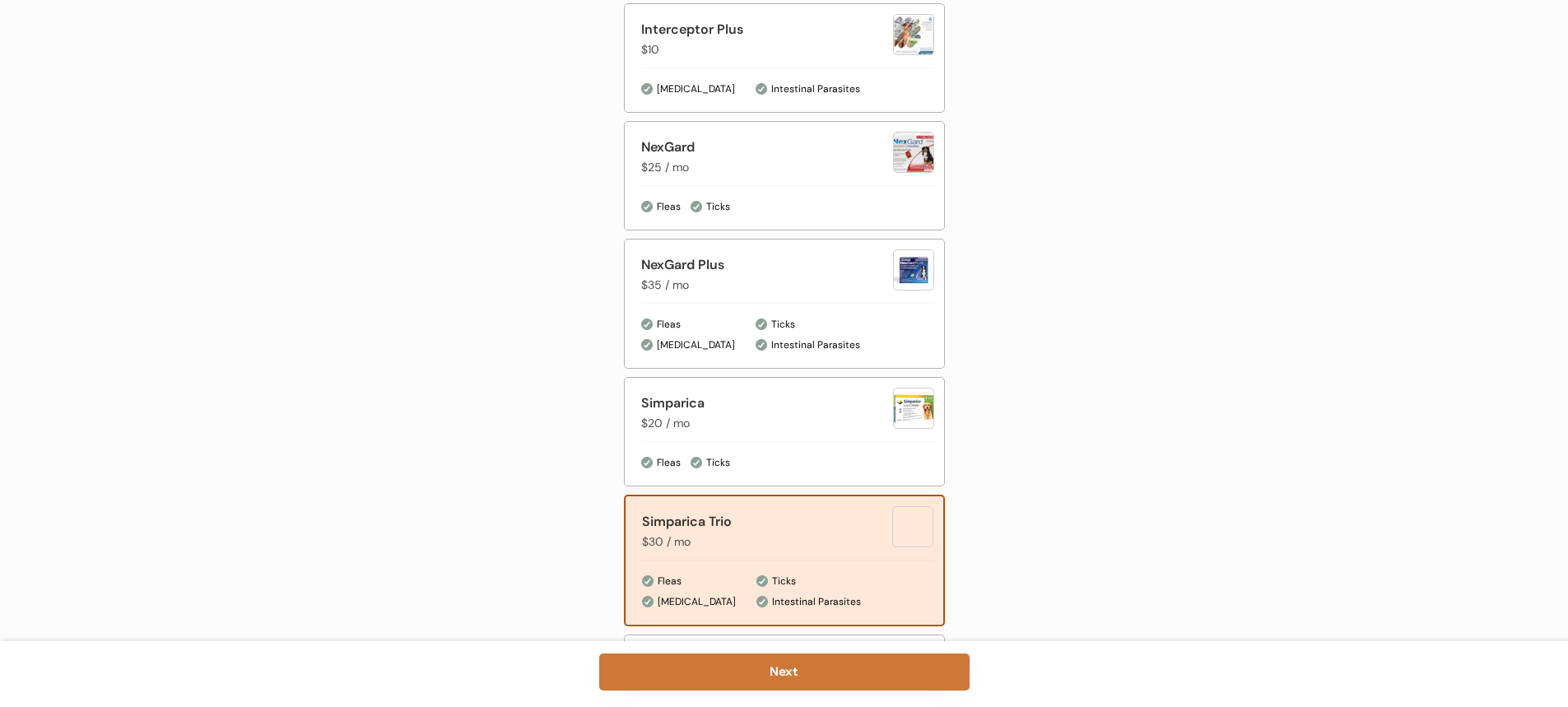
click at [755, 663] on button "Next" at bounding box center [784, 673] width 371 height 37
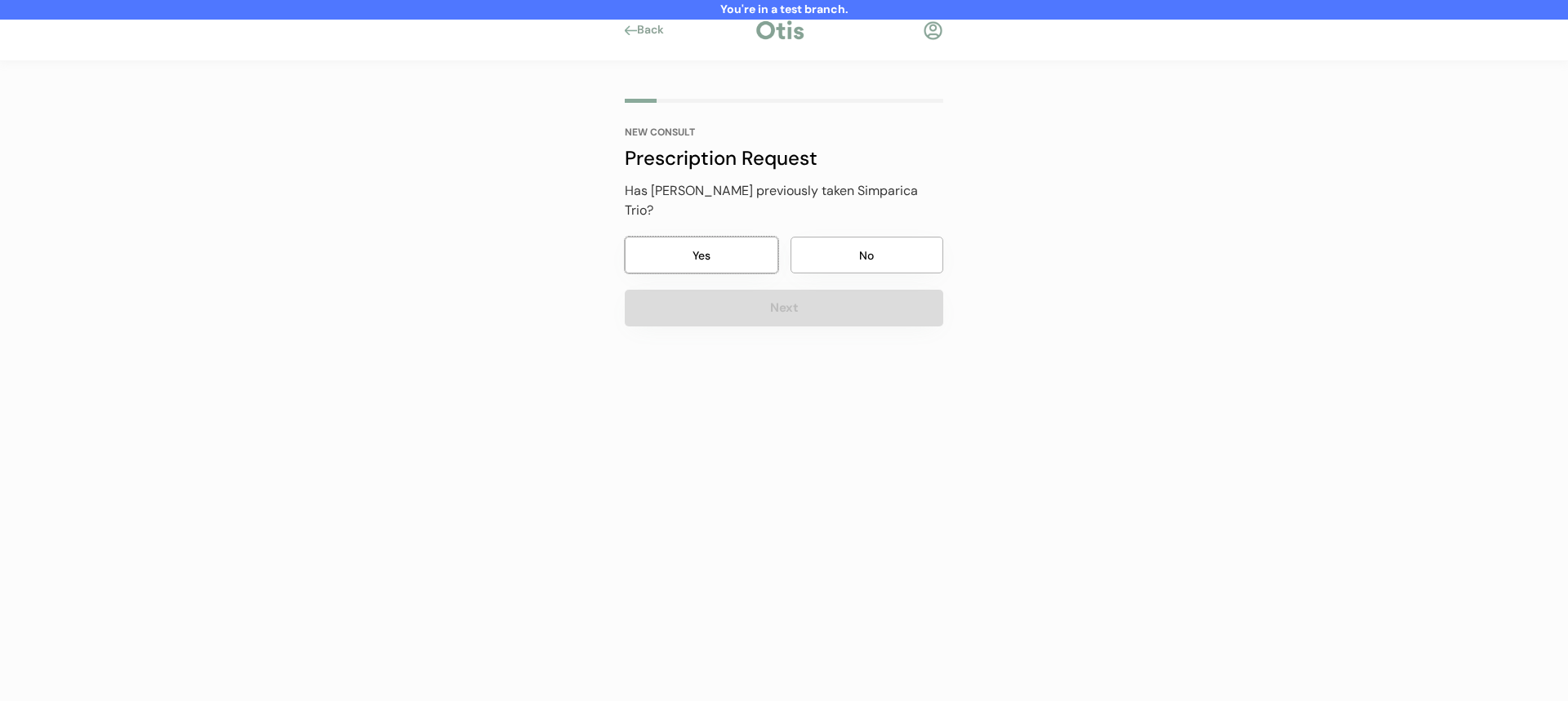
click at [740, 237] on button "Yes" at bounding box center [701, 255] width 154 height 37
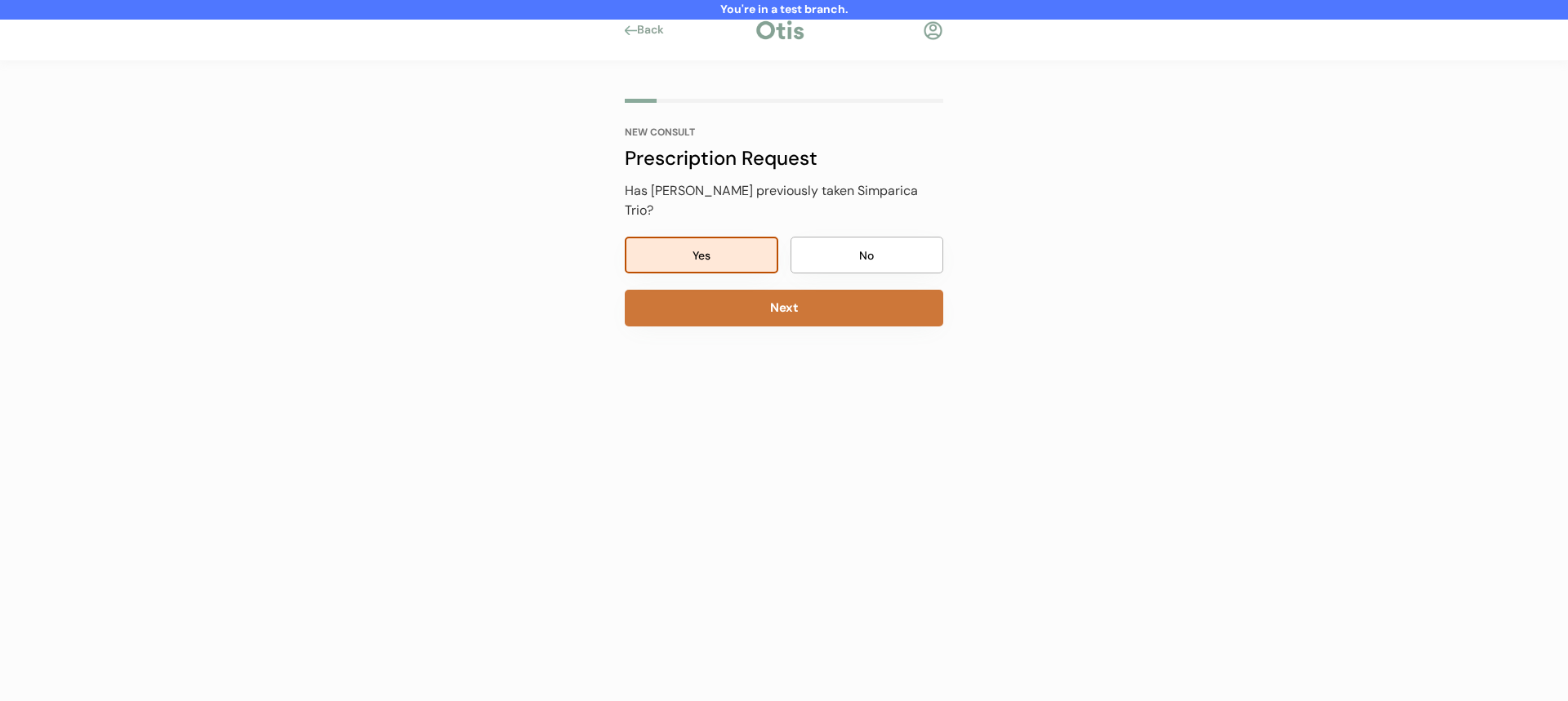
click at [756, 302] on button "Next" at bounding box center [783, 308] width 318 height 37
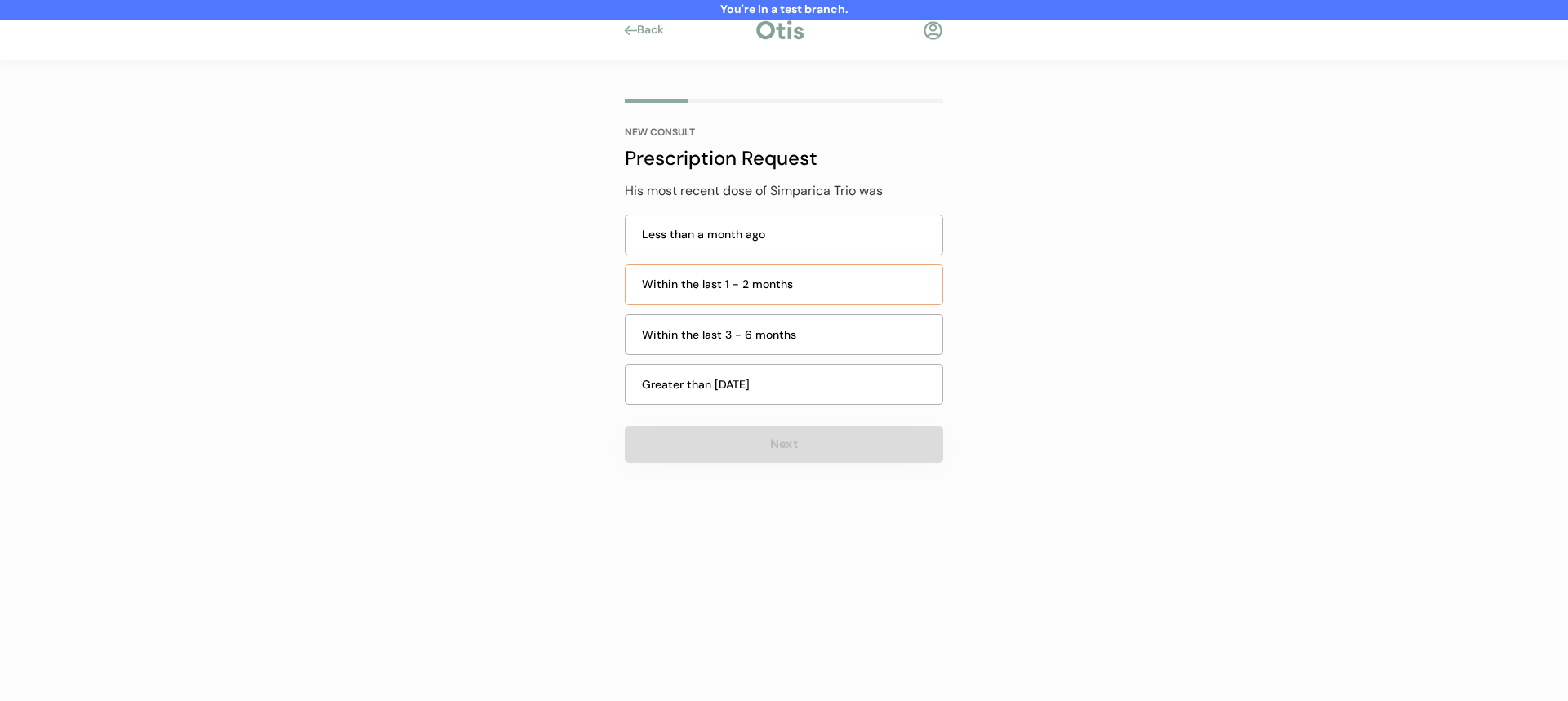
click at [807, 269] on div "Within the last 1 - 2 months" at bounding box center [783, 285] width 318 height 41
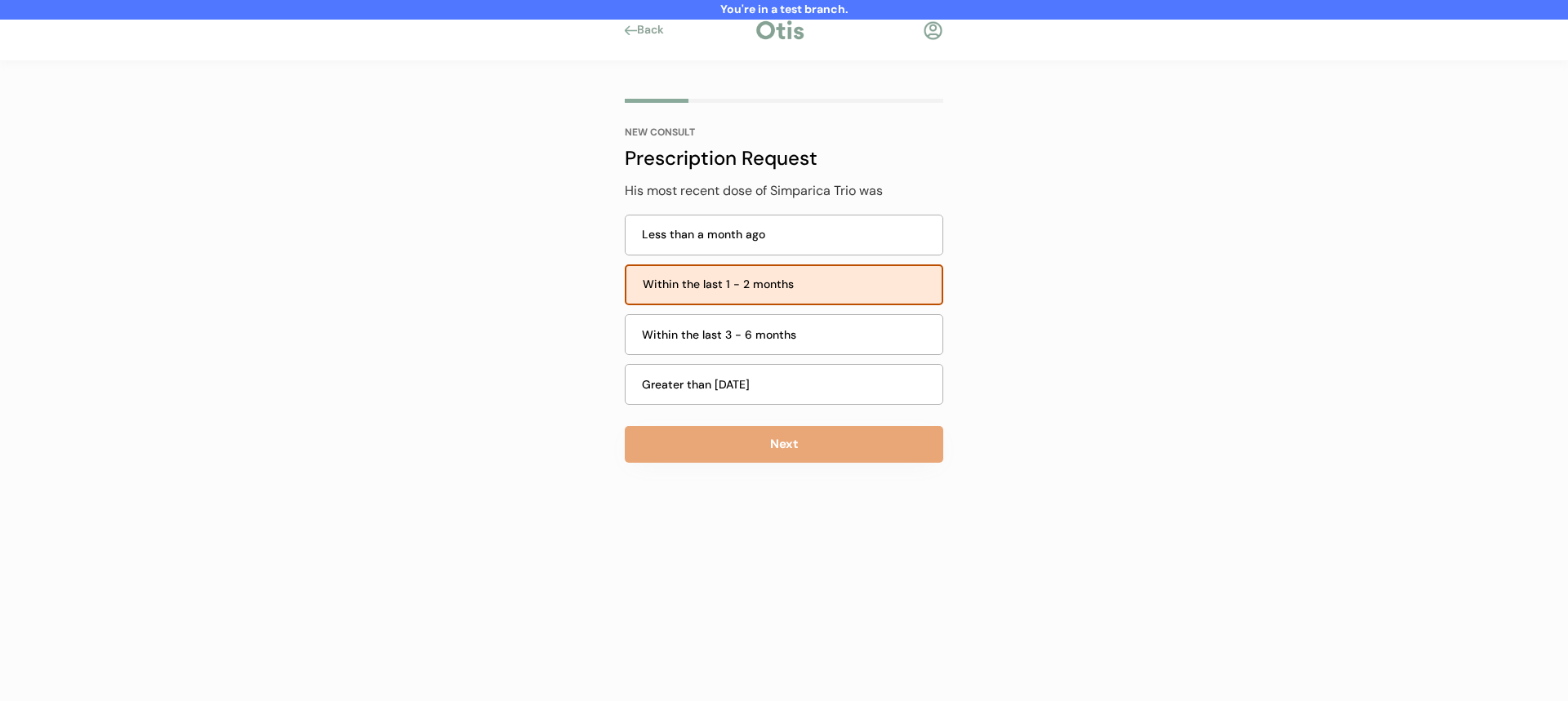
click at [805, 463] on div "NEW CONSULT Prescription Request Has Dean previously taken Simparica Trio? Yes …" at bounding box center [784, 302] width 368 height 483
click at [811, 450] on button "Next" at bounding box center [783, 444] width 318 height 37
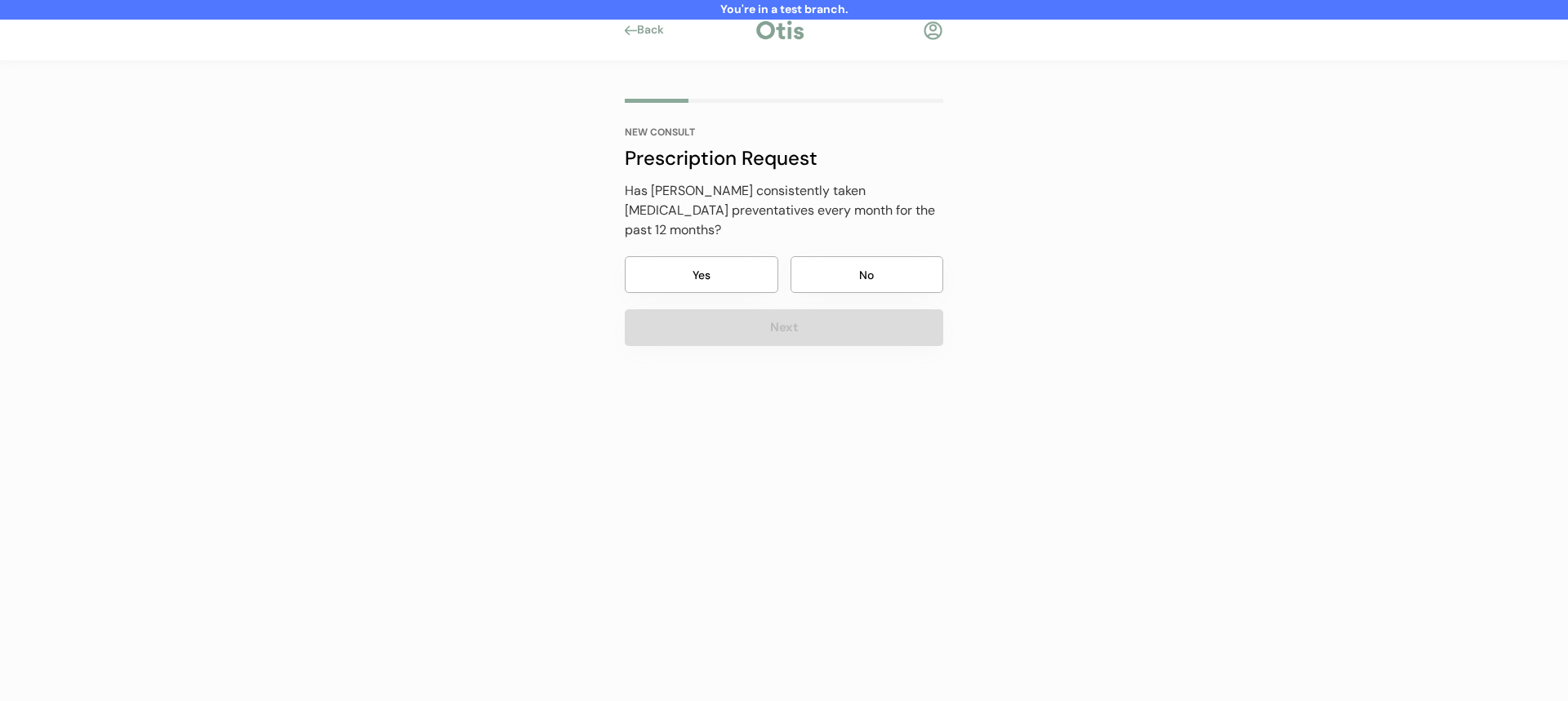
click at [854, 257] on button "No" at bounding box center [868, 275] width 154 height 37
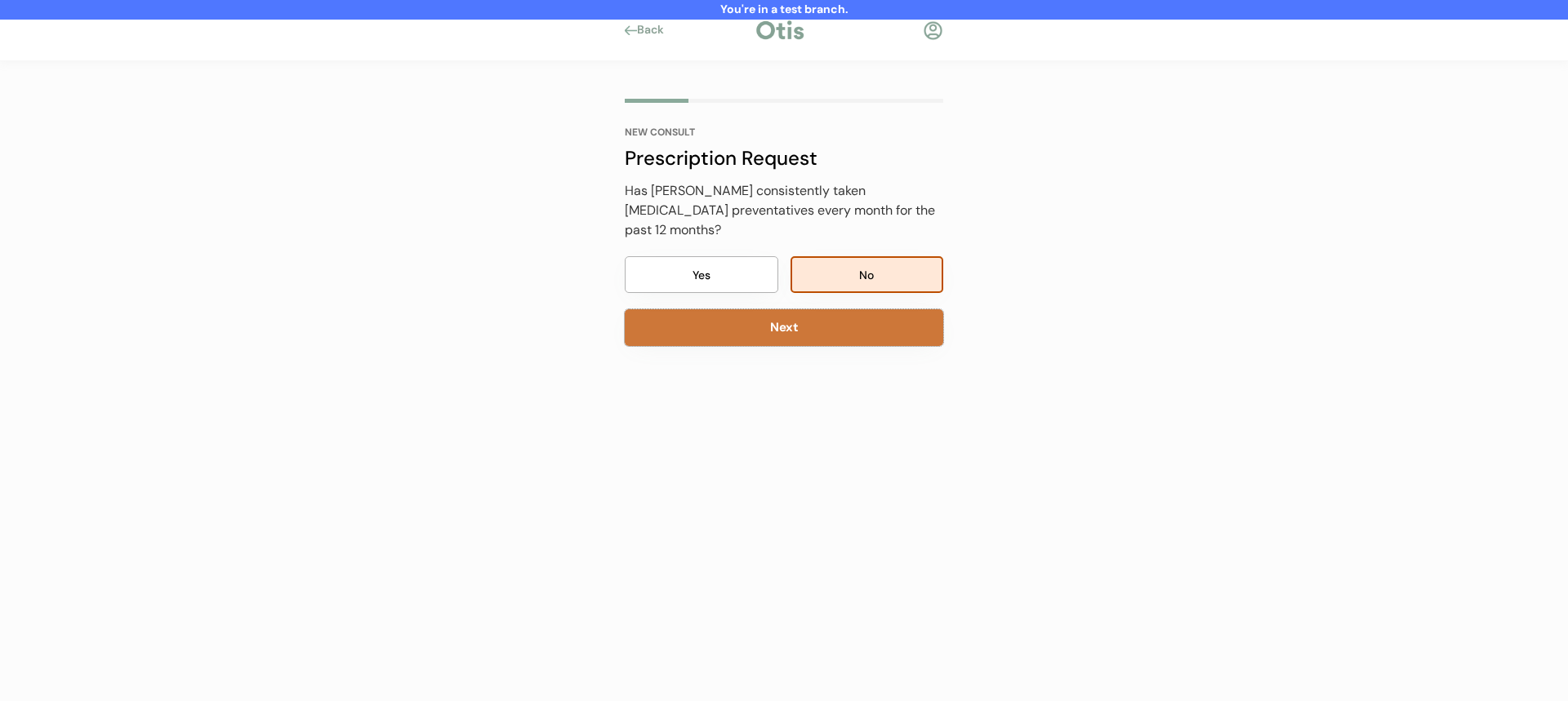
click at [842, 313] on button "Next" at bounding box center [783, 328] width 318 height 37
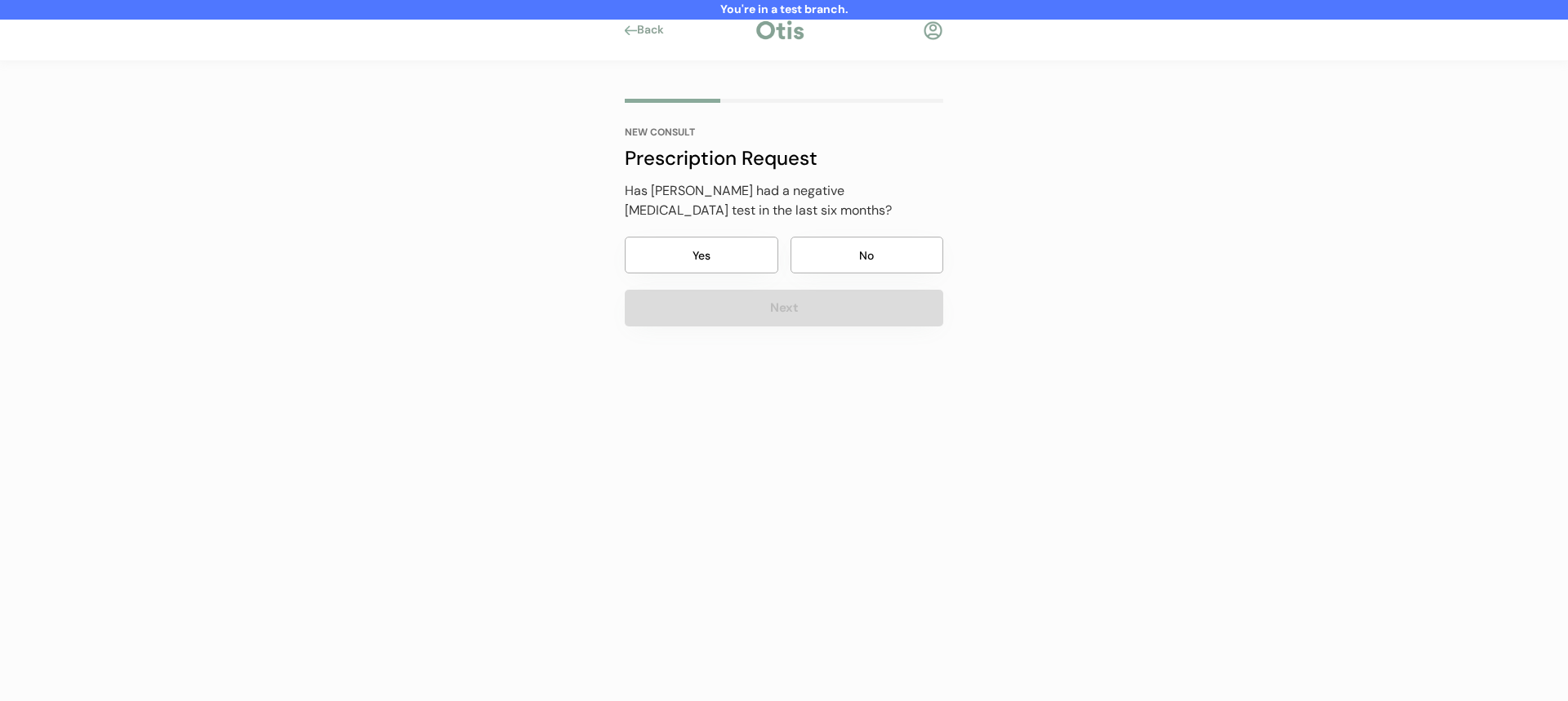
click at [863, 250] on button "No" at bounding box center [868, 255] width 154 height 37
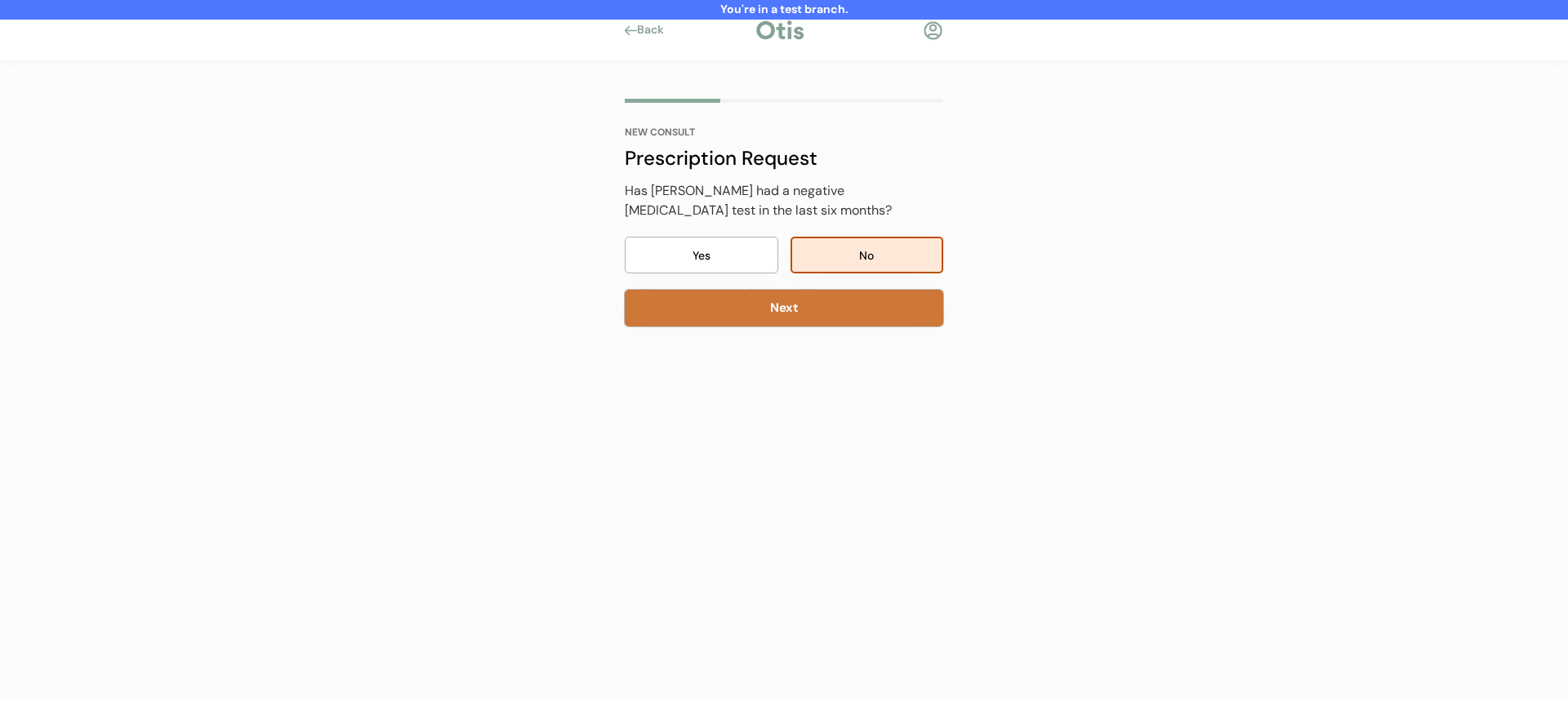
click at [838, 305] on button "Next" at bounding box center [783, 308] width 318 height 37
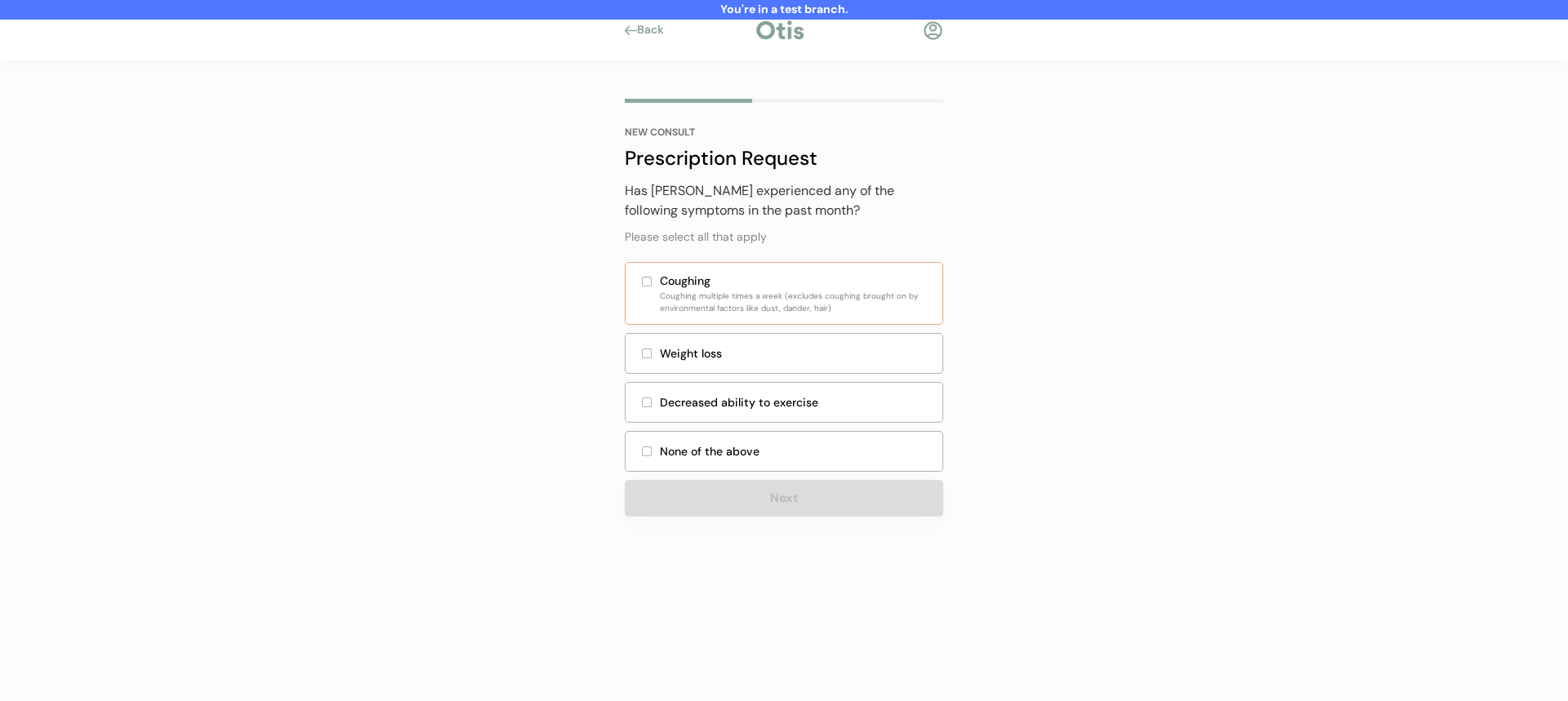
click at [844, 263] on div "Coughing Coughing multiple times a week (excludes coughing brought on by enviro…" at bounding box center [783, 293] width 318 height 63
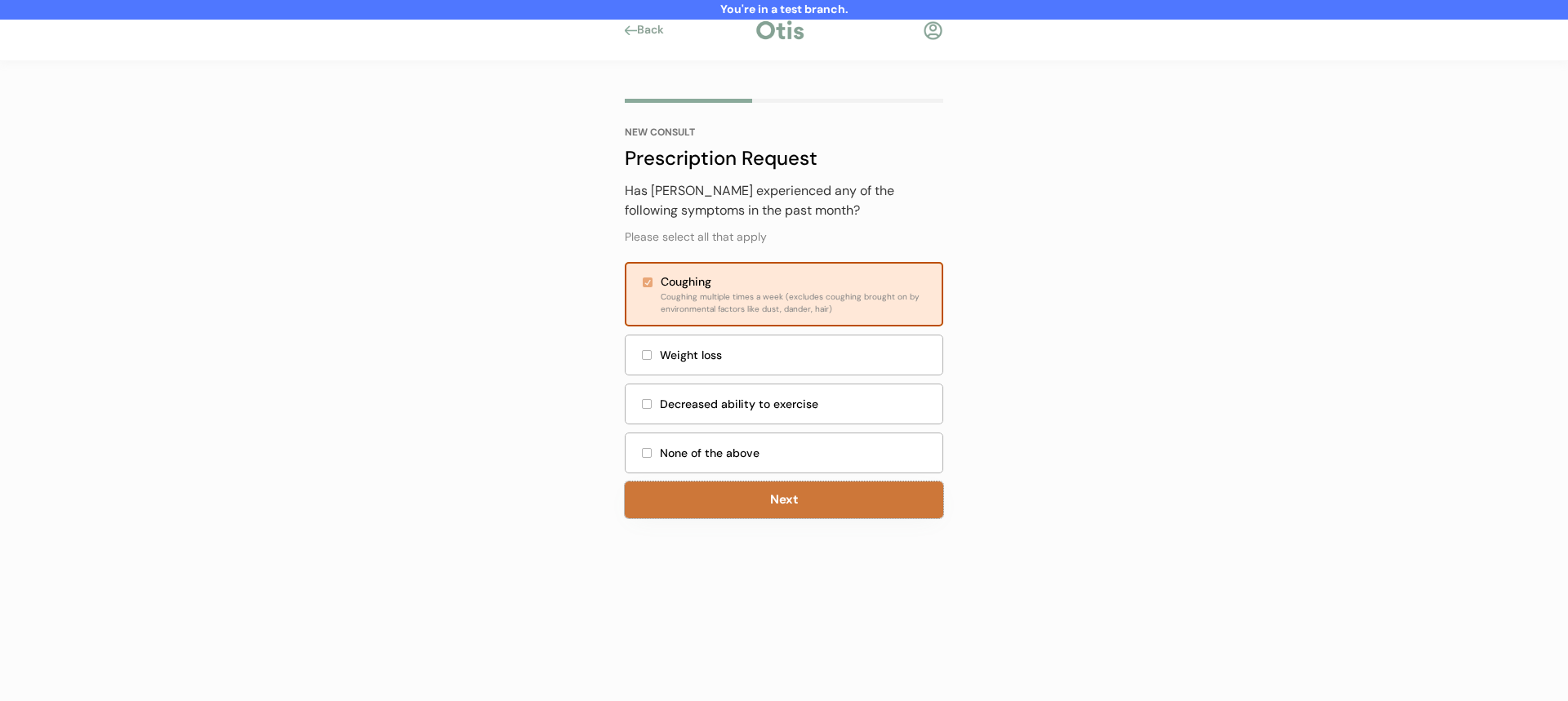
click at [751, 490] on button "Next" at bounding box center [783, 500] width 318 height 37
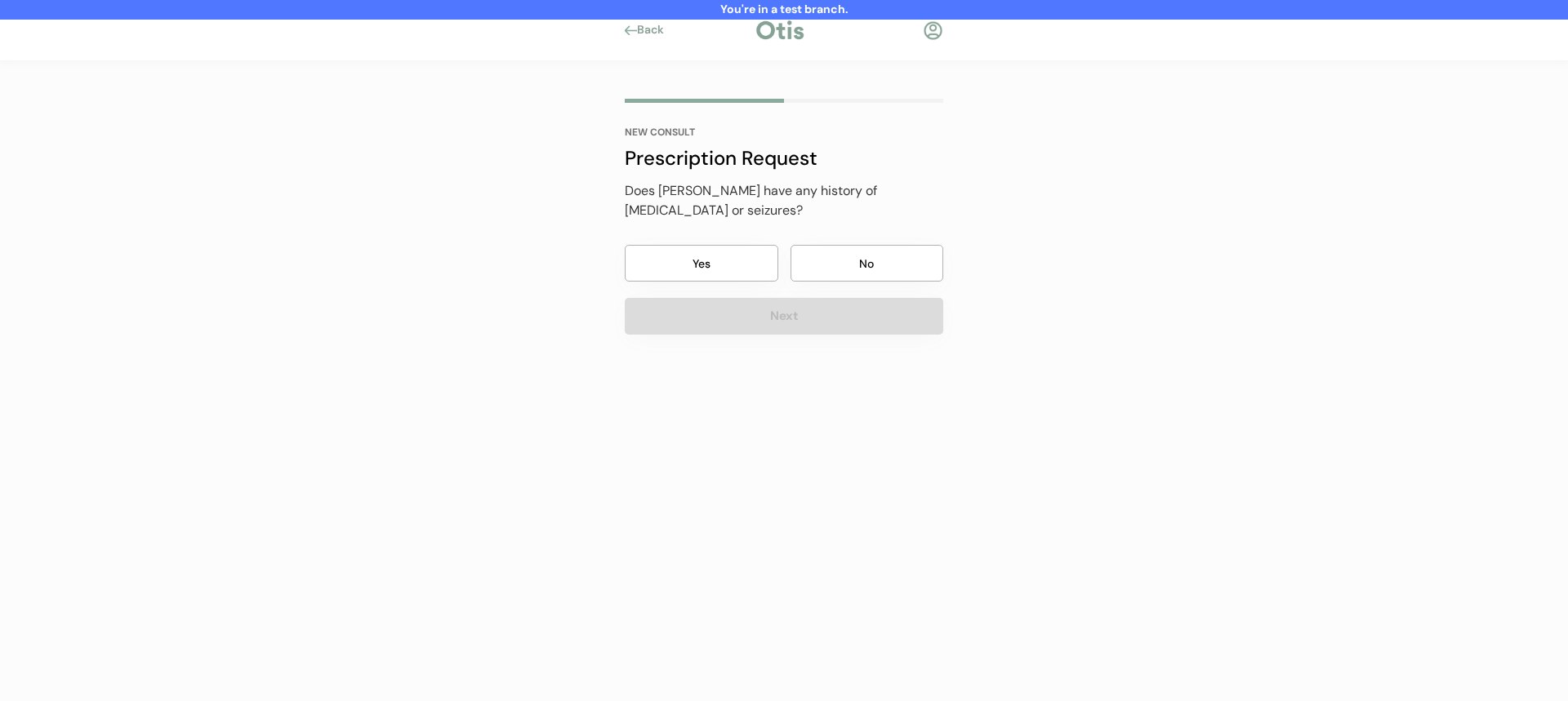
click at [844, 248] on button "No" at bounding box center [868, 263] width 154 height 37
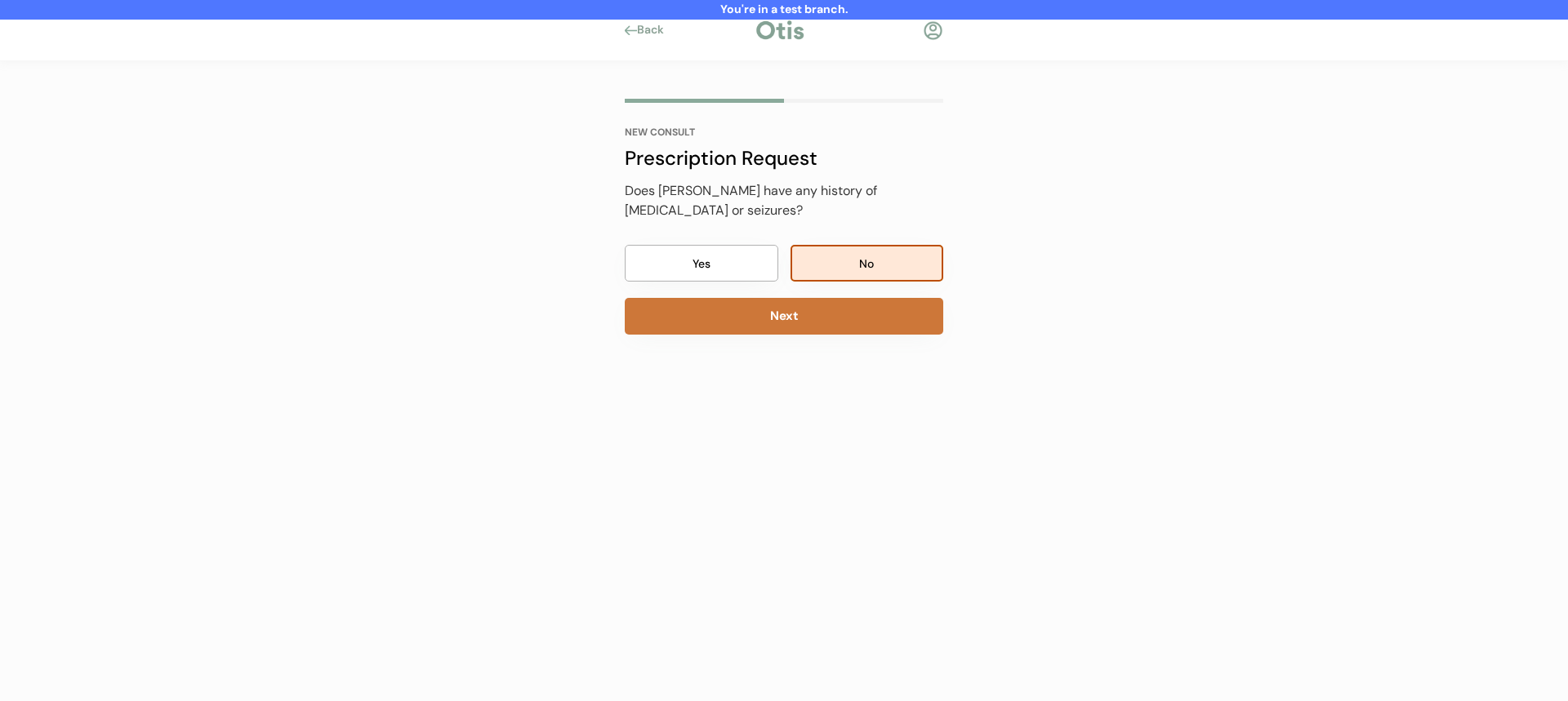
click at [835, 299] on button "Next" at bounding box center [783, 316] width 318 height 37
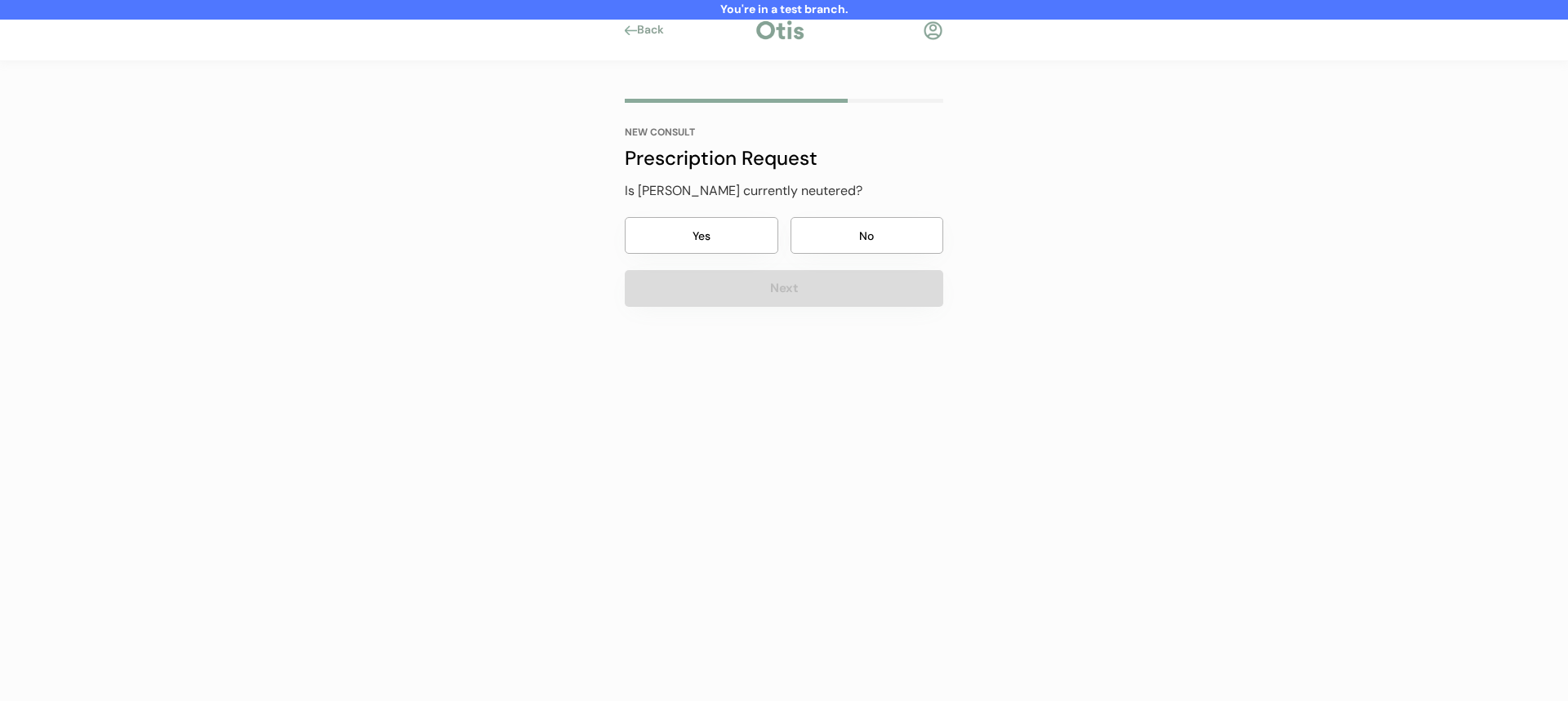
click at [832, 249] on button "No" at bounding box center [868, 235] width 154 height 37
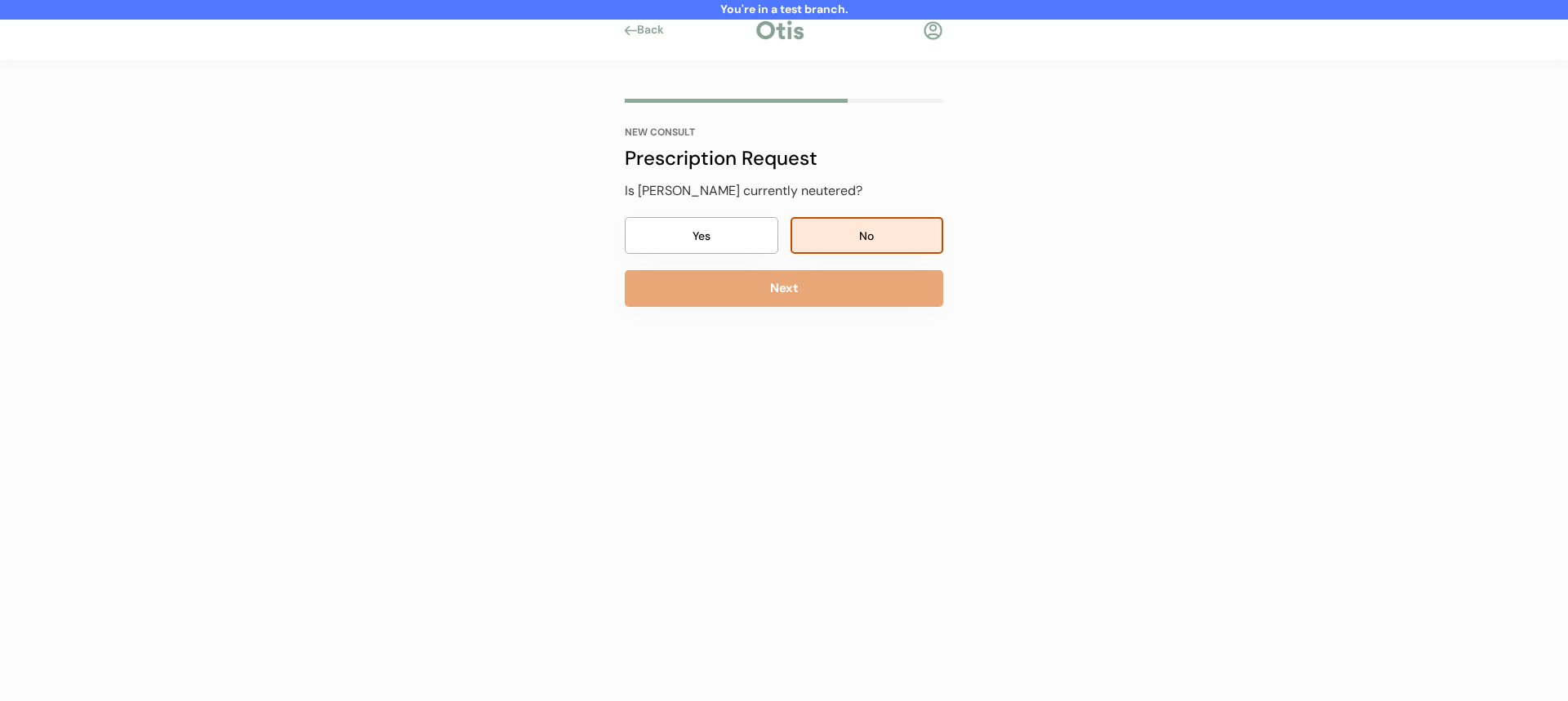
click at [815, 284] on button "Next" at bounding box center [783, 289] width 318 height 37
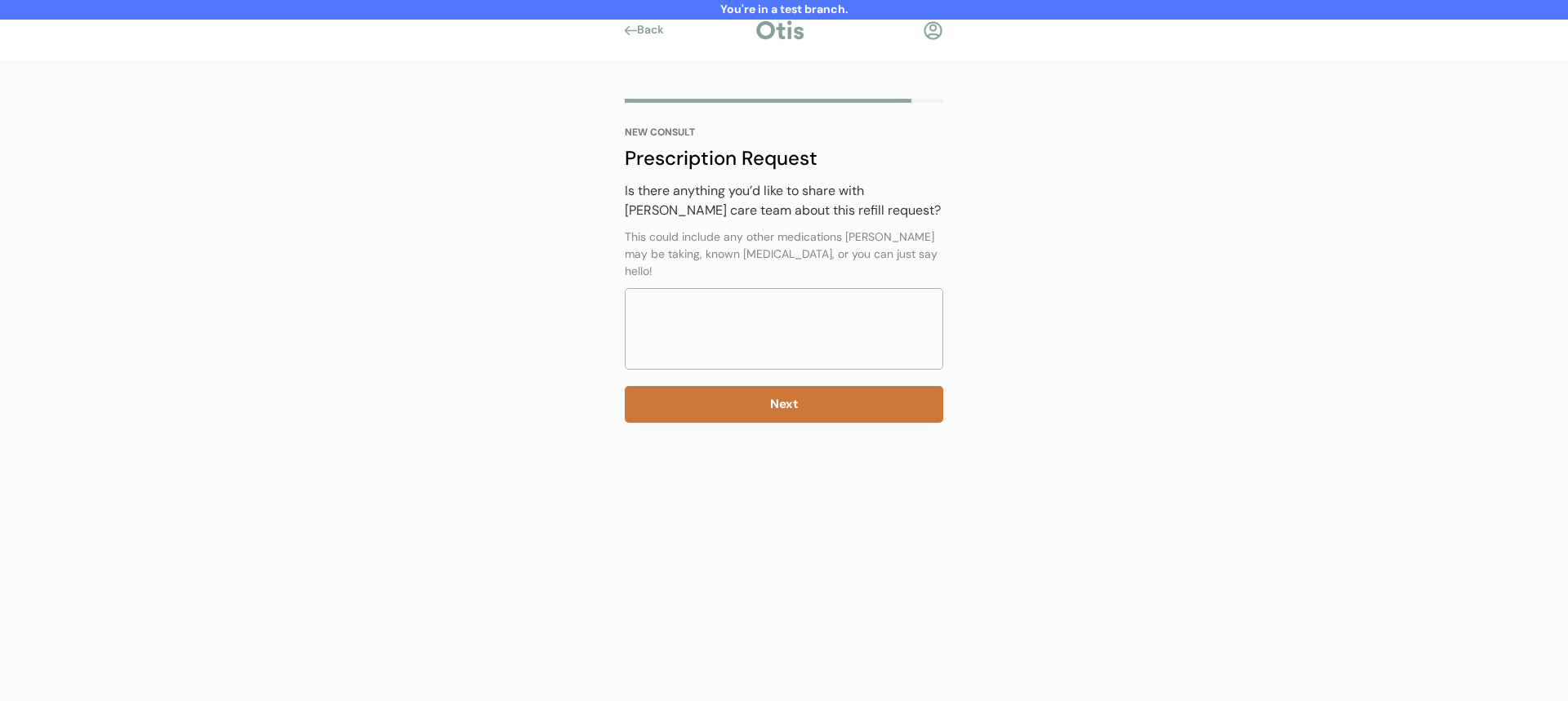
click at [769, 390] on button "Next" at bounding box center [783, 404] width 318 height 37
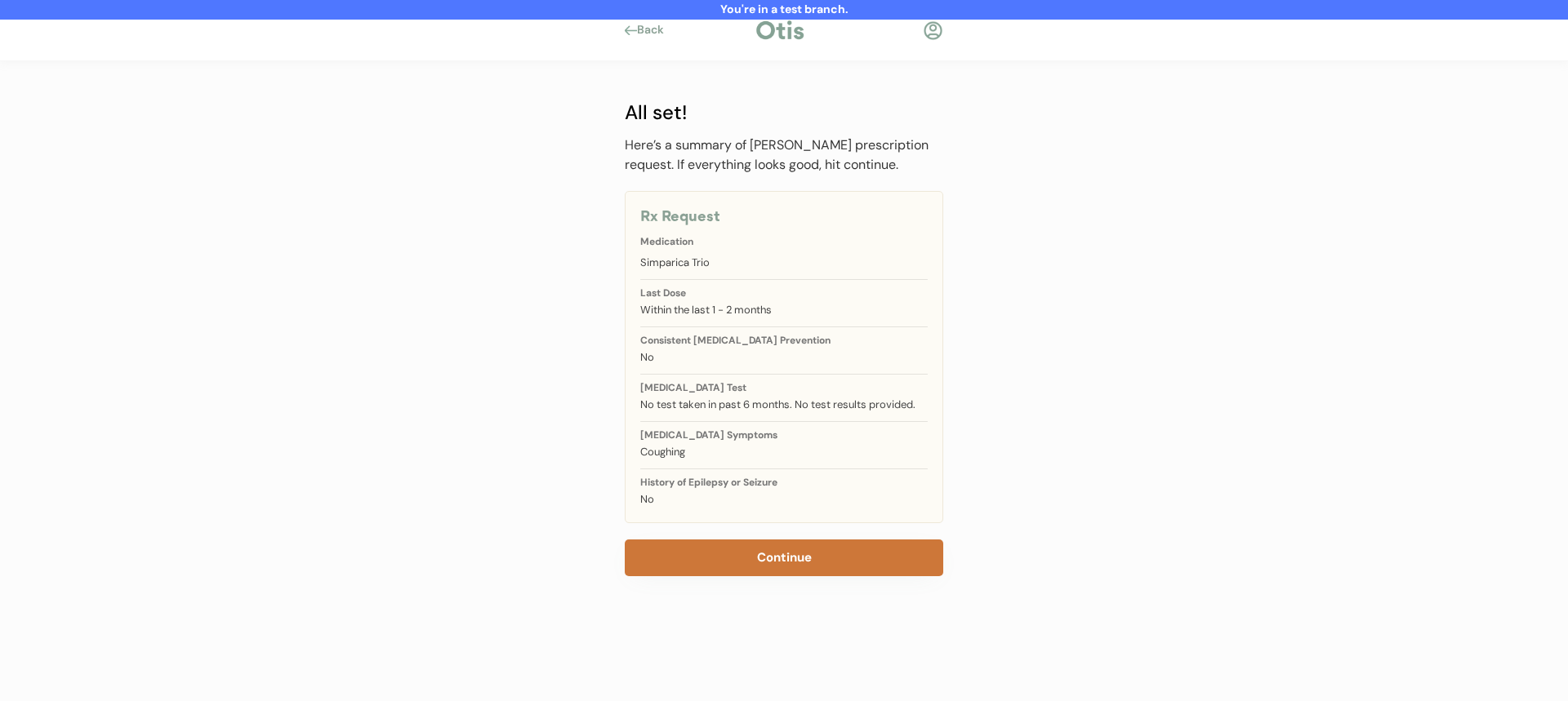
click at [745, 546] on button "Continue" at bounding box center [783, 558] width 318 height 37
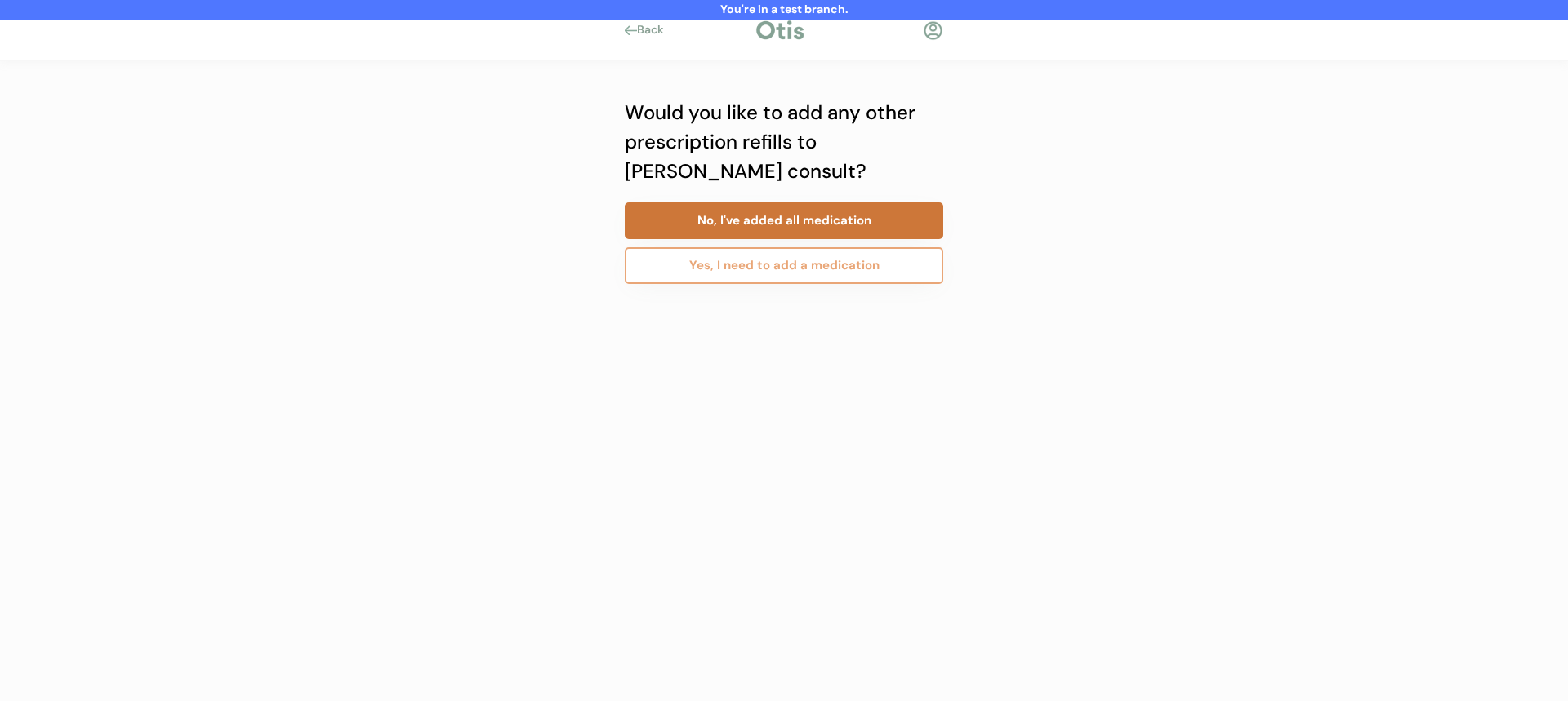
click at [836, 226] on button "No, I've added all medication" at bounding box center [783, 221] width 318 height 37
click at [836, 226] on button "No, I've added all consults" at bounding box center [783, 221] width 318 height 37
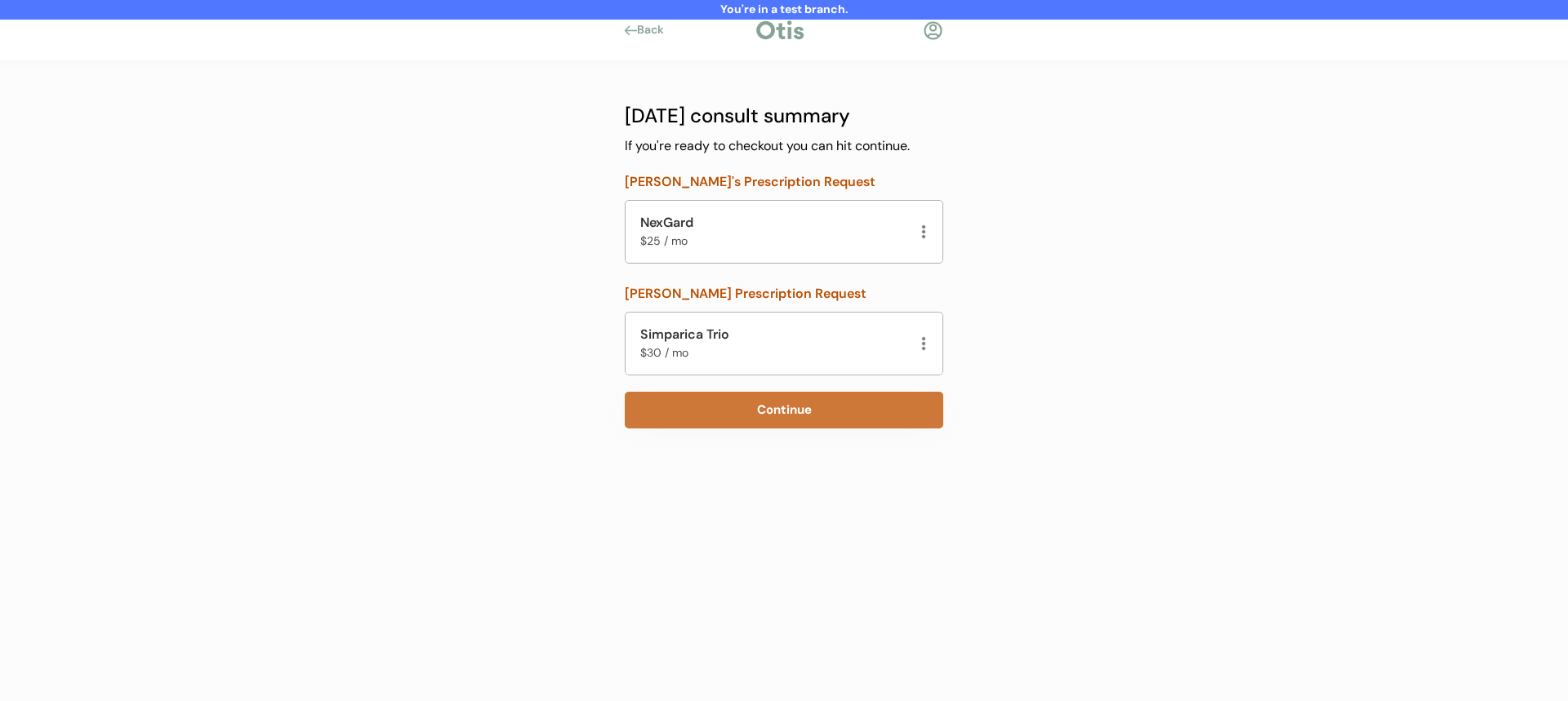
click at [827, 417] on button "Continue" at bounding box center [783, 410] width 318 height 37
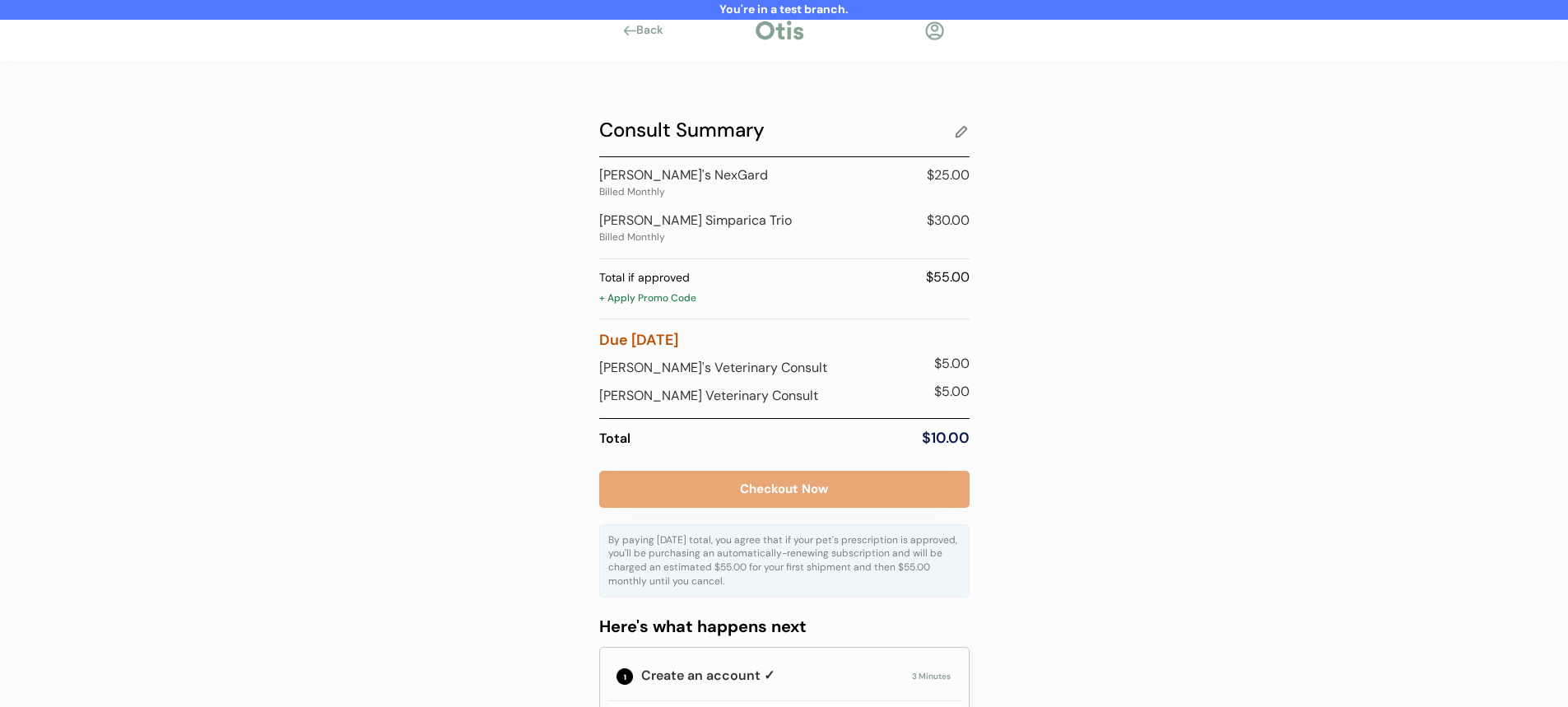
click at [654, 294] on div "+ Apply Promo Code" at bounding box center [784, 299] width 371 height 17
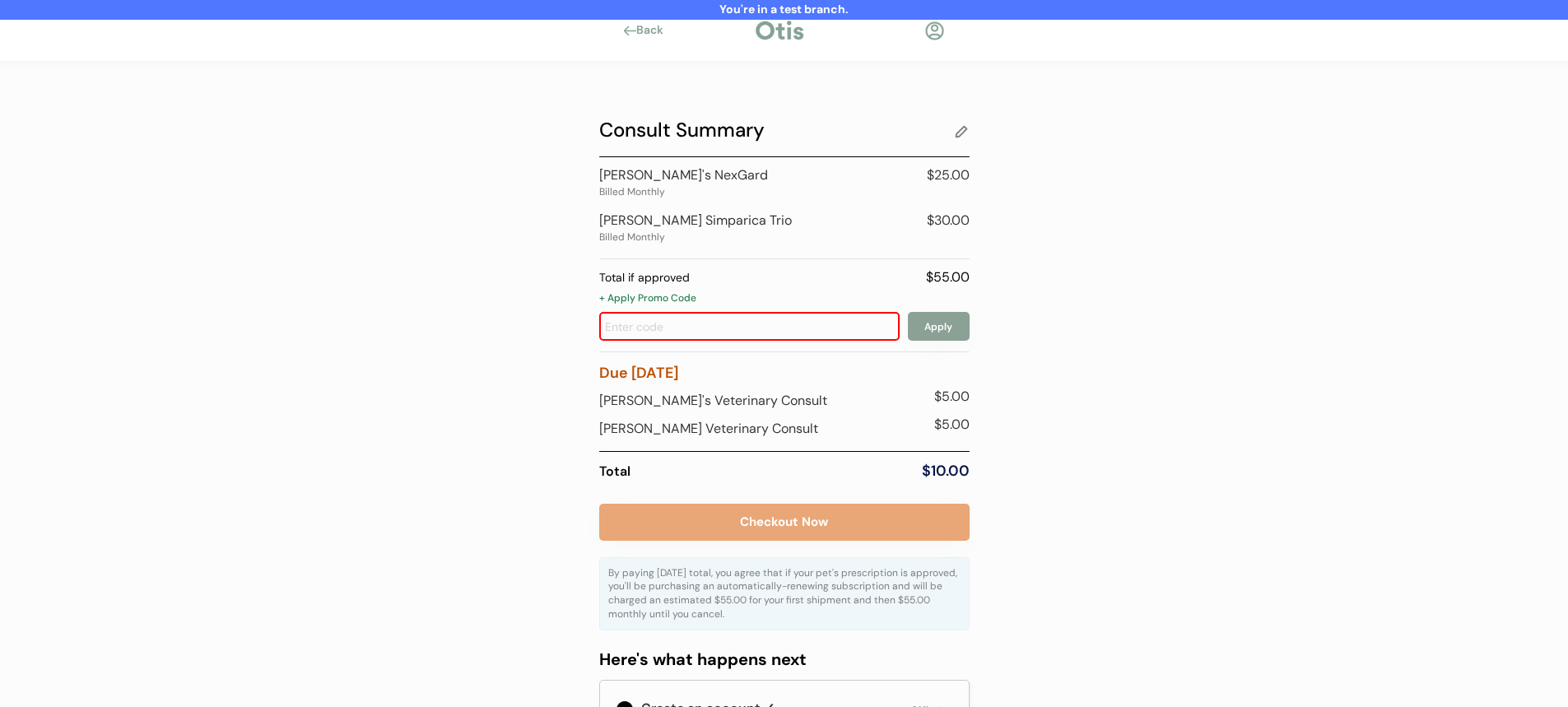
click at [672, 317] on input "input" at bounding box center [749, 326] width 300 height 28
type input "early"
click at [938, 326] on button "Apply" at bounding box center [938, 326] width 62 height 28
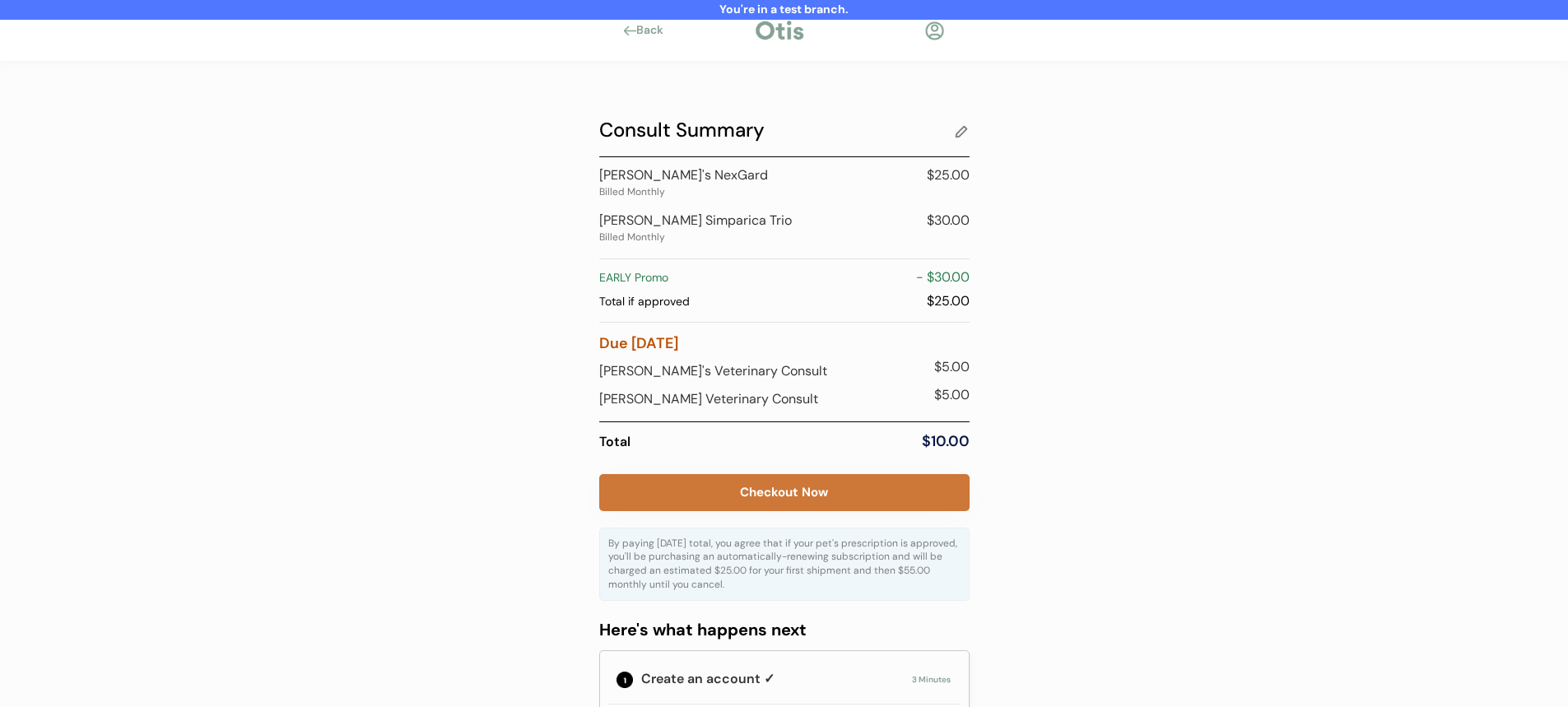
click at [781, 484] on button "Checkout Now" at bounding box center [784, 493] width 371 height 37
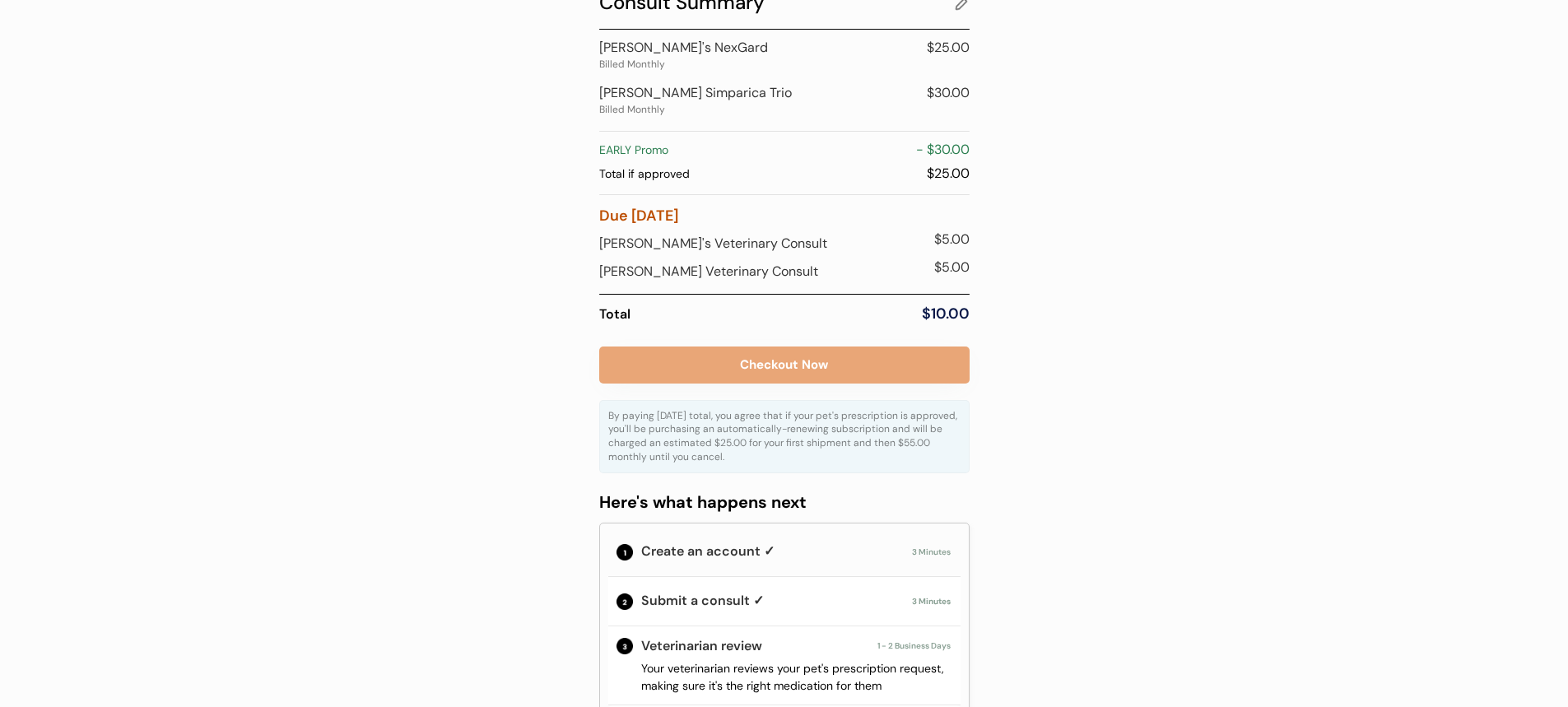
scroll to position [148, 0]
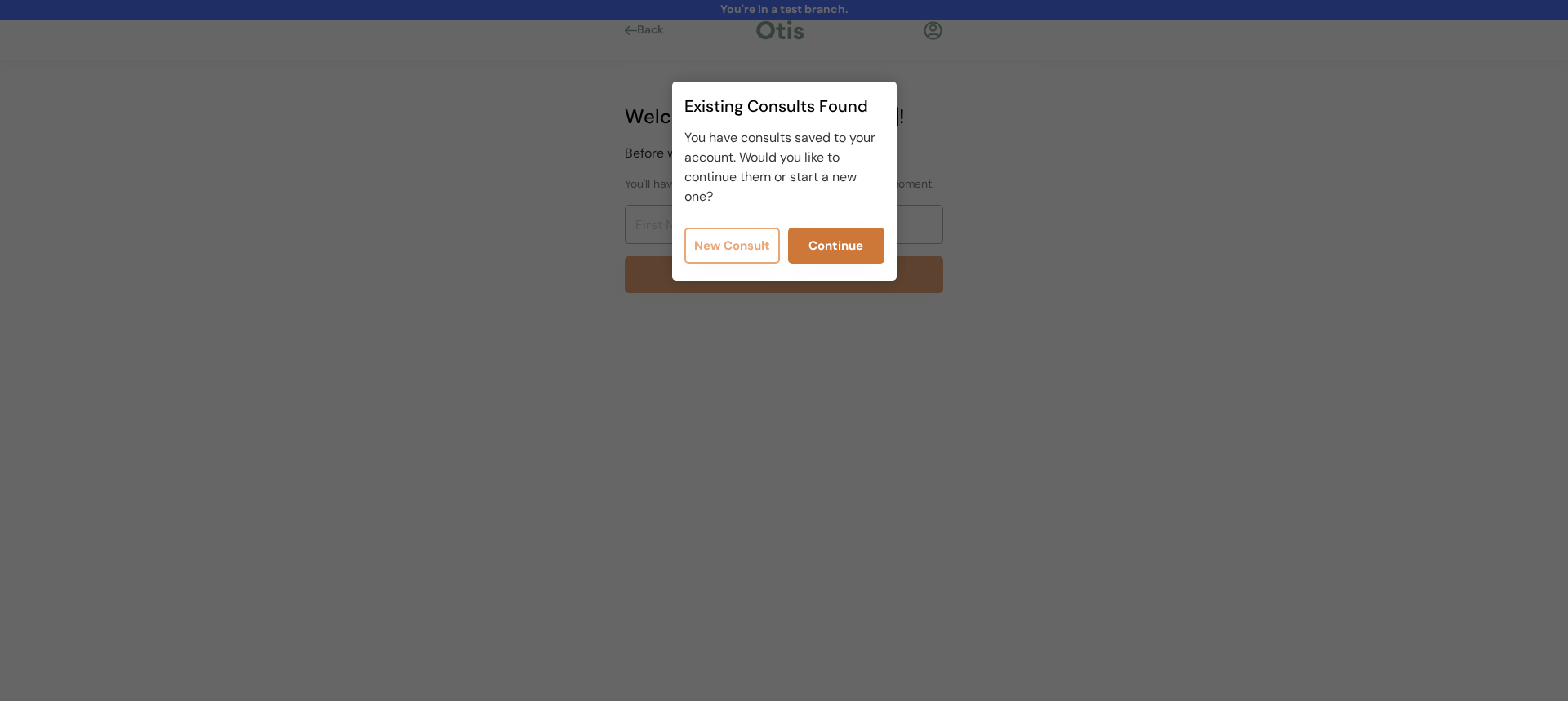
click at [825, 246] on button "Continue" at bounding box center [836, 245] width 96 height 36
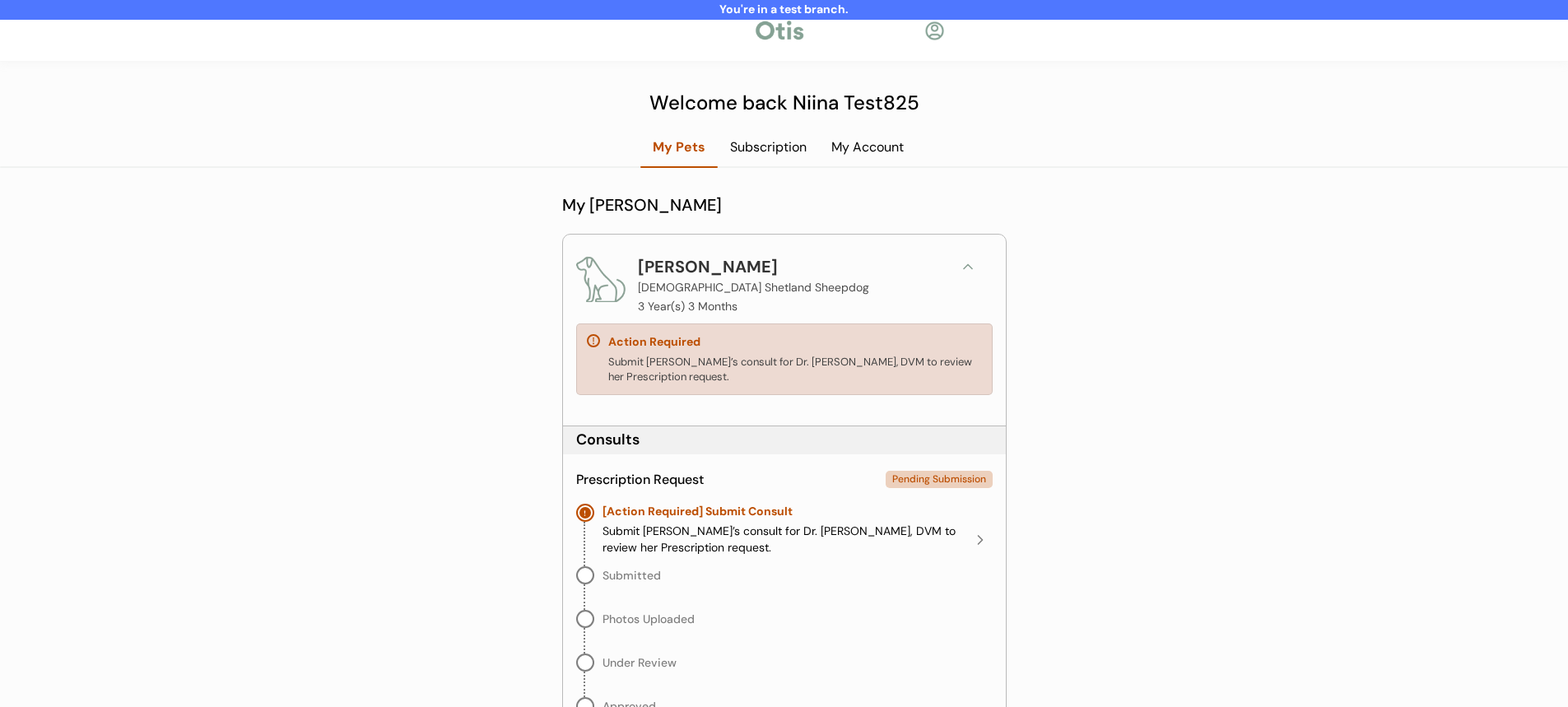
click at [785, 367] on div "Submit Olivia’s consult for Dr. James Harriet, DVM to review her Prescription r…" at bounding box center [794, 370] width 374 height 29
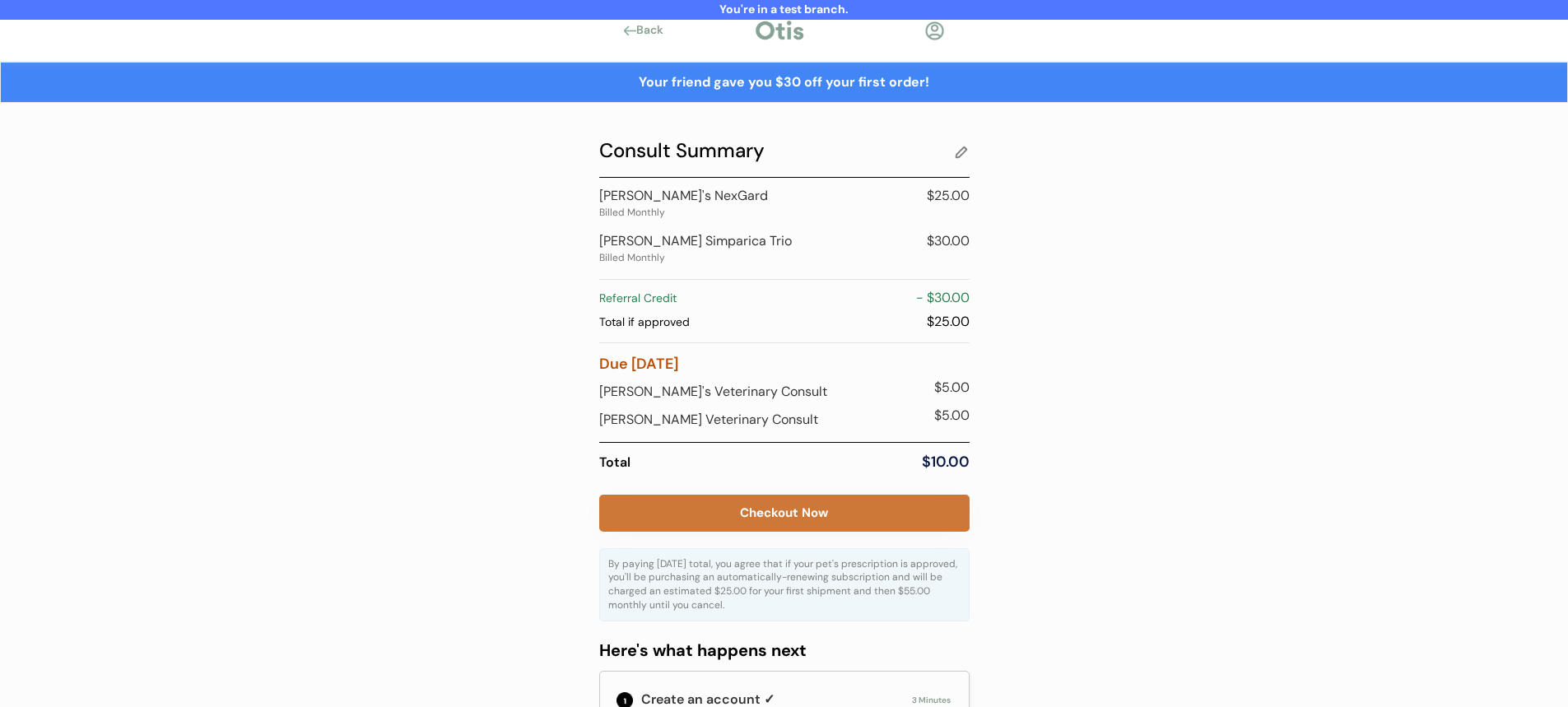
click at [786, 517] on button "Checkout Now" at bounding box center [784, 514] width 371 height 37
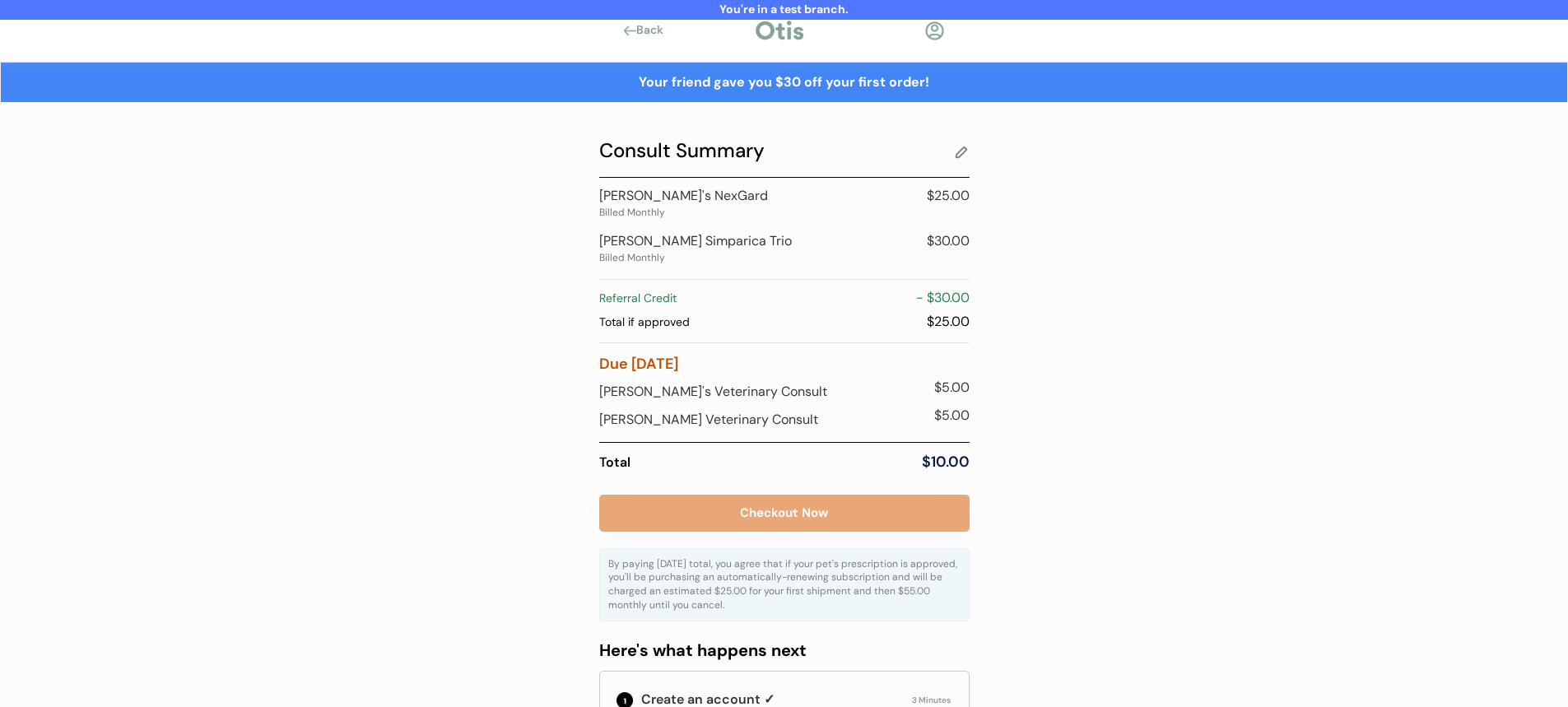
drag, startPoint x: 611, startPoint y: 565, endPoint x: 794, endPoint y: 610, distance: 188.5
click at [794, 610] on div "By paying today's total, you agree that if your pet's prescription is approved,…" at bounding box center [784, 584] width 352 height 55
click at [793, 610] on div "By paying today's total, you agree that if your pet's prescription is approved,…" at bounding box center [784, 584] width 352 height 55
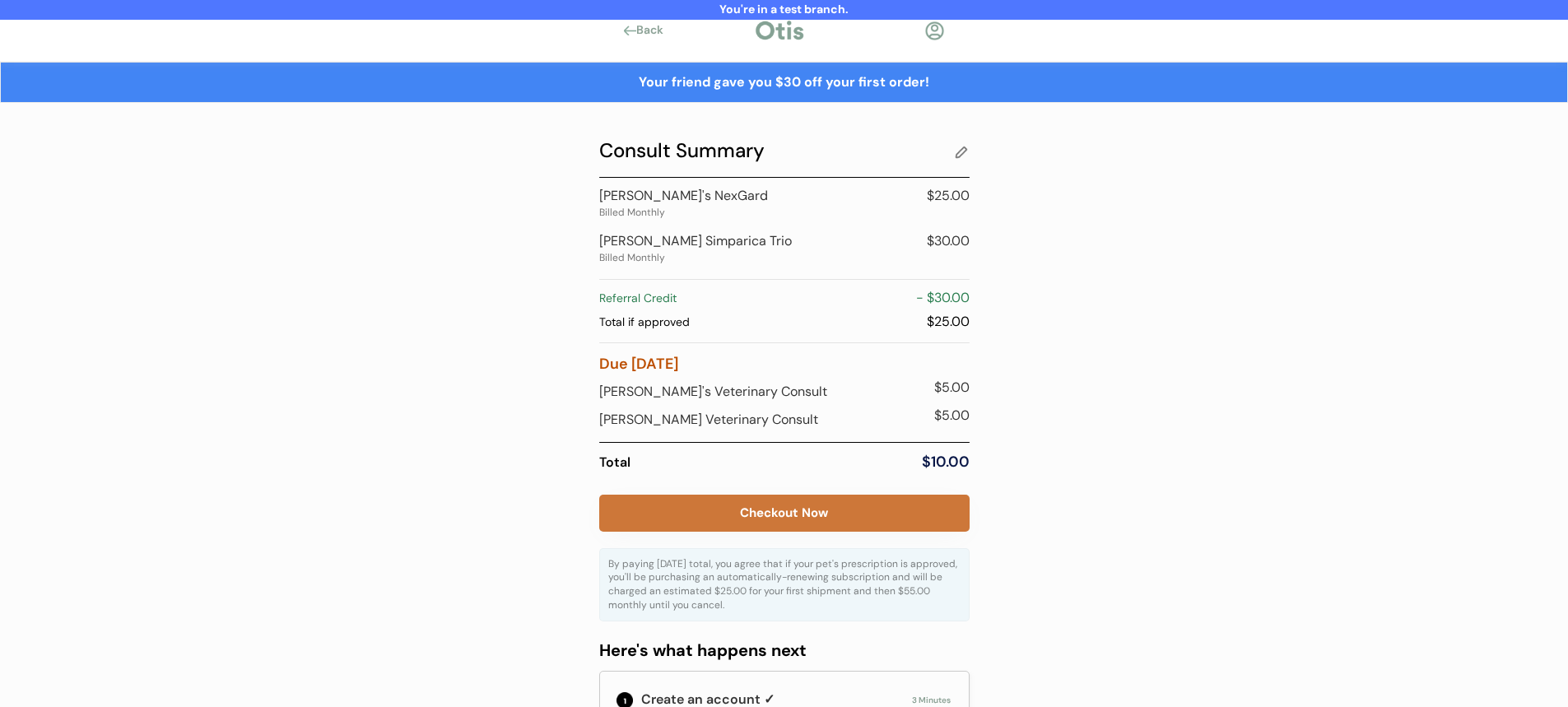
click at [876, 521] on button "Checkout Now" at bounding box center [784, 514] width 371 height 37
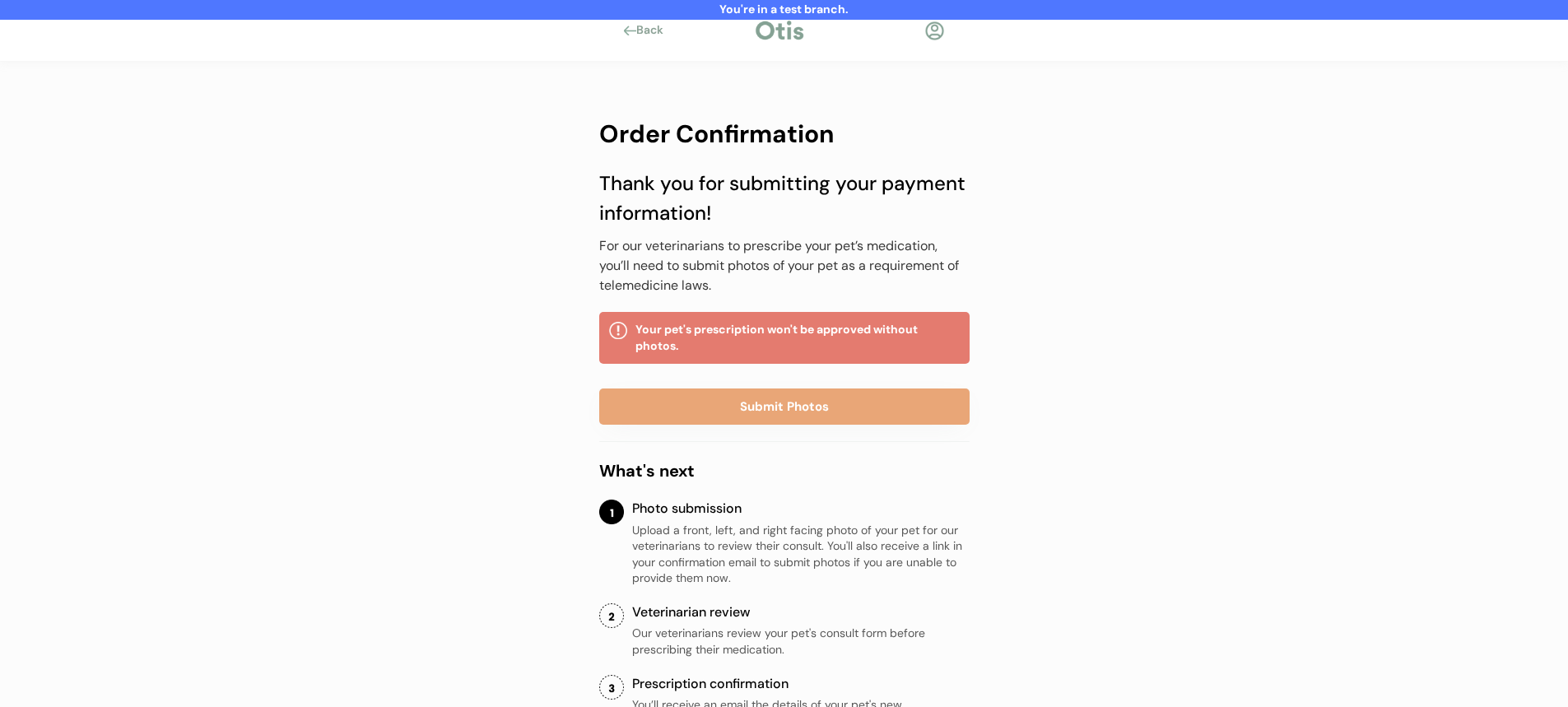
click at [497, 175] on div "You're in a test branch. Back Order Confirmation Thank you for submitting your …" at bounding box center [784, 514] width 1568 height 1029
